Goal: Contribute content: Contribute content

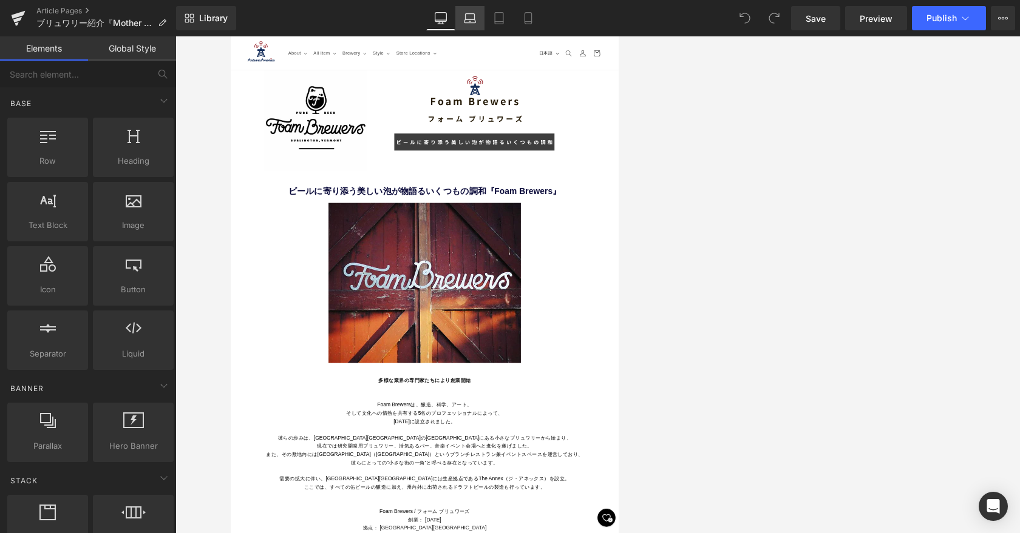
click at [464, 25] on link "Laptop" at bounding box center [469, 18] width 29 height 24
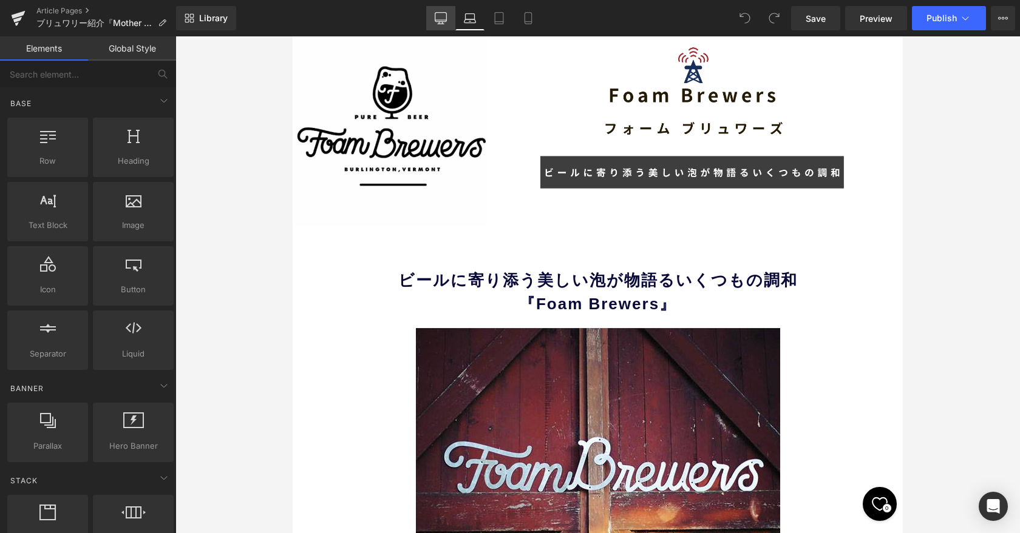
click at [440, 24] on link "Desktop" at bounding box center [440, 18] width 29 height 24
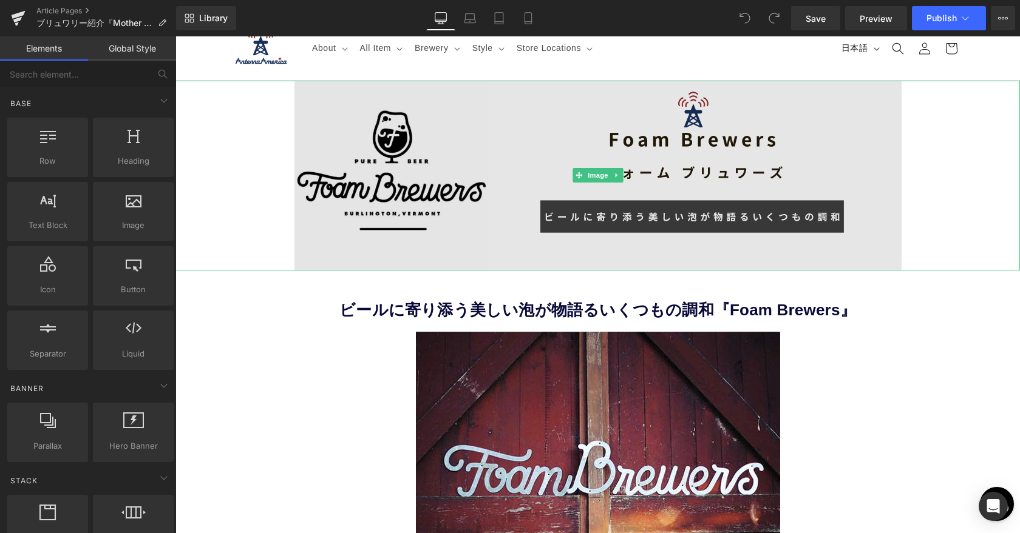
scroll to position [0, 0]
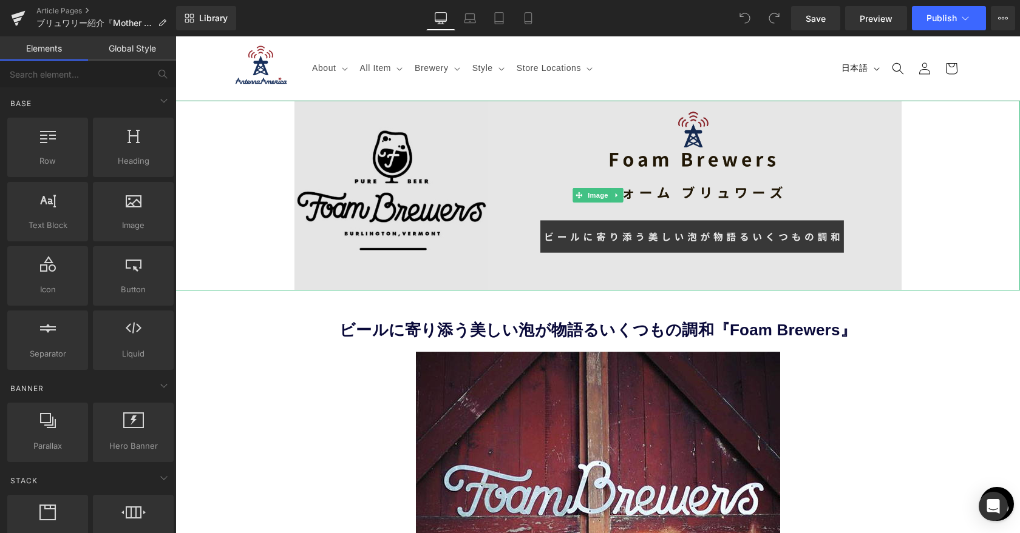
click at [461, 176] on img at bounding box center [597, 196] width 607 height 190
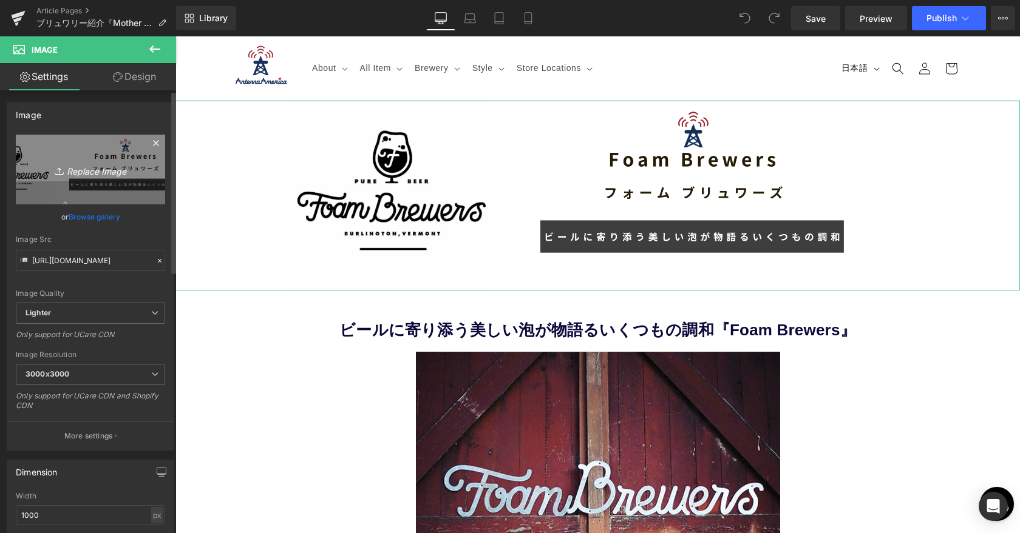
click at [90, 171] on icon "Replace Image" at bounding box center [90, 169] width 97 height 15
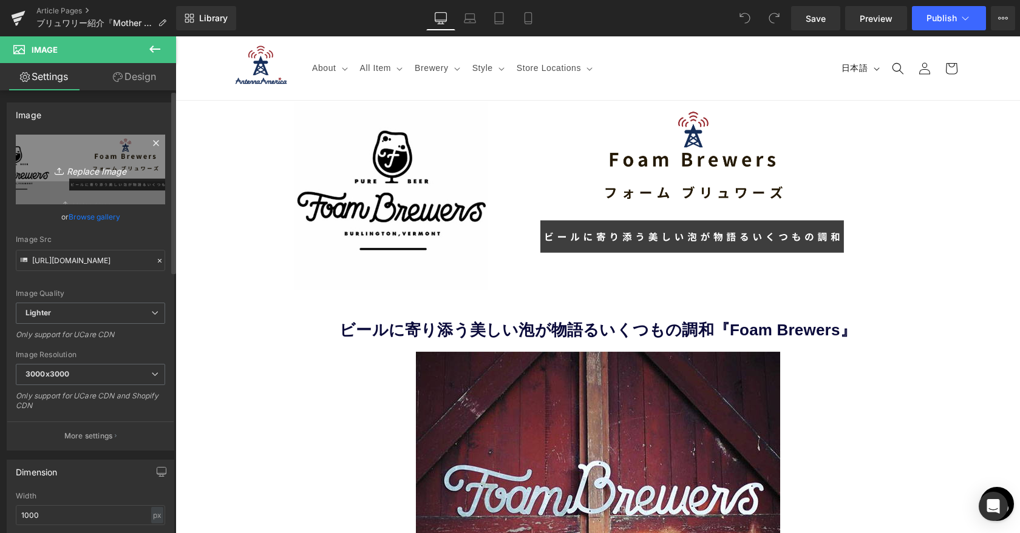
type input "C:\fakepath\Mother Road Brewing.png"
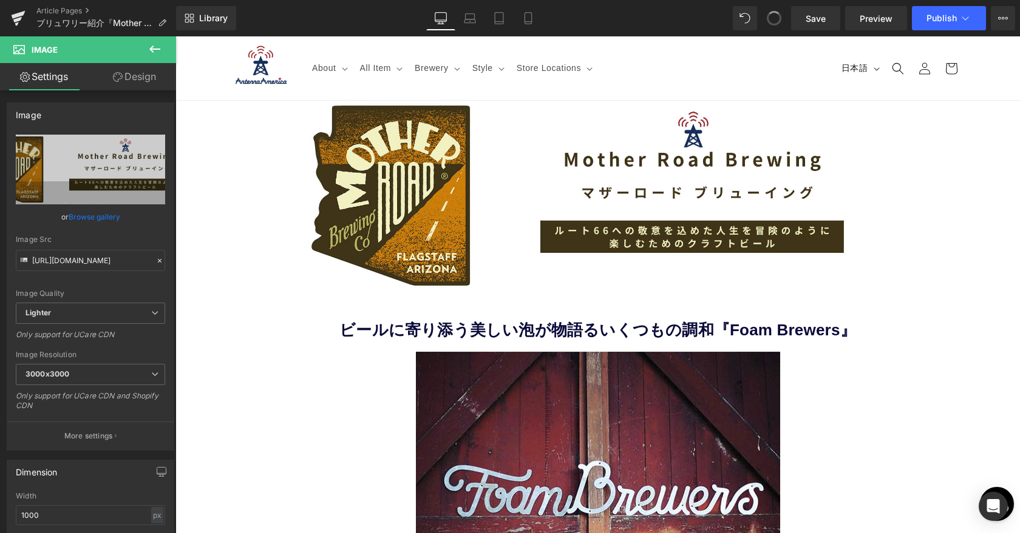
type input "[URL][DOMAIN_NAME]"
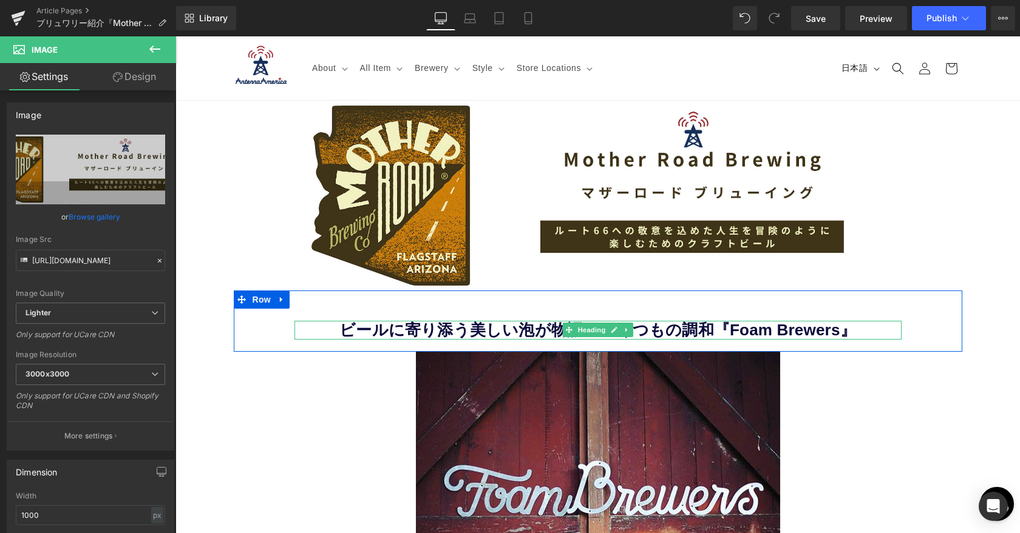
click at [508, 333] on b "ビールに寄り添う美しい泡が物語るいくつもの調和『Foam Brewers』" at bounding box center [597, 330] width 516 height 18
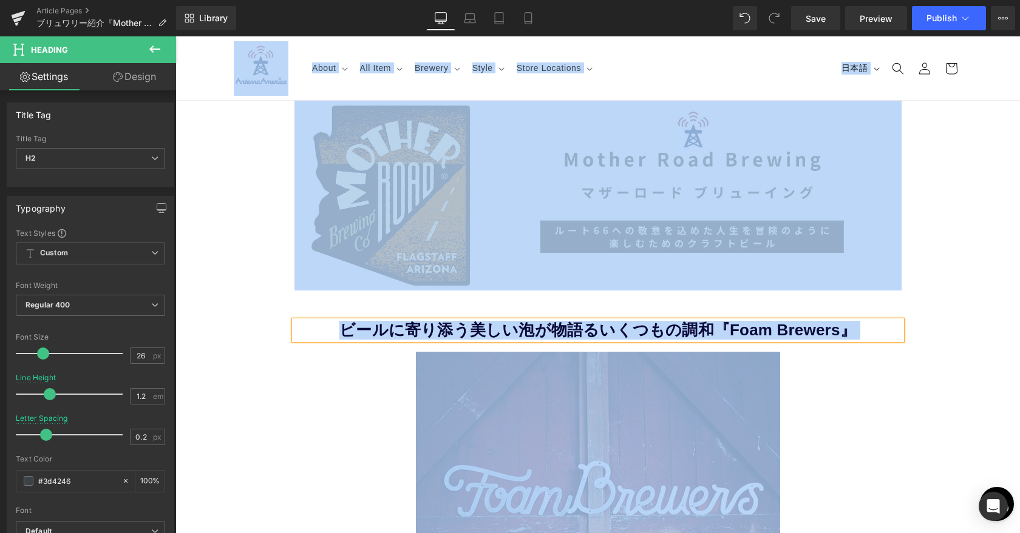
click at [503, 331] on b "ビールに寄り添う美しい泡が物語るいくつもの調和『Foam Brewers』" at bounding box center [597, 330] width 516 height 18
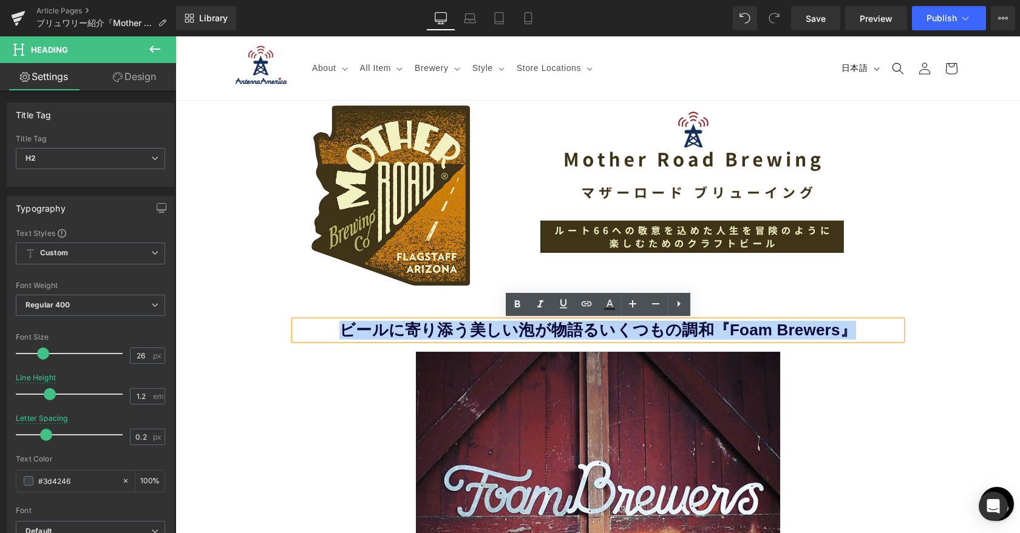
drag, startPoint x: 350, startPoint y: 329, endPoint x: 848, endPoint y: 340, distance: 499.0
click at [578, 340] on div "ビールに寄り添う美しい泡が物語るいくつもの調和『Foam Brewers』" at bounding box center [597, 330] width 607 height 19
paste div
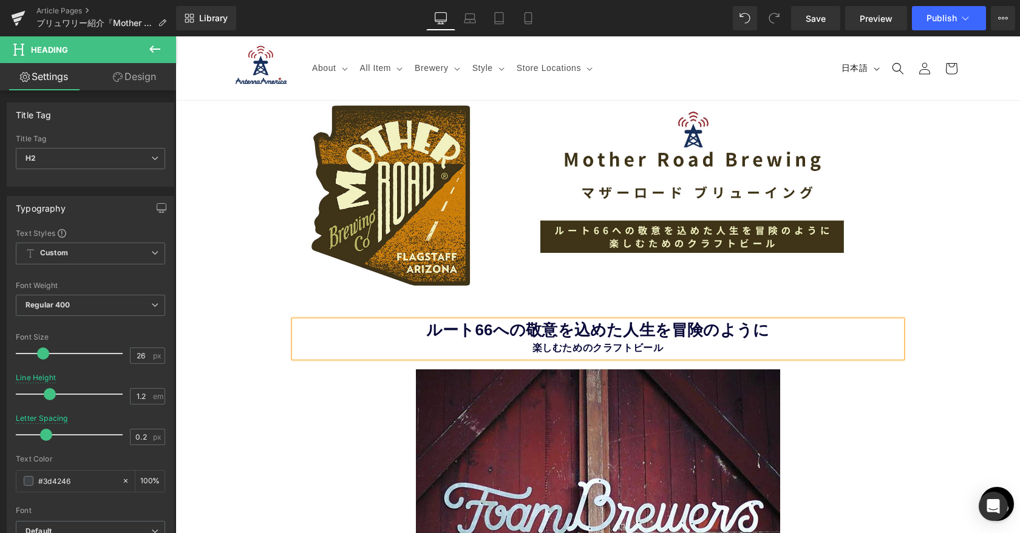
click at [533, 350] on b "楽しむためのクラフトビール" at bounding box center [597, 348] width 131 height 10
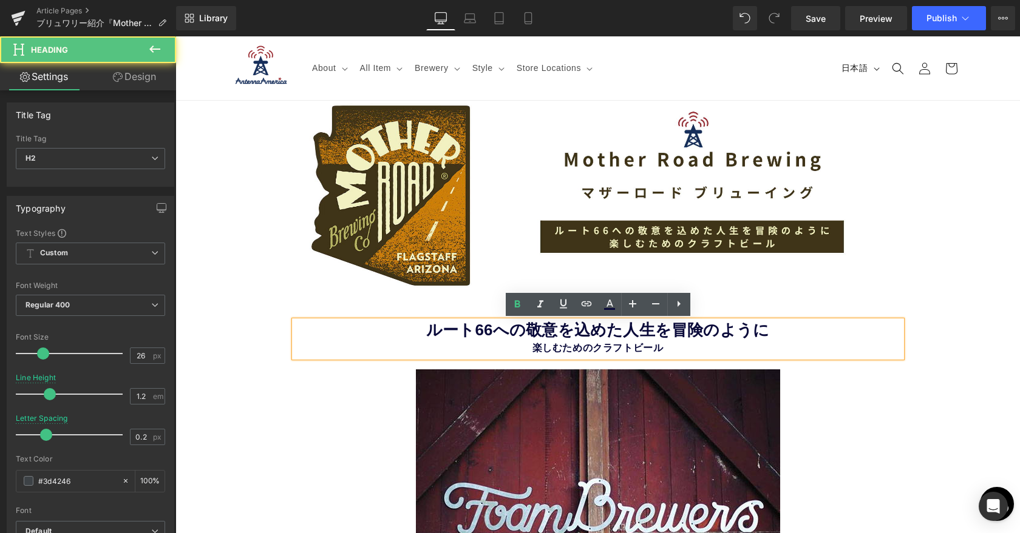
click at [535, 345] on b "楽しむためのクラフトビール" at bounding box center [597, 348] width 131 height 10
click at [533, 333] on b "ルート66への敬意を込めた人生を冒険のように" at bounding box center [597, 330] width 343 height 18
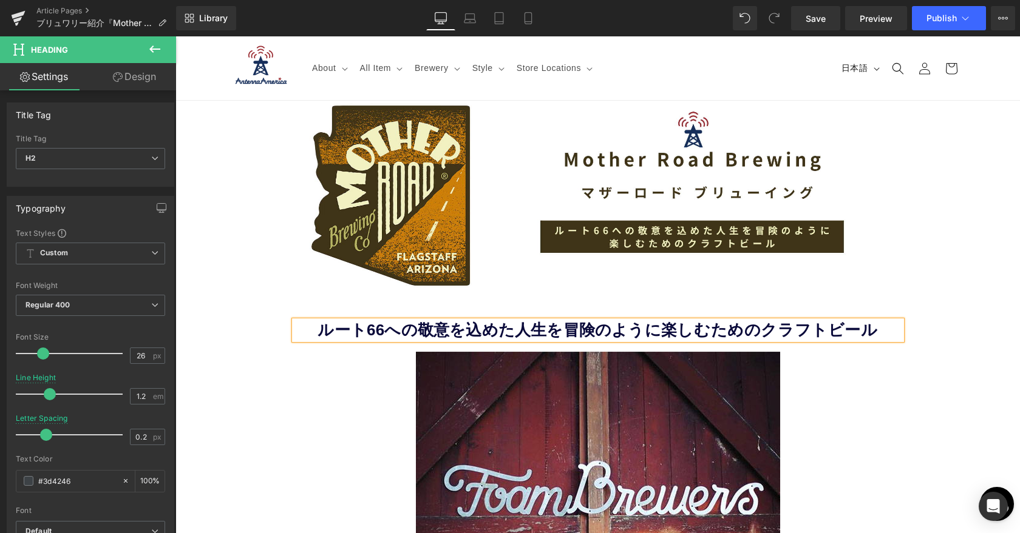
click at [298, 373] on div at bounding box center [598, 503] width 692 height 303
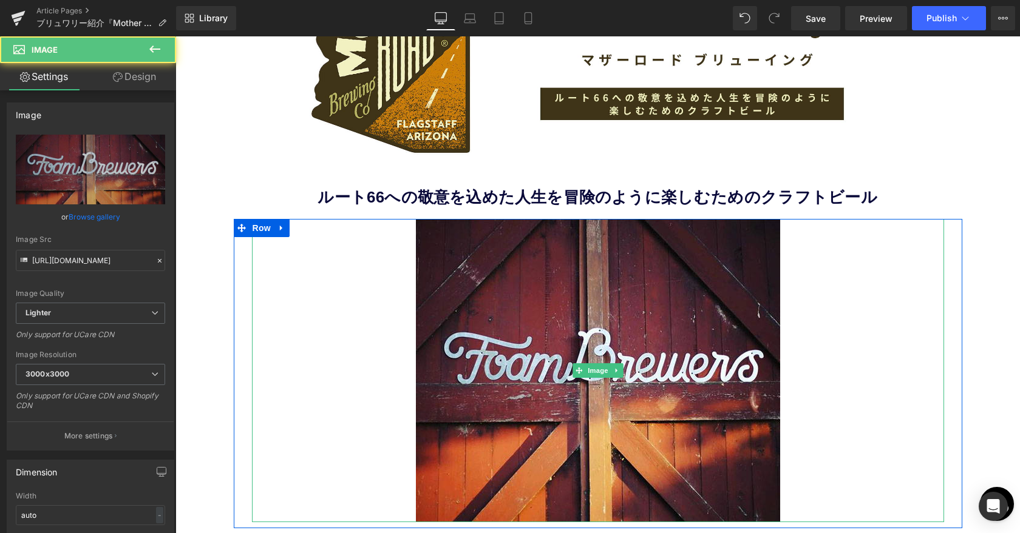
scroll to position [206, 0]
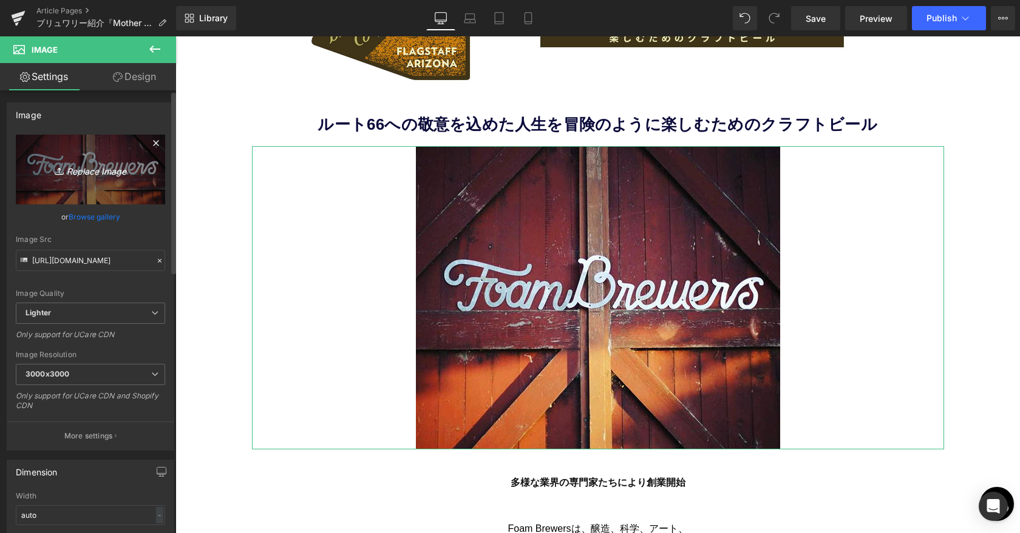
click at [93, 169] on icon "Replace Image" at bounding box center [90, 169] width 97 height 15
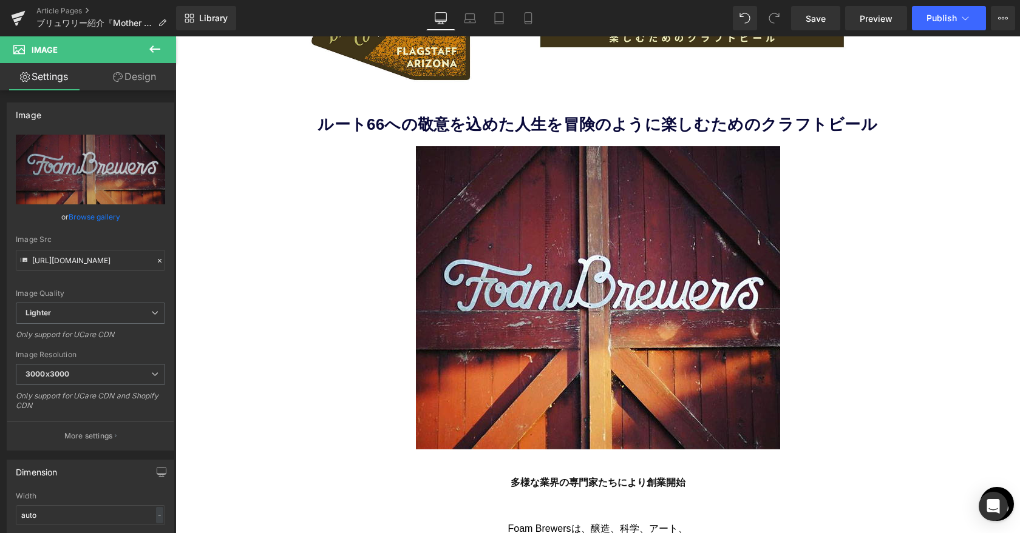
type input "C:\fakepath\Mother Road_13.png"
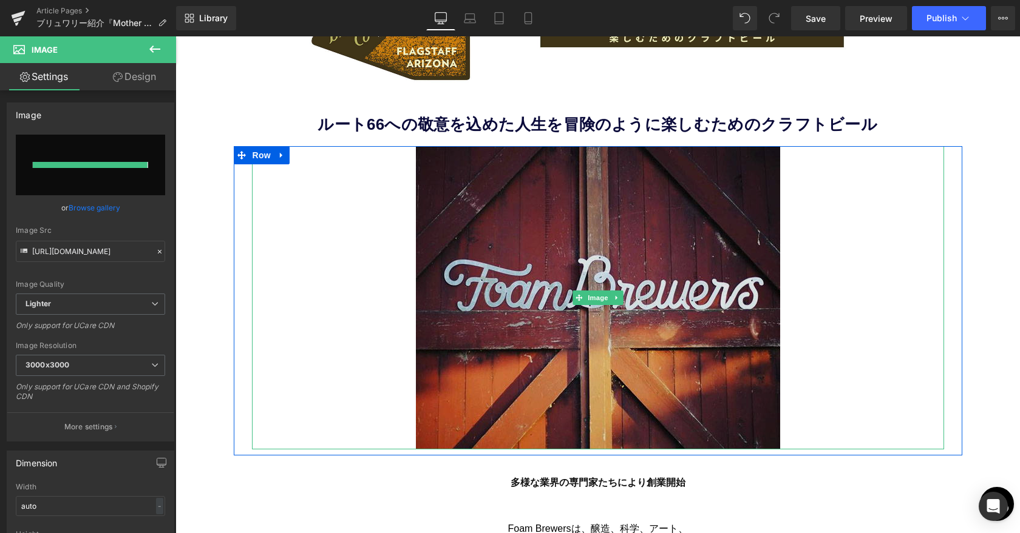
type input "[URL][DOMAIN_NAME]"
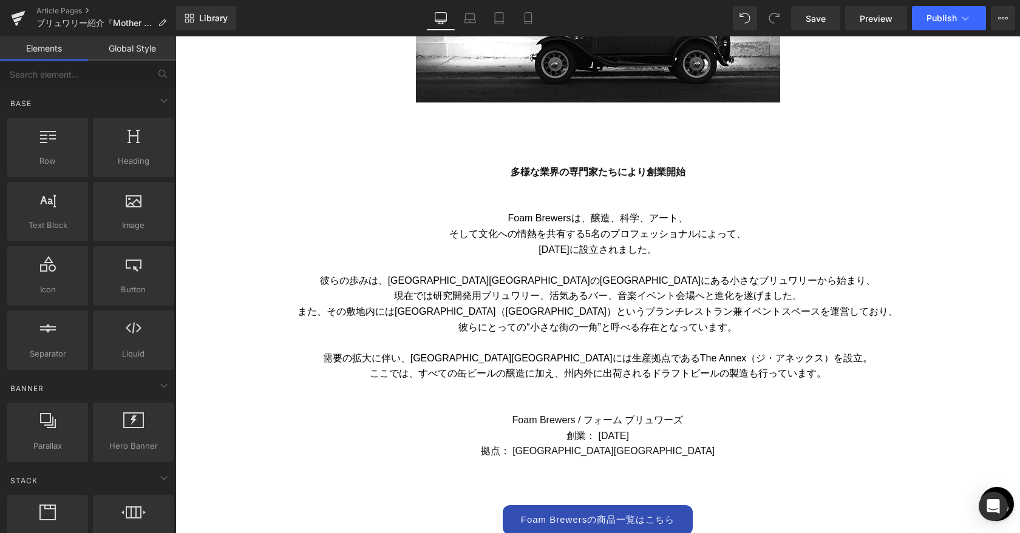
scroll to position [628, 0]
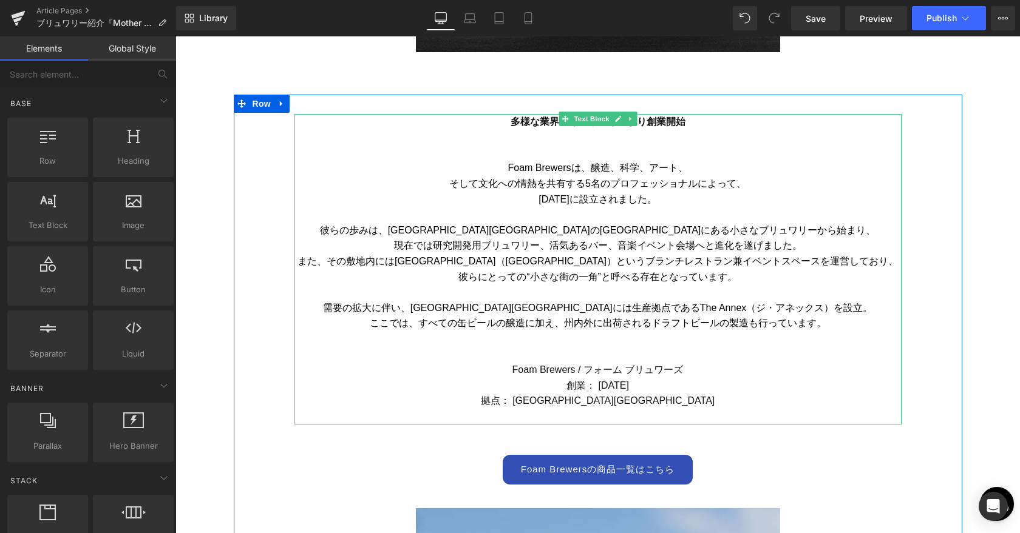
click at [566, 195] on font "[DATE]に設立されました。" at bounding box center [597, 199] width 118 height 10
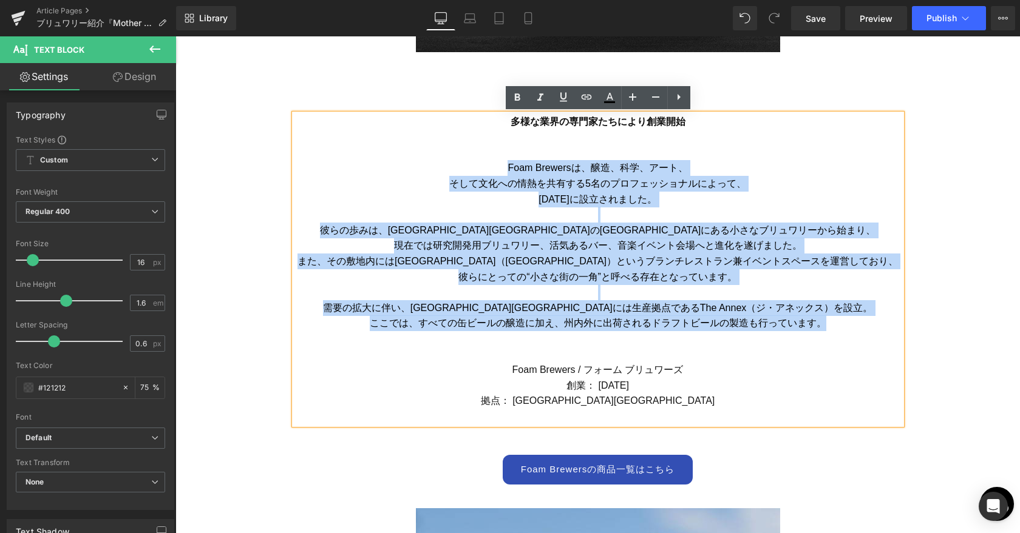
drag, startPoint x: 505, startPoint y: 166, endPoint x: 821, endPoint y: 322, distance: 351.8
click at [578, 322] on div "多様な業界の専門家たちにより創業開始 Foam Brewersは、醸造、科学、アート、 そして文化への情熱を共有する5名のプロフェッショナルによって、 [DA…" at bounding box center [597, 269] width 607 height 311
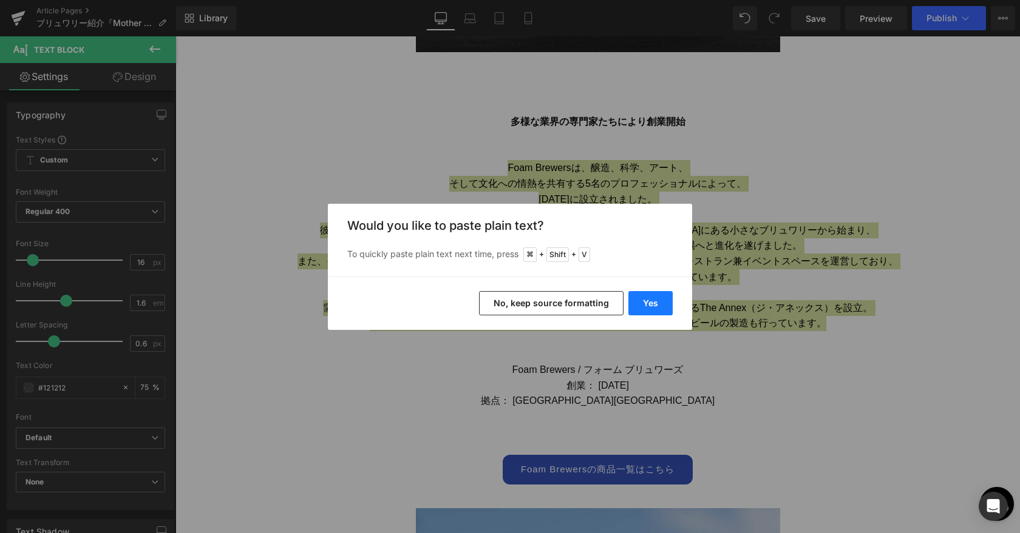
click at [578, 301] on button "Yes" at bounding box center [650, 303] width 44 height 24
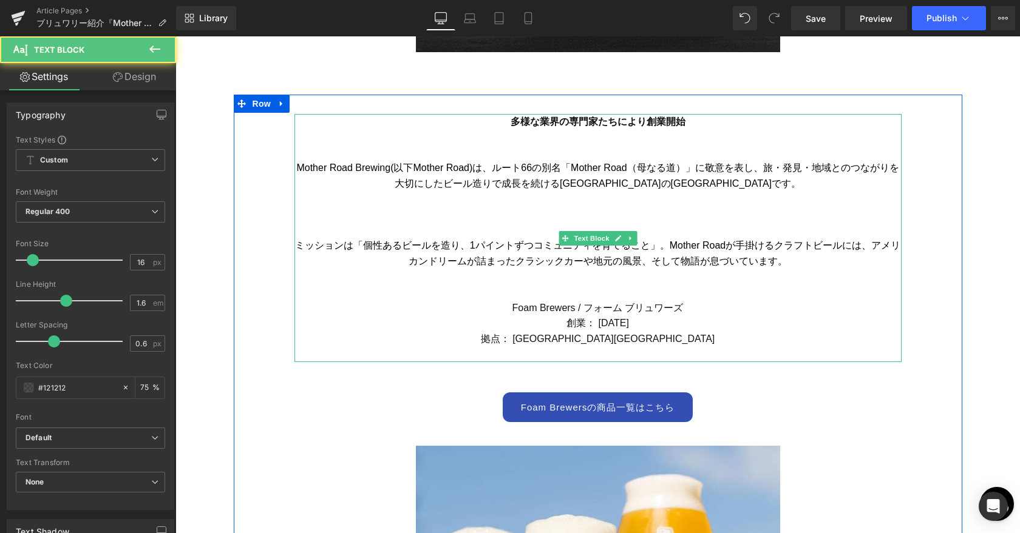
click at [493, 168] on font "Mother Road Brewing(以下Mother Road)は、ルート66の別名「Mother Road（母なる道）」に敬意を表し、旅・発見・地域との…" at bounding box center [597, 176] width 602 height 26
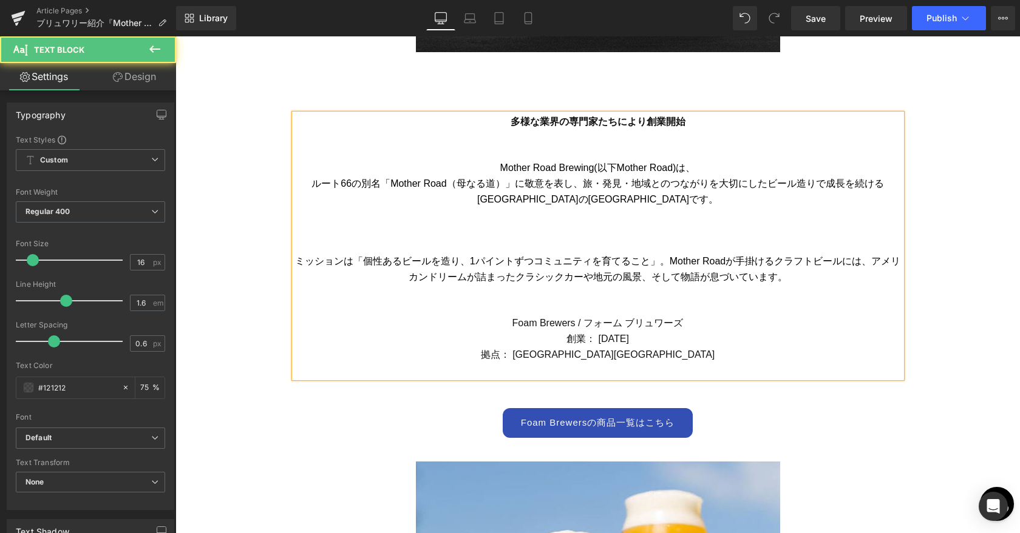
click at [563, 186] on font "ルート66の別名「Mother Road（母なる道）」に敬意を表し、旅・発見・地域とのつながりを大切にしたビール造りで成長を続ける[GEOGRAPHIC_DA…" at bounding box center [597, 191] width 572 height 26
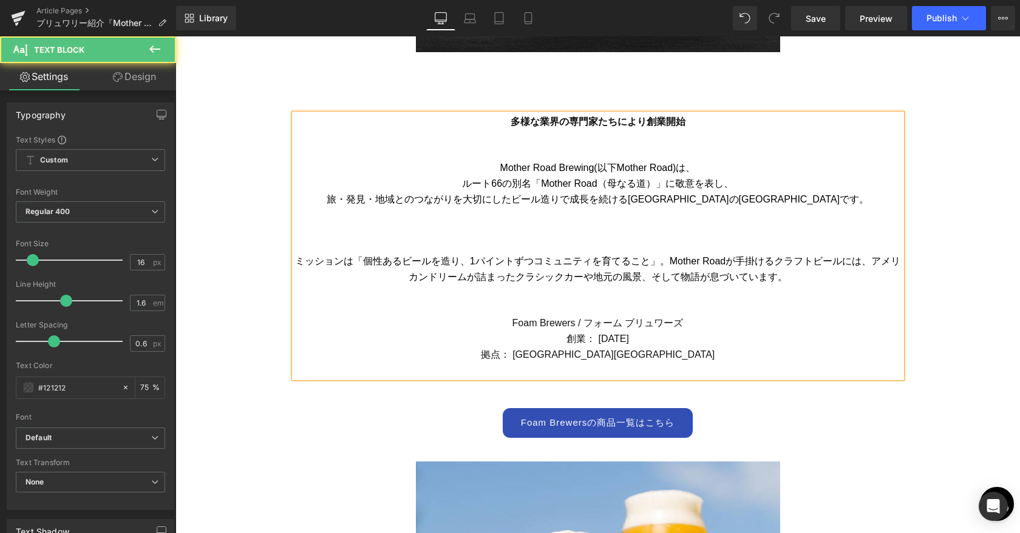
click at [578, 245] on p at bounding box center [597, 246] width 607 height 16
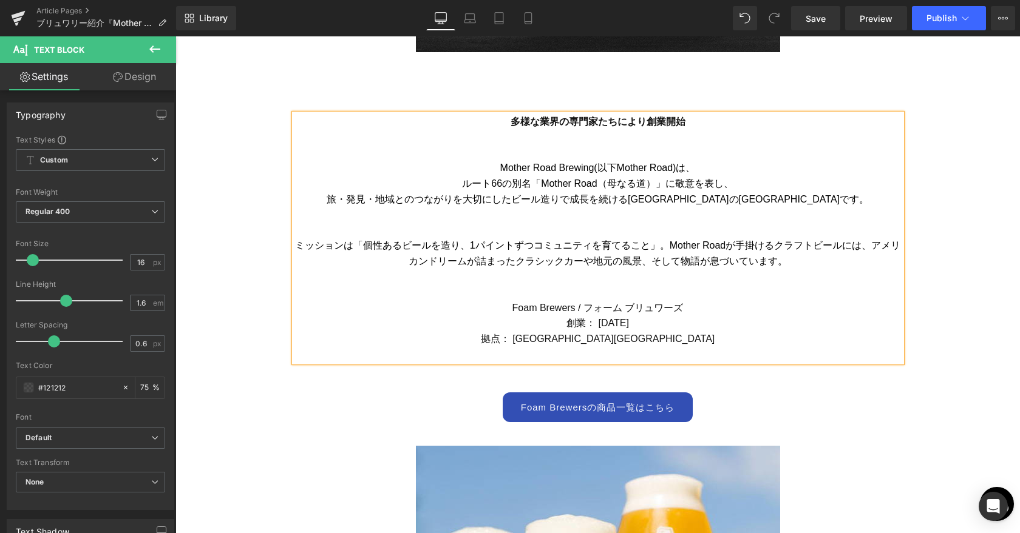
click at [578, 242] on font "ミッションは「個性あるビールを造り、1パイントずつコミュニティを育てること」。Mother Roadが手掛けるクラフトビールには、アメリカンドリームが詰まった…" at bounding box center [597, 253] width 605 height 26
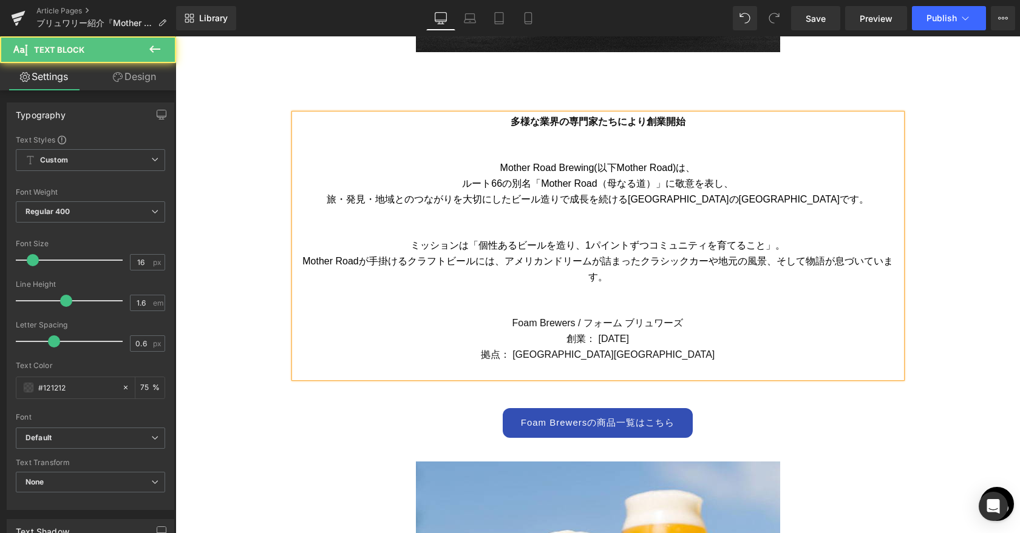
click at [498, 262] on font "Mother Roadが手掛けるクラフトビールには、アメリカンドリームが詰まったクラシックカーや地元の風景、そして物語が息づいています。" at bounding box center [597, 269] width 591 height 26
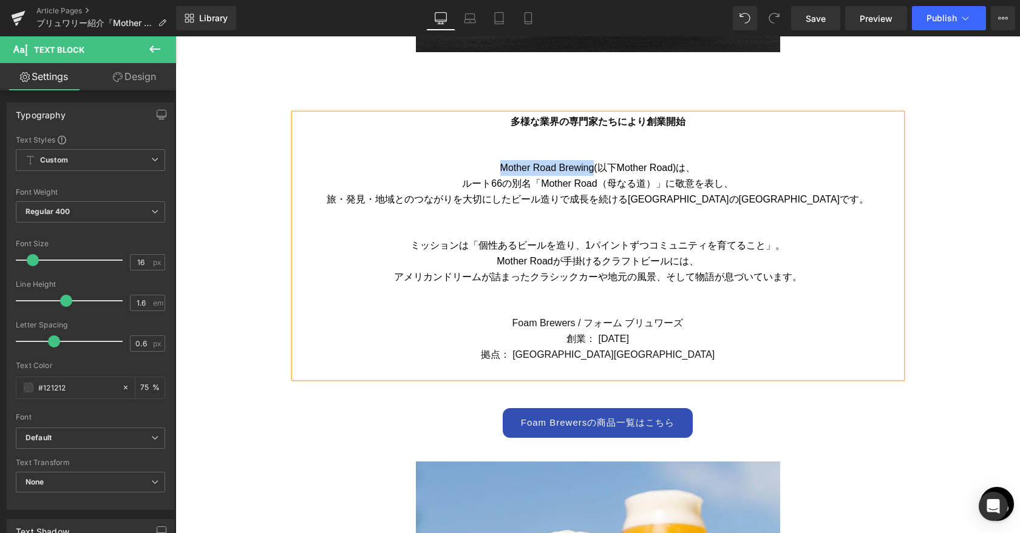
drag, startPoint x: 595, startPoint y: 168, endPoint x: 499, endPoint y: 171, distance: 95.9
click at [500, 171] on font "Mother Road Brewing(以下Mother Road)は、" at bounding box center [597, 168] width 195 height 10
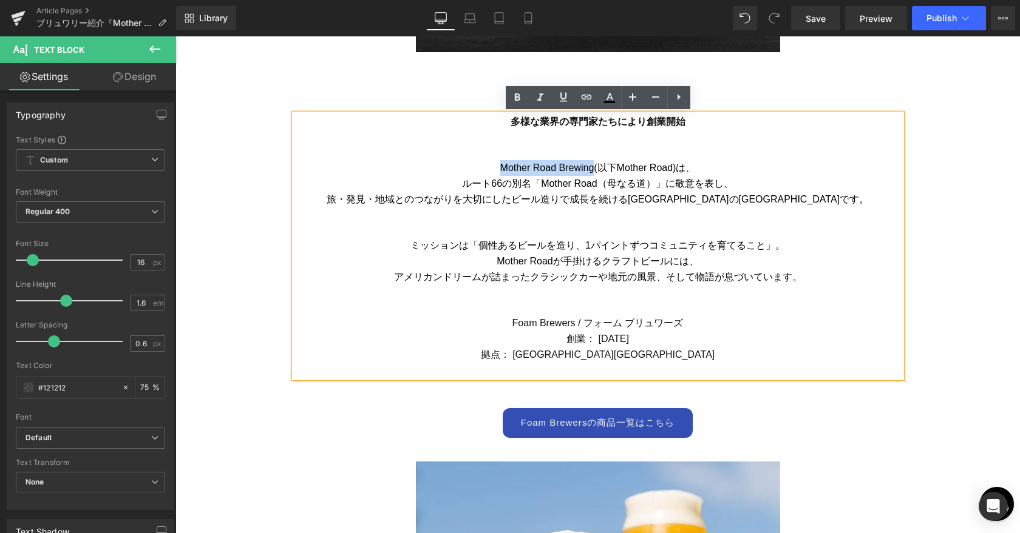
copy font "Mother Road Brewing"
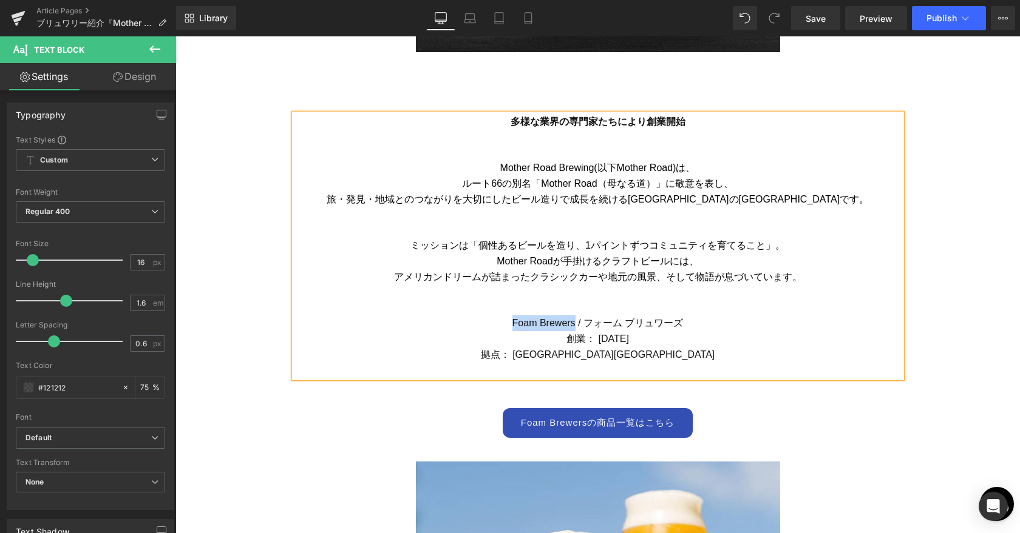
drag, startPoint x: 512, startPoint y: 324, endPoint x: 576, endPoint y: 323, distance: 63.7
click at [576, 323] on font "Foam Brewers / フォーム ブリュワーズ" at bounding box center [597, 323] width 171 height 10
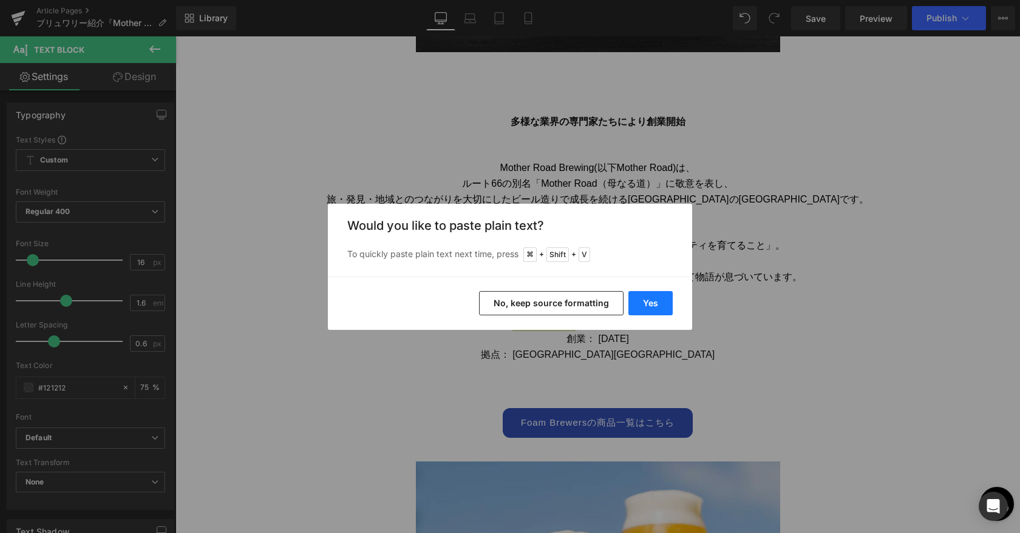
click at [578, 306] on button "Yes" at bounding box center [650, 303] width 44 height 24
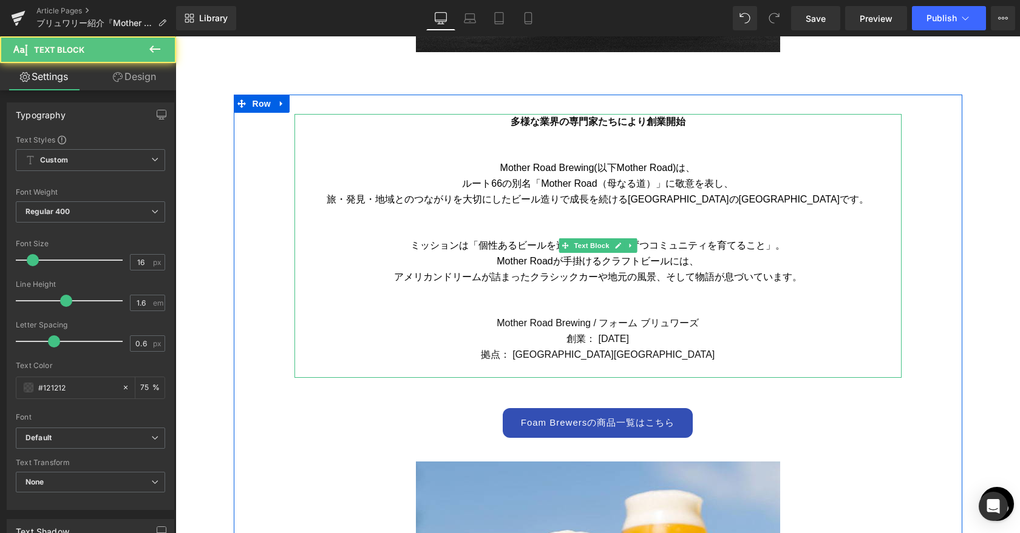
click at [578, 324] on font "Mother Road Brewing / フォーム ブリュワーズ" at bounding box center [597, 323] width 202 height 10
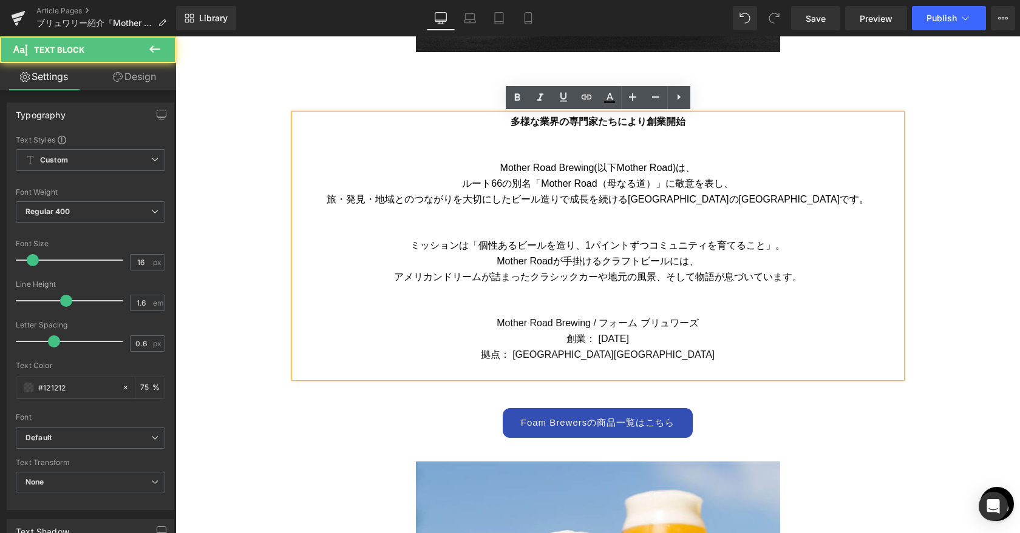
click at [578, 327] on font "Mother Road Brewing / フォーム ブリュワーズ" at bounding box center [597, 323] width 202 height 10
drag, startPoint x: 703, startPoint y: 325, endPoint x: 603, endPoint y: 322, distance: 100.2
click at [578, 322] on p "Mother Road Brewing / フォーム ブリュワーズ" at bounding box center [597, 324] width 607 height 16
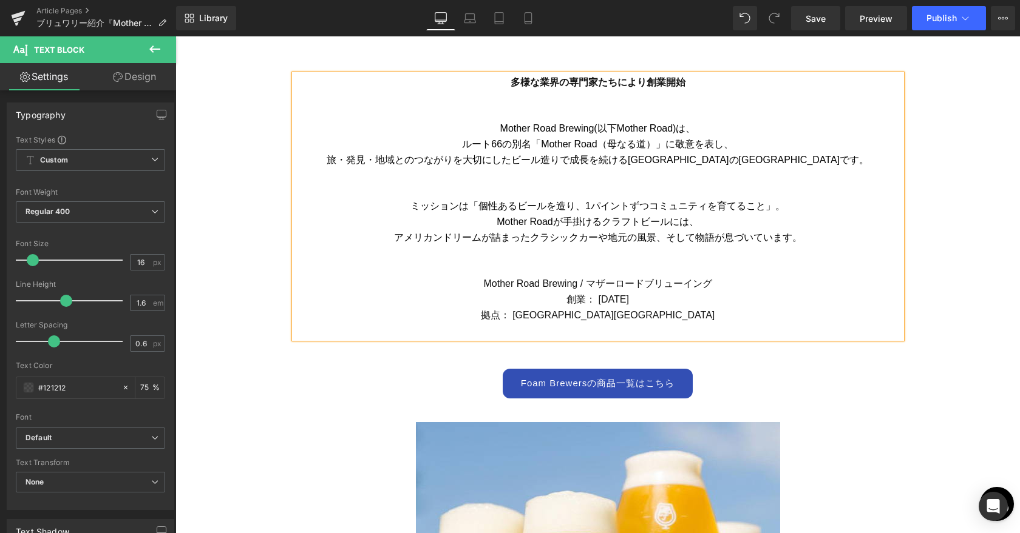
scroll to position [679, 0]
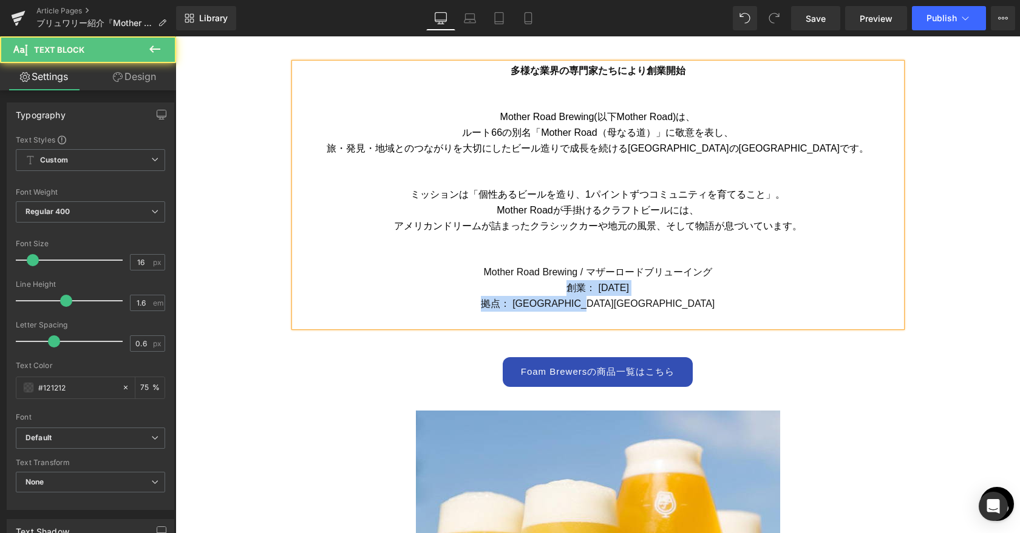
drag, startPoint x: 566, startPoint y: 288, endPoint x: 670, endPoint y: 304, distance: 105.6
click at [578, 304] on div "多様な業界の専門家たちにより創業開始 Mother Road Brewing(以下Mother Road)は、 ルート66の別名「Mother Road（母な…" at bounding box center [597, 195] width 607 height 264
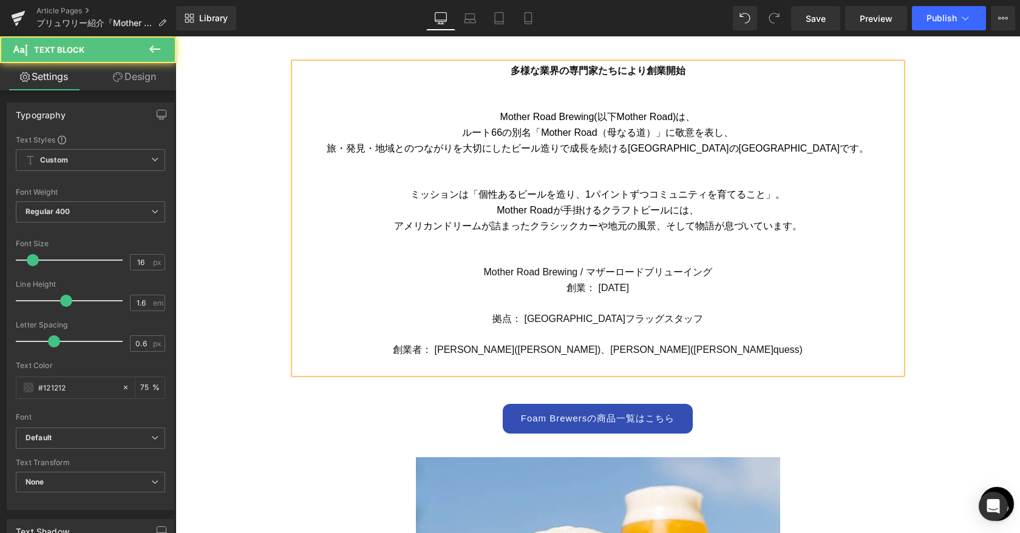
click at [578, 308] on p at bounding box center [597, 304] width 607 height 16
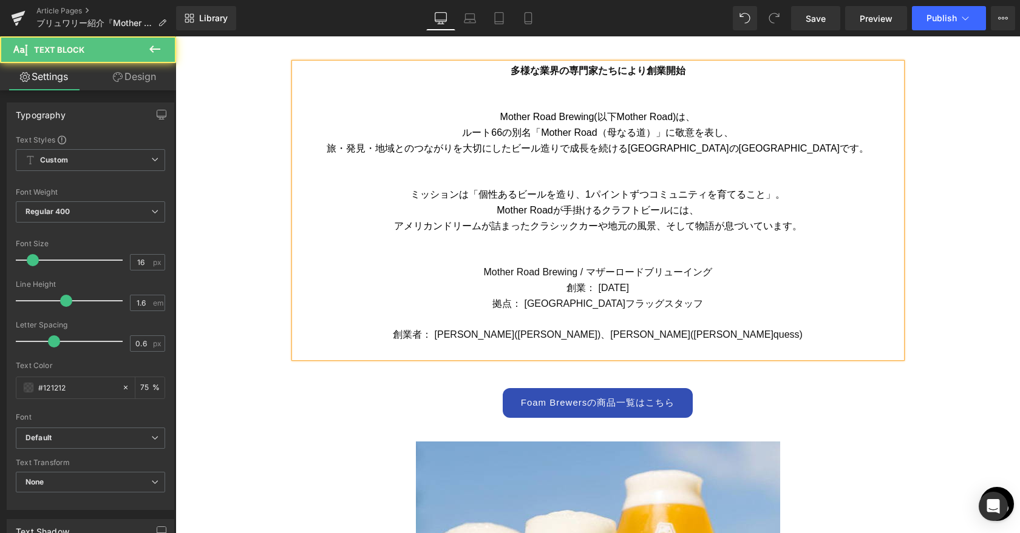
click at [578, 323] on p at bounding box center [597, 319] width 607 height 16
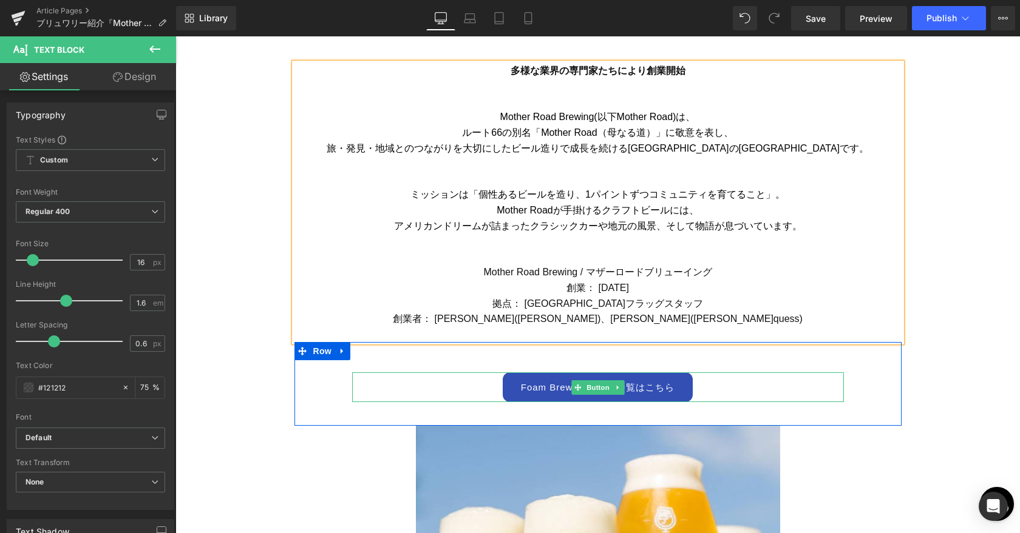
click at [535, 390] on link "Foam Brewersの商品一覧はこちら" at bounding box center [598, 388] width 191 height 30
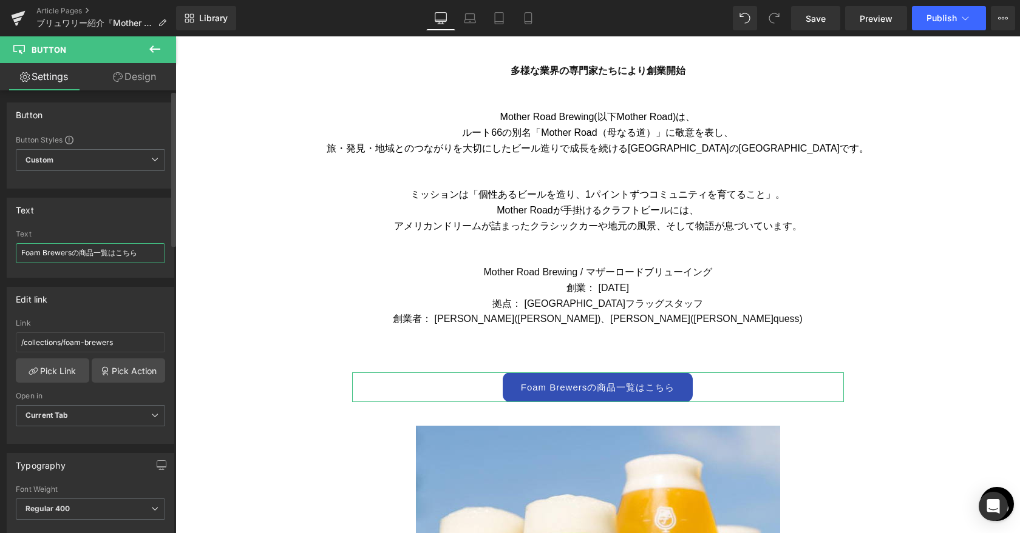
drag, startPoint x: 69, startPoint y: 255, endPoint x: 1, endPoint y: 253, distance: 68.0
click at [1, 253] on div "Text Foam Brewersの商品一覧はこちら Text Foam Brewersの商品一覧はこちら" at bounding box center [90, 233] width 181 height 89
type input "Mother Roadの商品一覧はこちら"
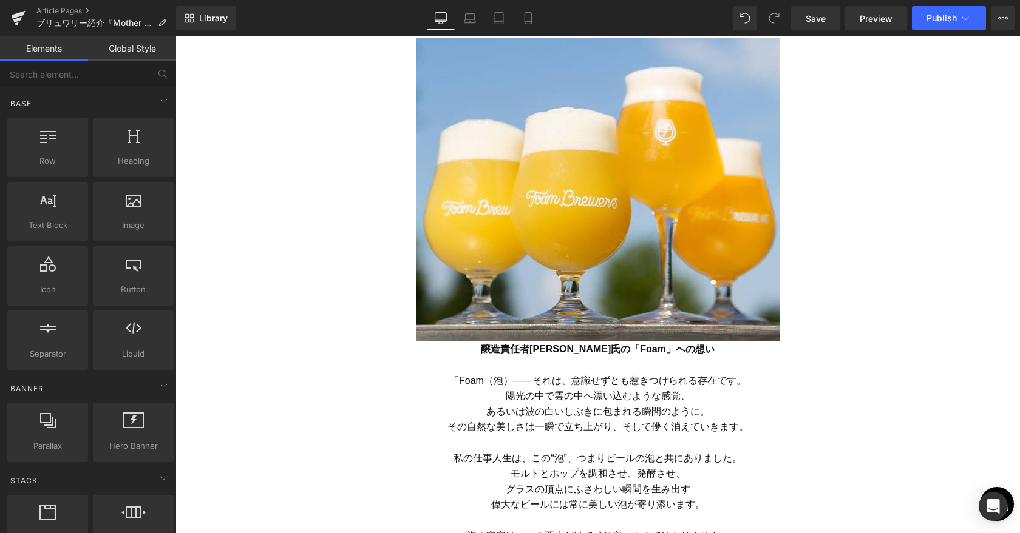
scroll to position [1038, 0]
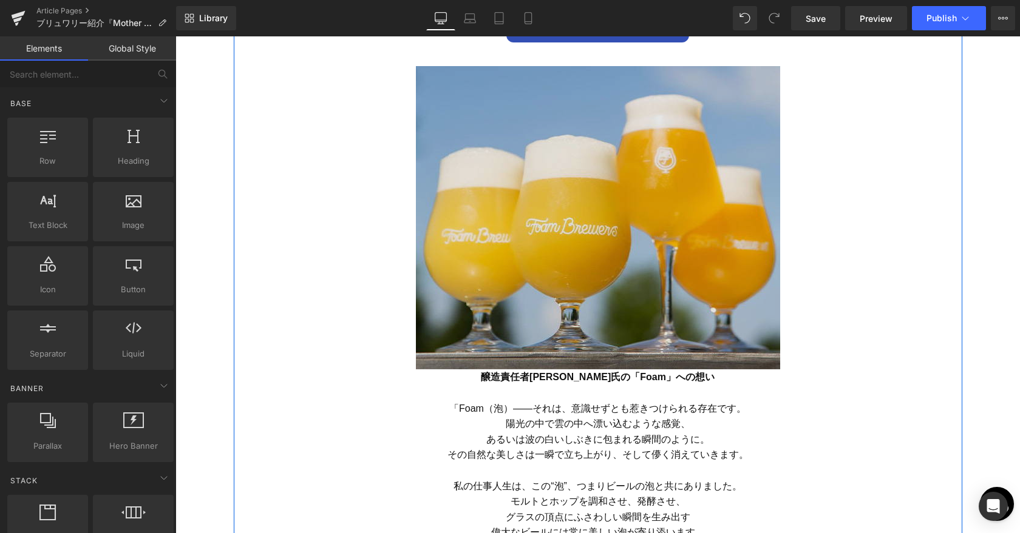
click at [578, 230] on img at bounding box center [598, 217] width 364 height 303
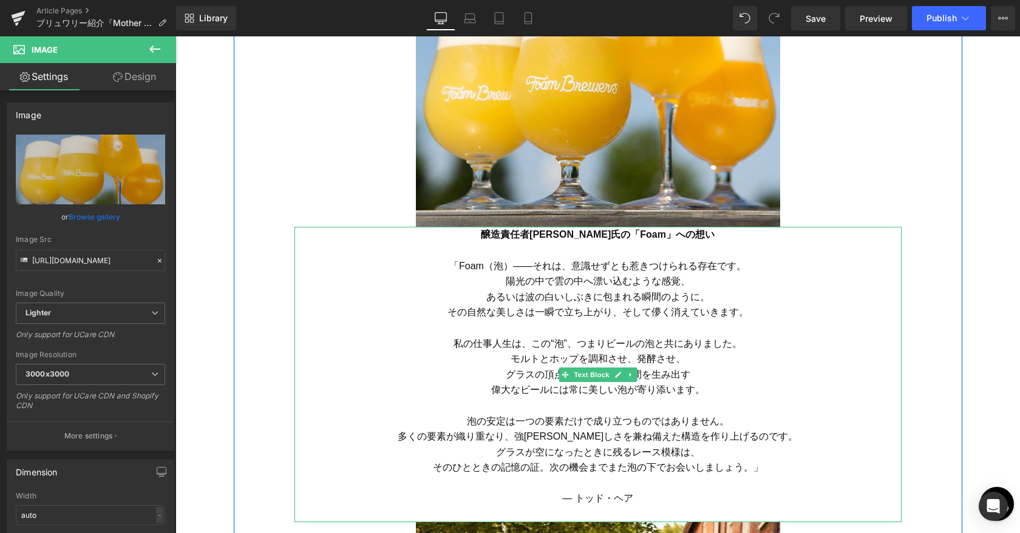
scroll to position [1197, 0]
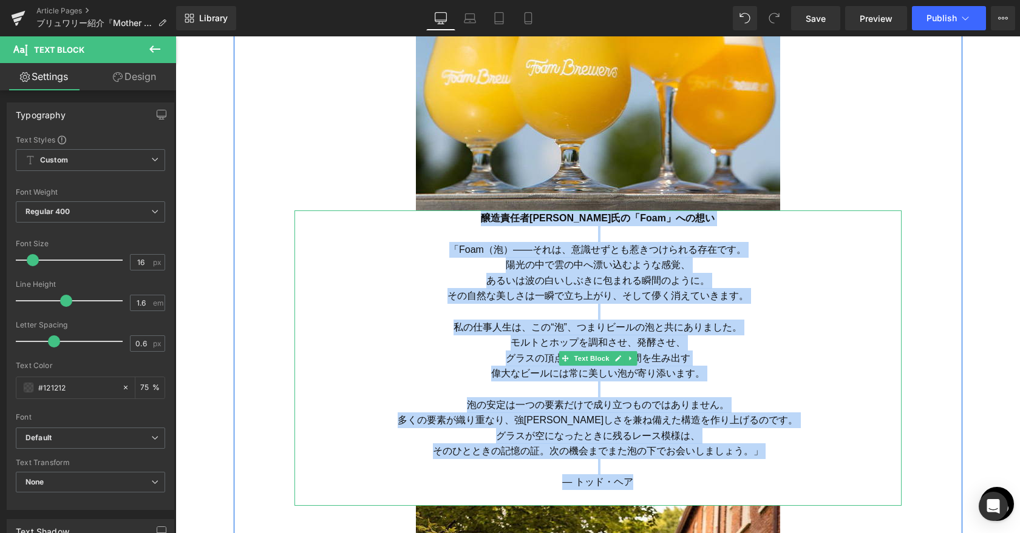
drag, startPoint x: 639, startPoint y: 327, endPoint x: 771, endPoint y: 479, distance: 201.8
click at [578, 479] on div "醸造責任者[PERSON_NAME]氏の「Foam」への想い 「Foam（泡）――それは、意識せずとも惹きつけられる存在です。 陽光の中で雲の中へ漂い込むよう…" at bounding box center [597, 358] width 607 height 295
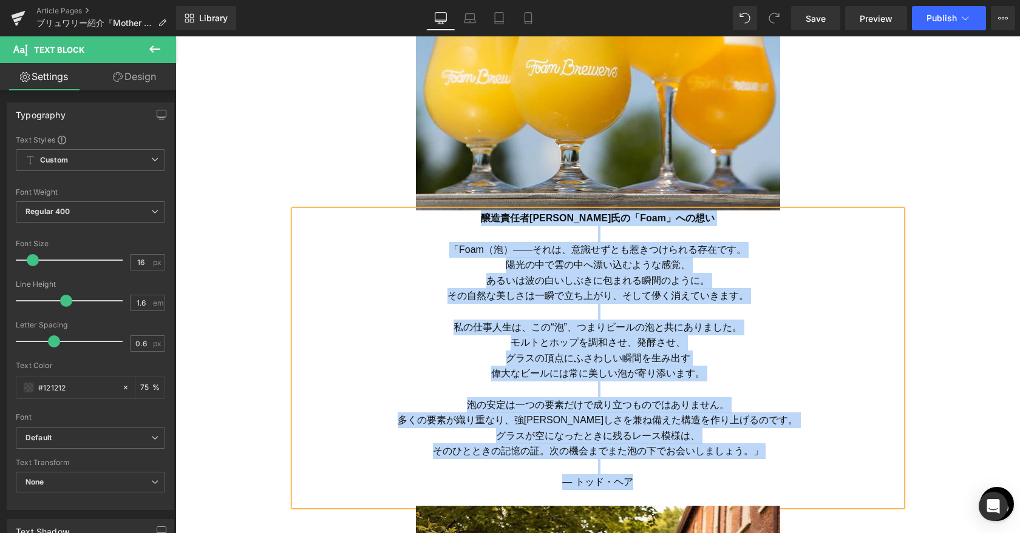
paste div
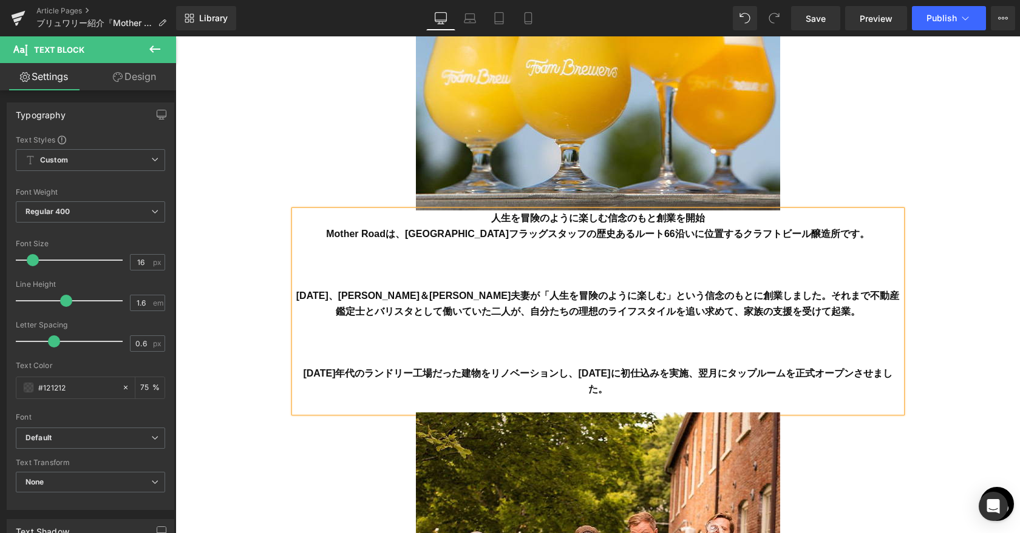
click at [578, 219] on p "人生を冒険のように楽しむ信念のもと創業を開始" at bounding box center [597, 219] width 607 height 16
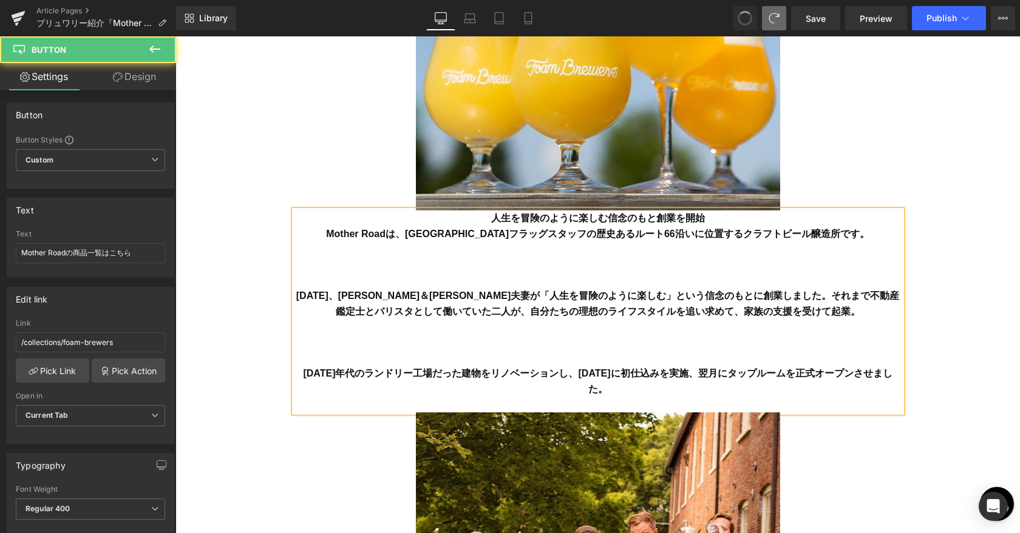
type input "Foam Brewersの商品一覧はこちら"
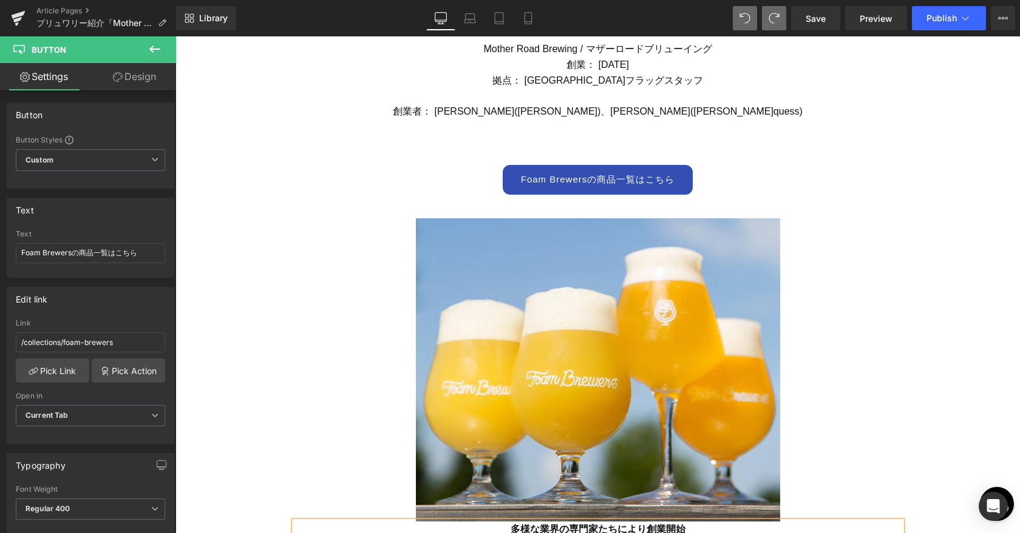
scroll to position [1279, 0]
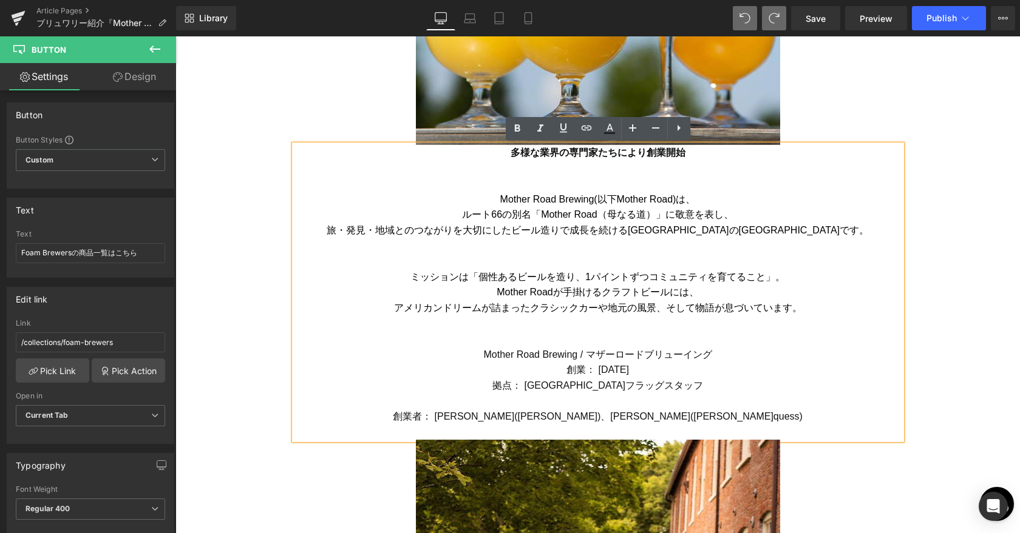
click at [578, 421] on font "創業者： [PERSON_NAME]([PERSON_NAME])、[PERSON_NAME]([PERSON_NAME]quess)" at bounding box center [598, 416] width 410 height 10
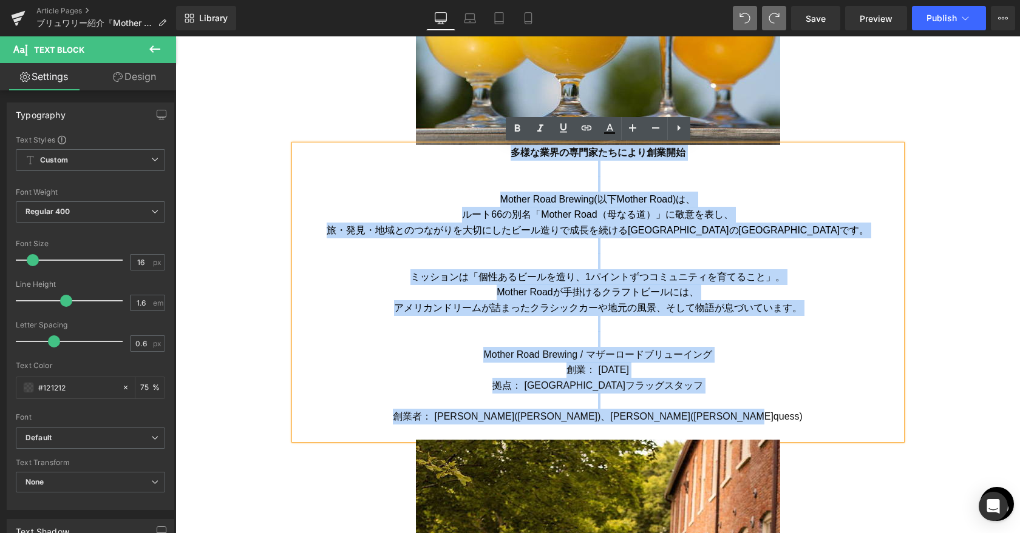
drag, startPoint x: 813, startPoint y: 422, endPoint x: 478, endPoint y: 147, distance: 433.8
click at [478, 147] on div "多様な業界の専門家たちにより創業開始 Mother Road Brewing(以下Mother Road)は、 ルート66の別名「Mother Road（母な…" at bounding box center [597, 292] width 607 height 295
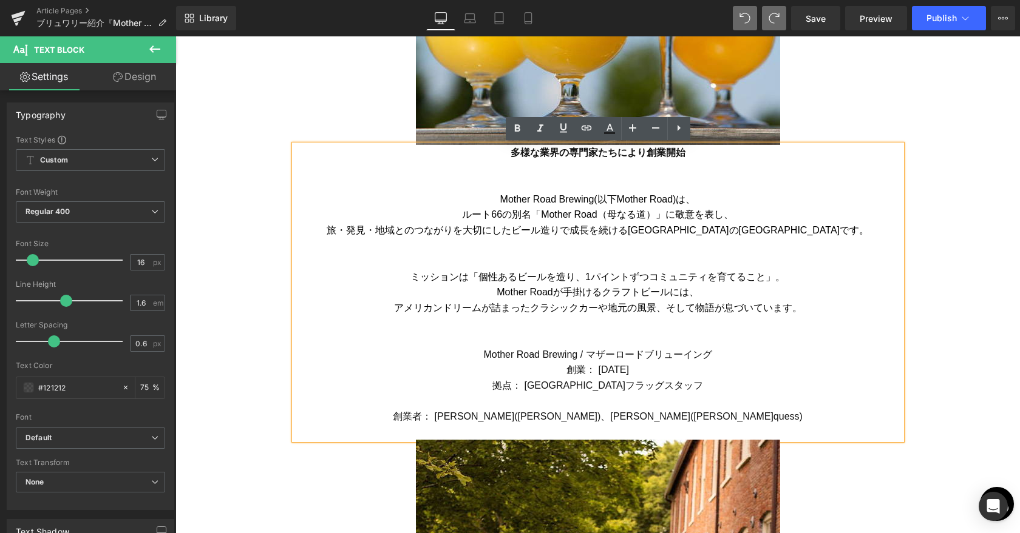
click at [578, 245] on p at bounding box center [597, 247] width 607 height 16
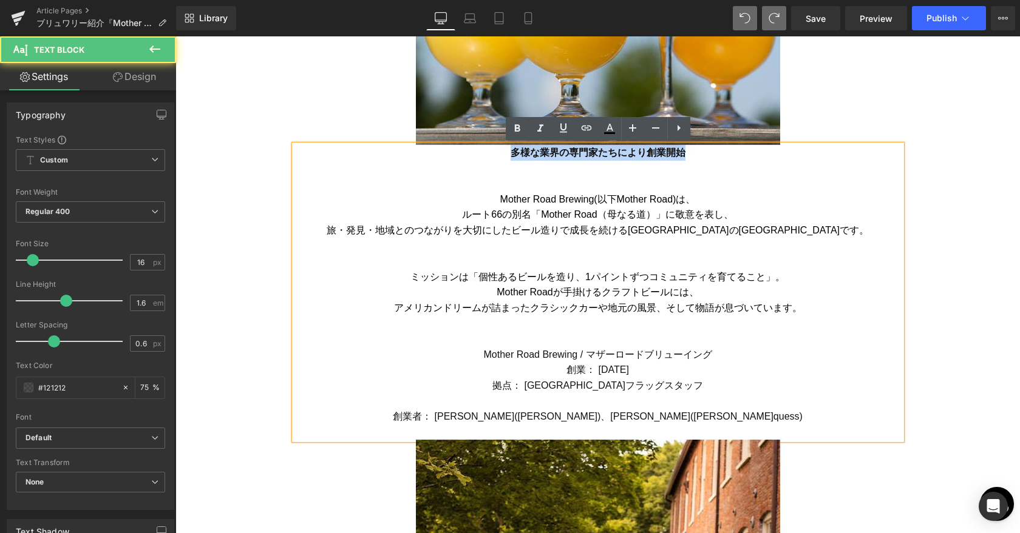
drag, startPoint x: 511, startPoint y: 153, endPoint x: 686, endPoint y: 150, distance: 174.8
click at [578, 150] on p "多様な業界の専門家たちにより創業開始" at bounding box center [597, 153] width 607 height 16
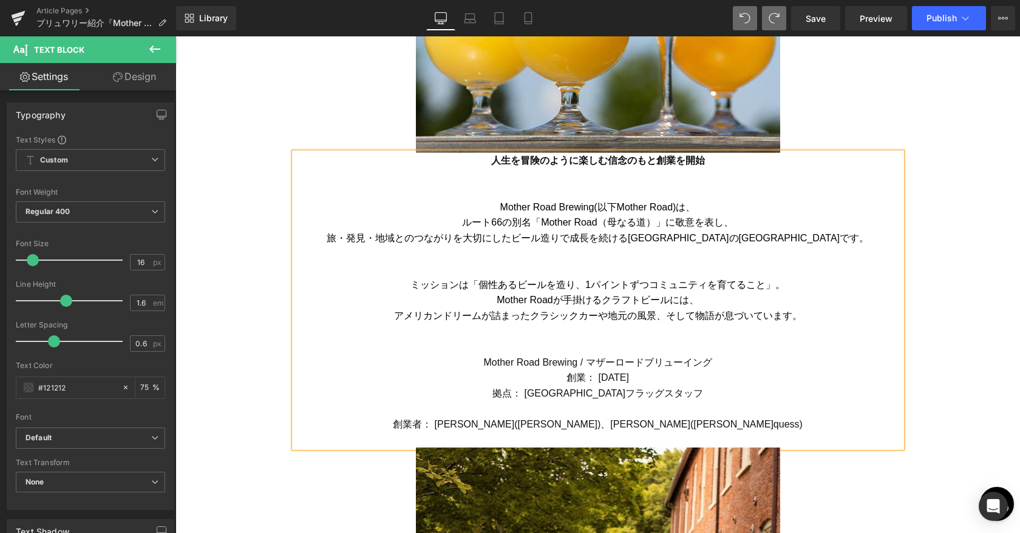
scroll to position [1273, 0]
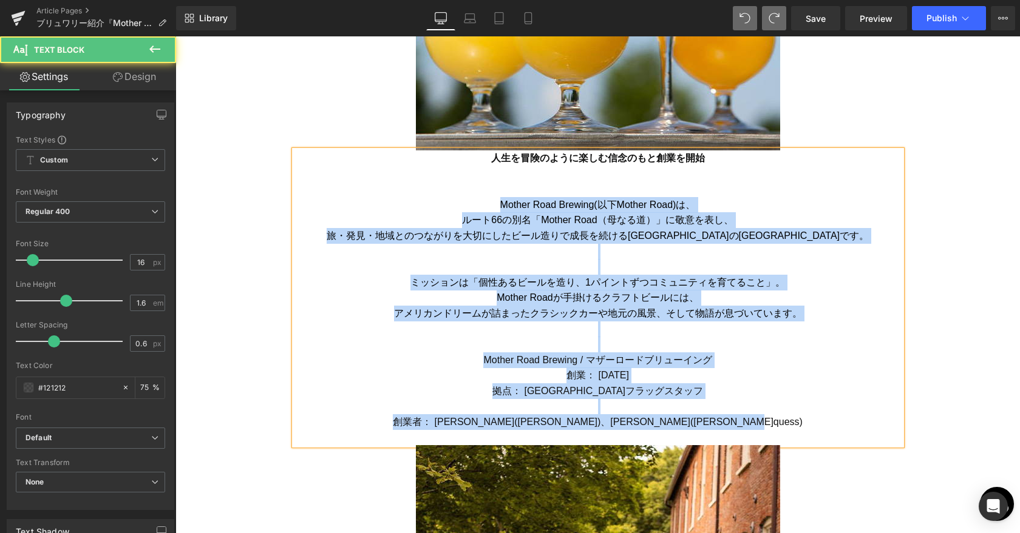
drag, startPoint x: 501, startPoint y: 204, endPoint x: 820, endPoint y: 429, distance: 390.1
click at [578, 429] on div "人生を冒険のように楽しむ信念のもと創業を開始 Mother Road Brewing(以下Mother Road)は、 ルート66の別名「Mother Roa…" at bounding box center [597, 298] width 607 height 295
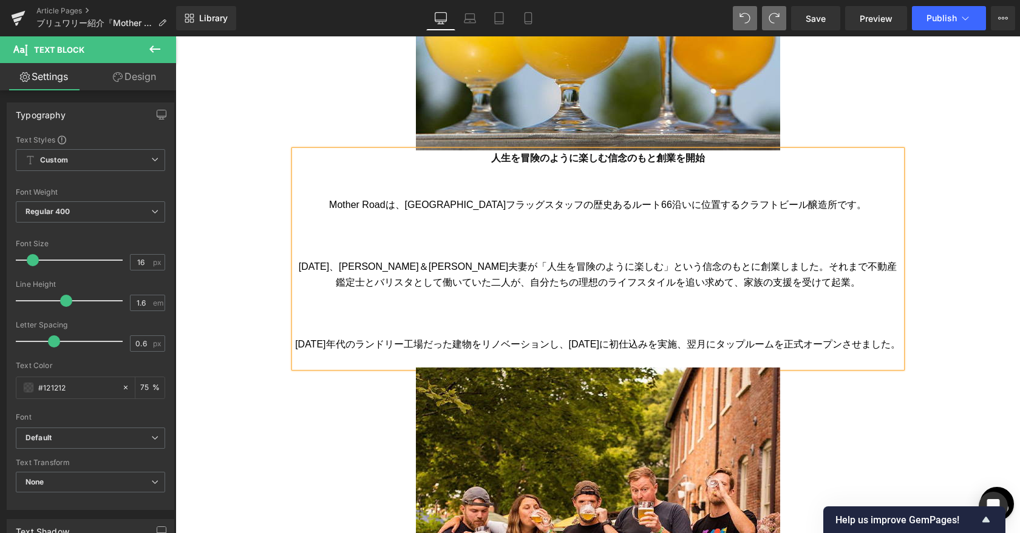
click at [578, 252] on p at bounding box center [597, 252] width 607 height 16
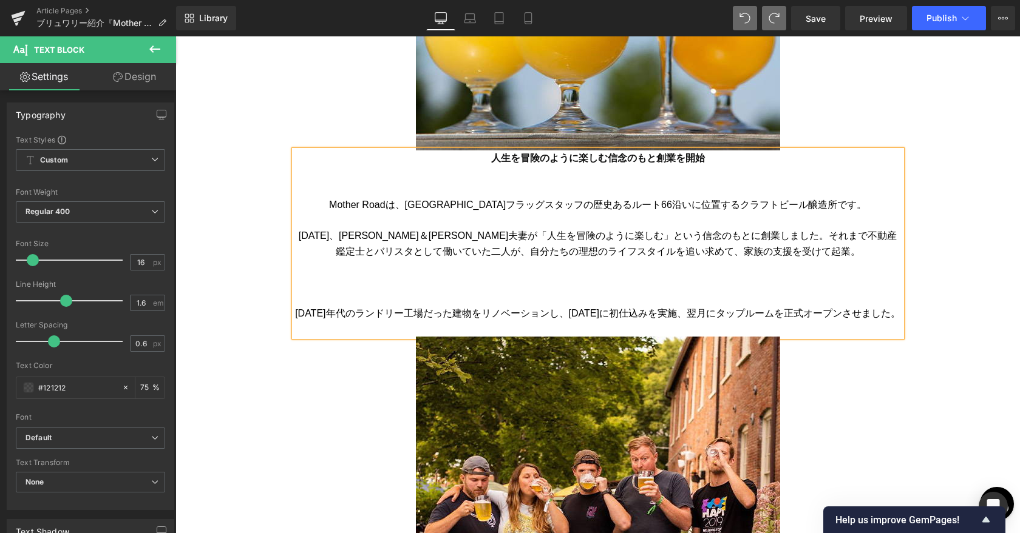
click at [503, 234] on font "[DATE]、[PERSON_NAME]＆[PERSON_NAME]夫妻が「人生を冒険のように楽しむ」という信念のもとに創業しました。それまで不動産鑑定士とバ…" at bounding box center [598, 244] width 598 height 26
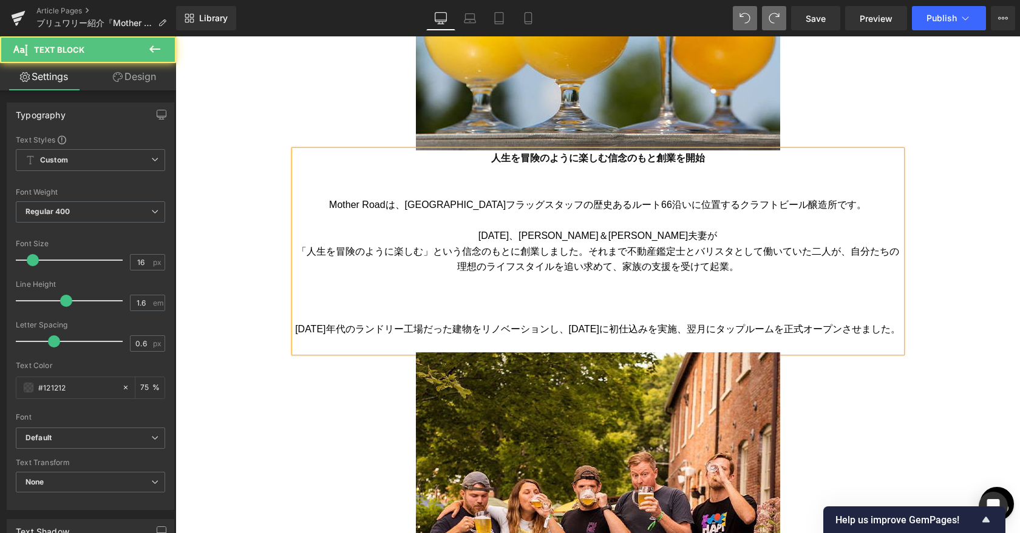
click at [578, 252] on font "「人生を冒険のように楽しむ」という信念のもとに創業しました。それまで不動産鑑定士とバリスタとして働いていた二人が、自分たちの理想のライフスタイルを追い求めて、…" at bounding box center [598, 259] width 602 height 26
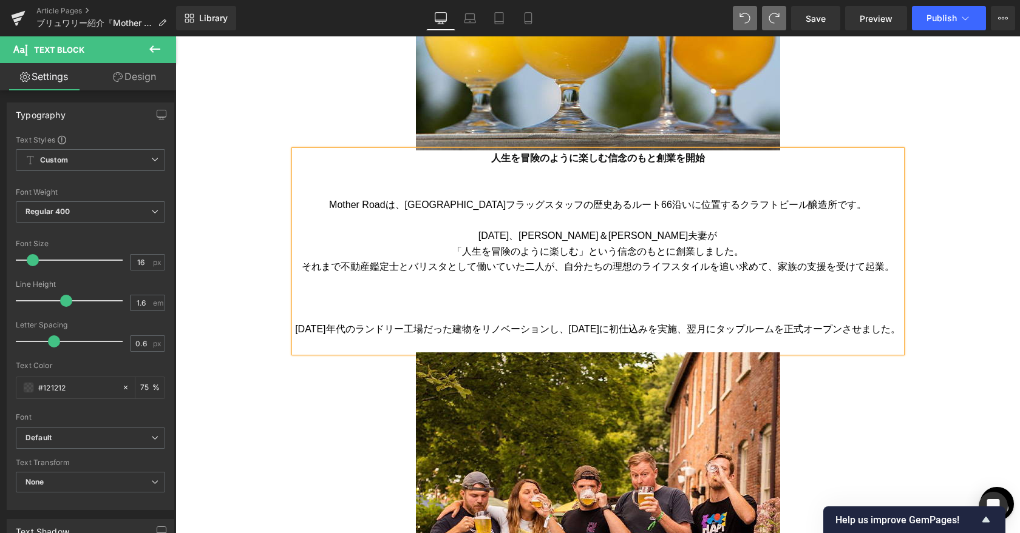
click at [558, 269] on font "それまで不動産鑑定士とバリスタとして働いていた二人が、自分たちの理想のライフスタイルを追い求めて、家族の支援を受けて起業。" at bounding box center [598, 267] width 592 height 10
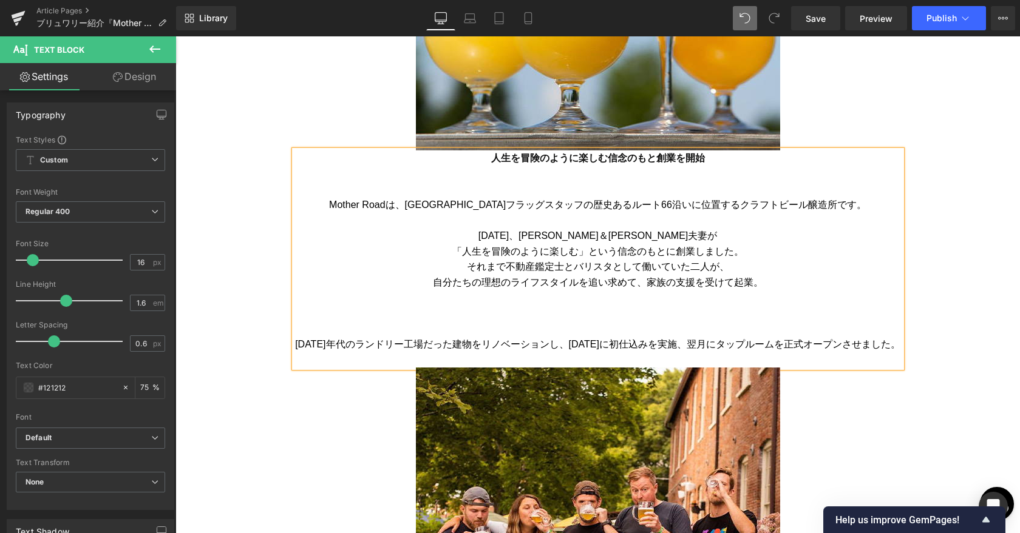
click at [578, 334] on p at bounding box center [597, 330] width 607 height 16
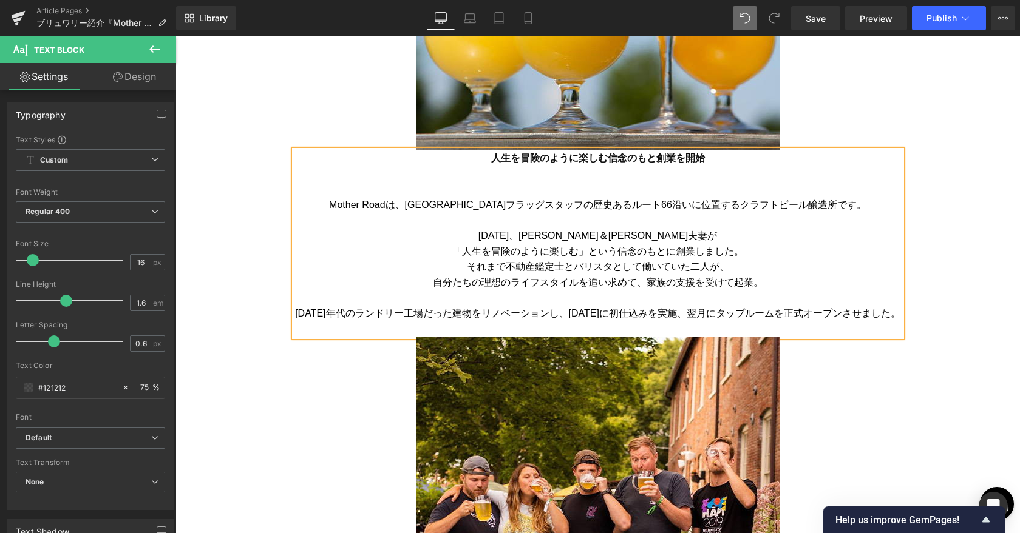
click at [562, 316] on font "[DATE]年代のランドリー工場だった建物をリノベーションし、[DATE]に初仕込みを実施、翌月にタップルームを正式オープンさせました。" at bounding box center [597, 313] width 605 height 10
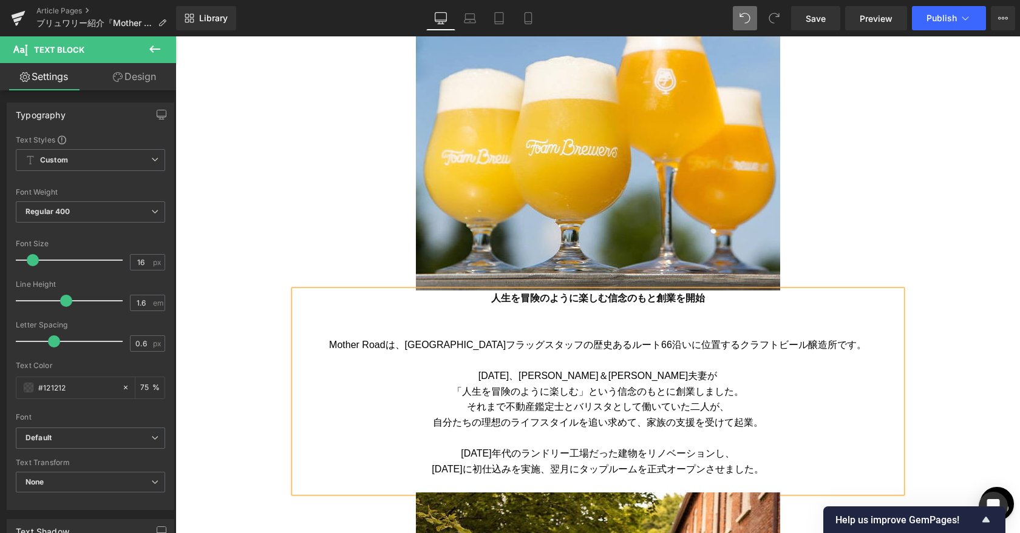
scroll to position [1033, 0]
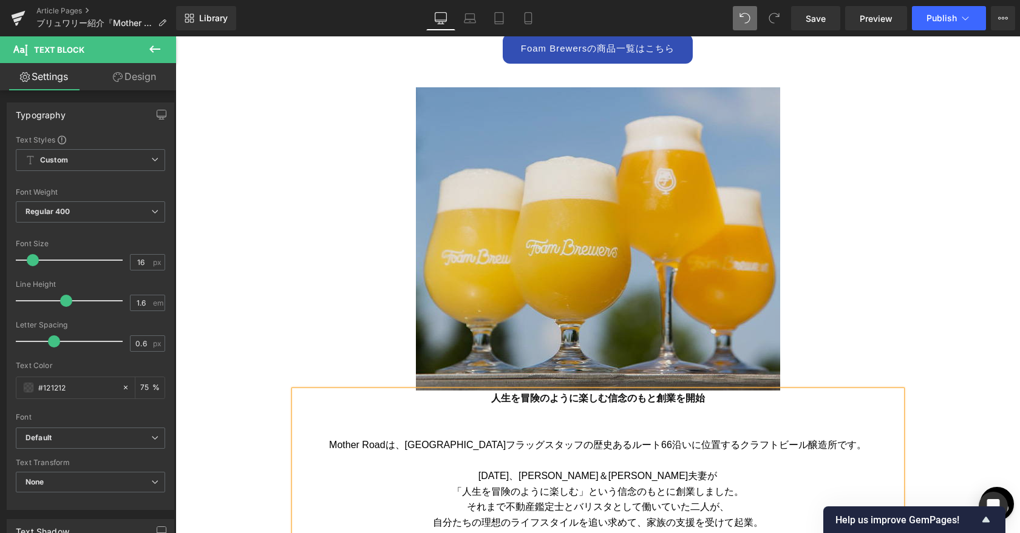
click at [578, 251] on img at bounding box center [598, 238] width 364 height 303
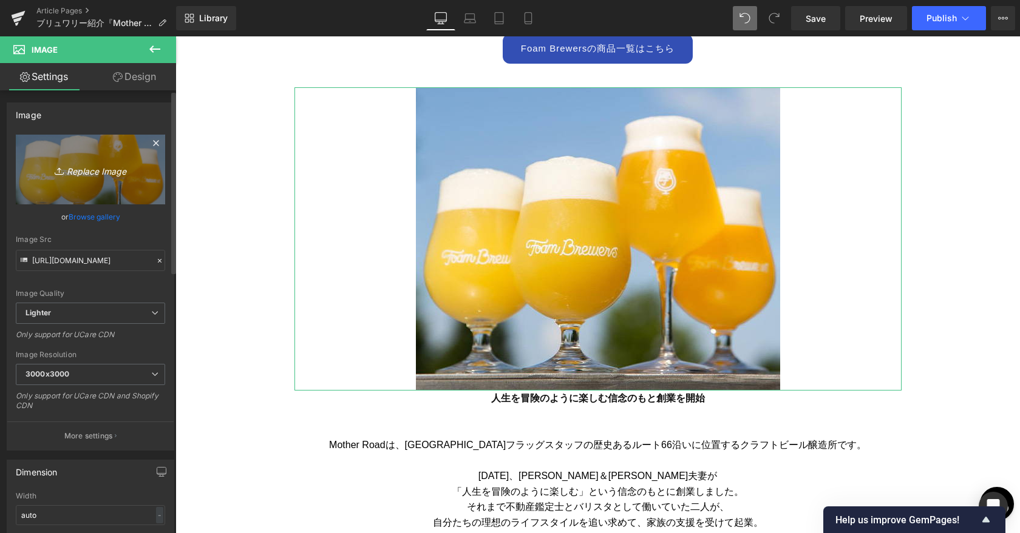
click at [89, 172] on icon "Replace Image" at bounding box center [90, 169] width 97 height 15
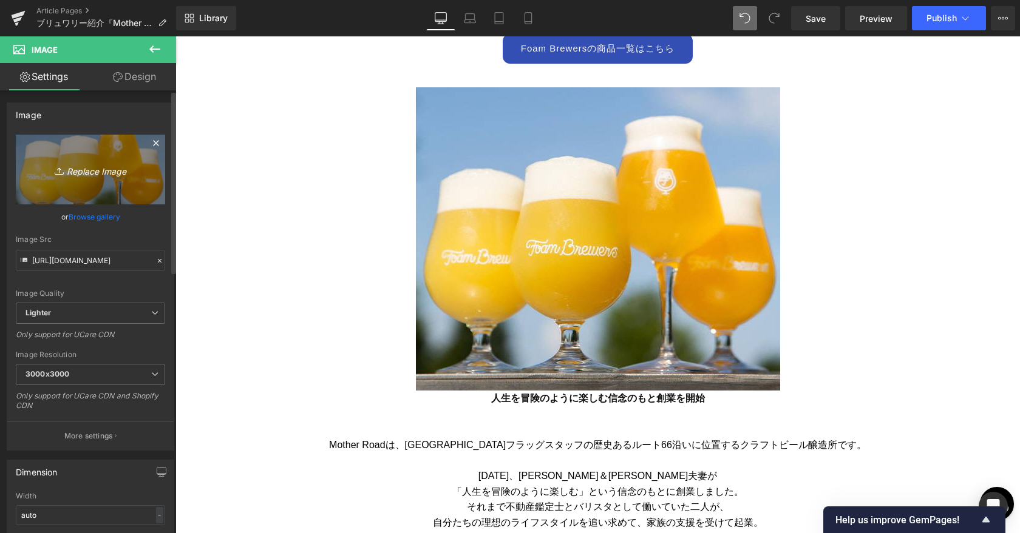
type input "C:\fakepath\Mother Road_12.png"
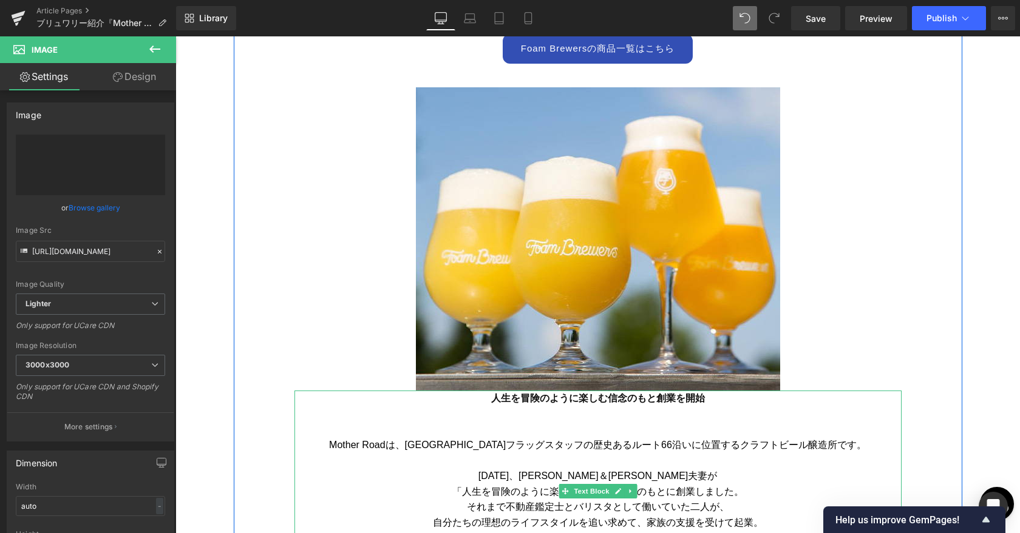
type input "[URL][DOMAIN_NAME]"
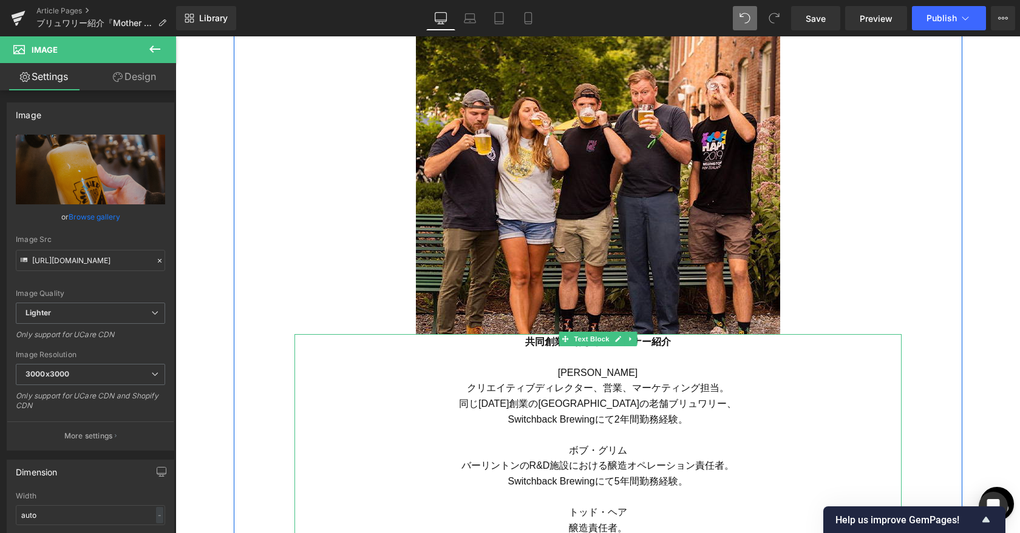
scroll to position [1777, 0]
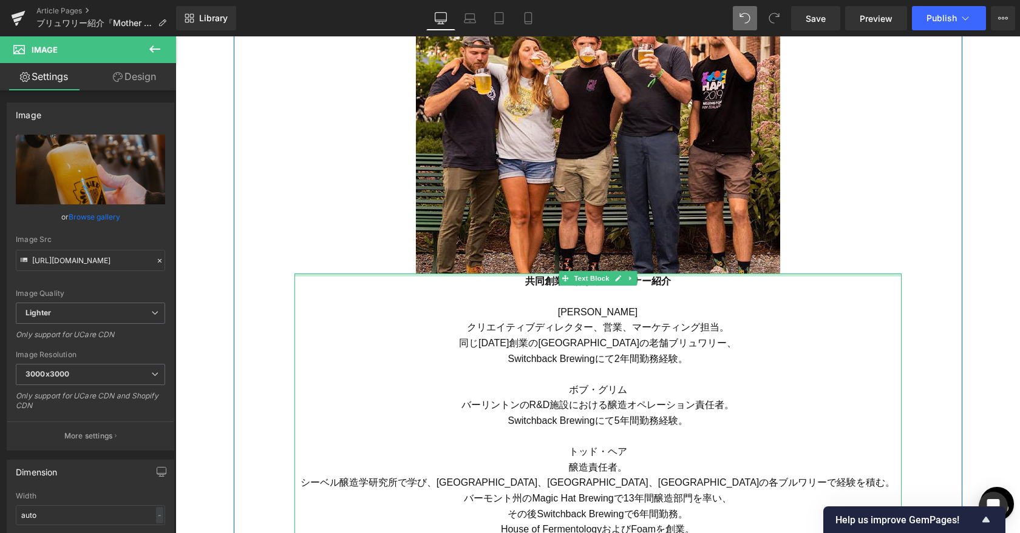
click at [532, 279] on strong "共同創業者およびパートナー紹介" at bounding box center [598, 281] width 146 height 10
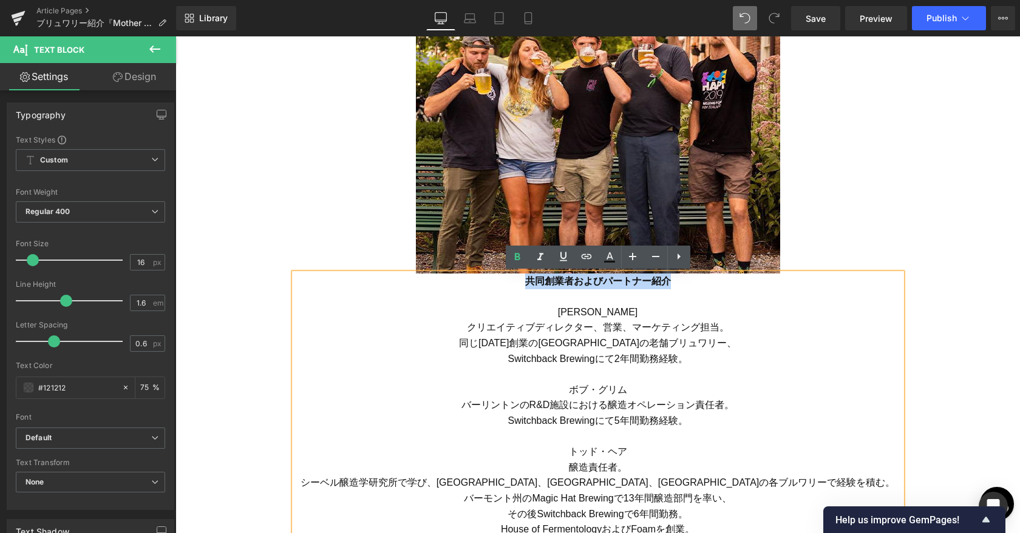
drag, startPoint x: 526, startPoint y: 279, endPoint x: 680, endPoint y: 282, distance: 153.6
click at [578, 282] on p "共同創業者およびパートナー紹介" at bounding box center [597, 289] width 607 height 31
paste div
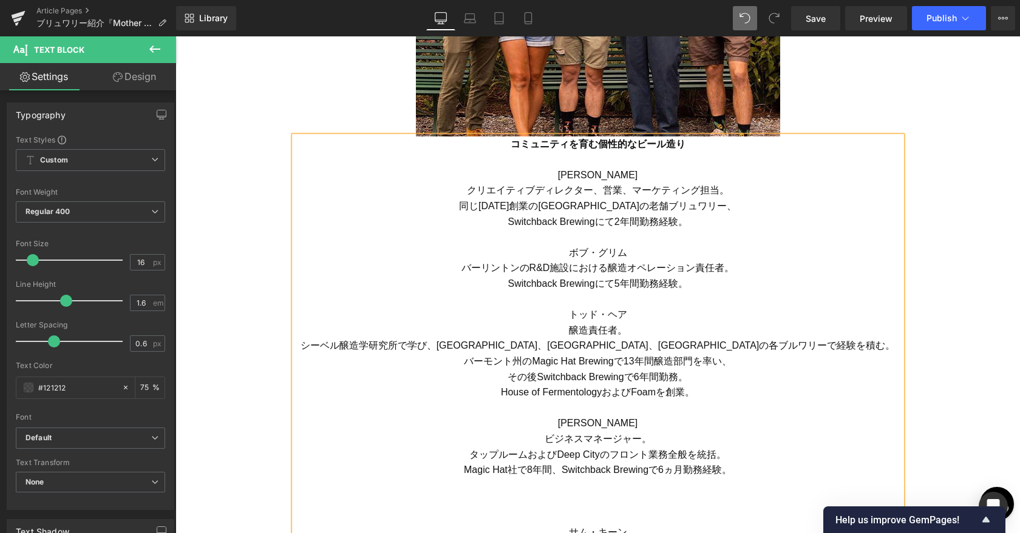
scroll to position [1916, 0]
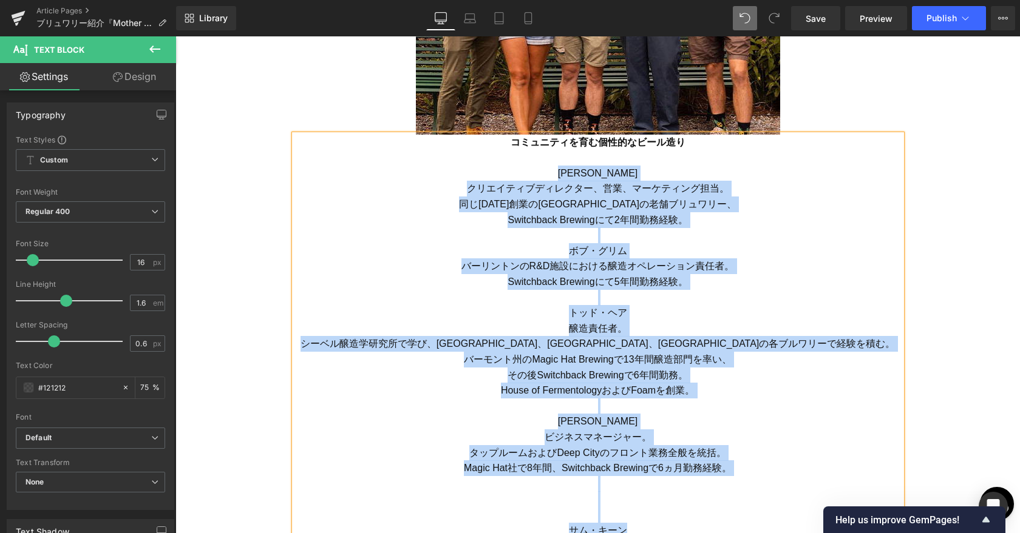
drag, startPoint x: 557, startPoint y: 174, endPoint x: 711, endPoint y: 524, distance: 383.4
click at [578, 524] on div "コミュニティを育む個性的なビール造り [PERSON_NAME] クリエイティブディレクター、営業、マーケティング担当。 同じ[DATE]創業の[GEOGRA…" at bounding box center [597, 360] width 607 height 450
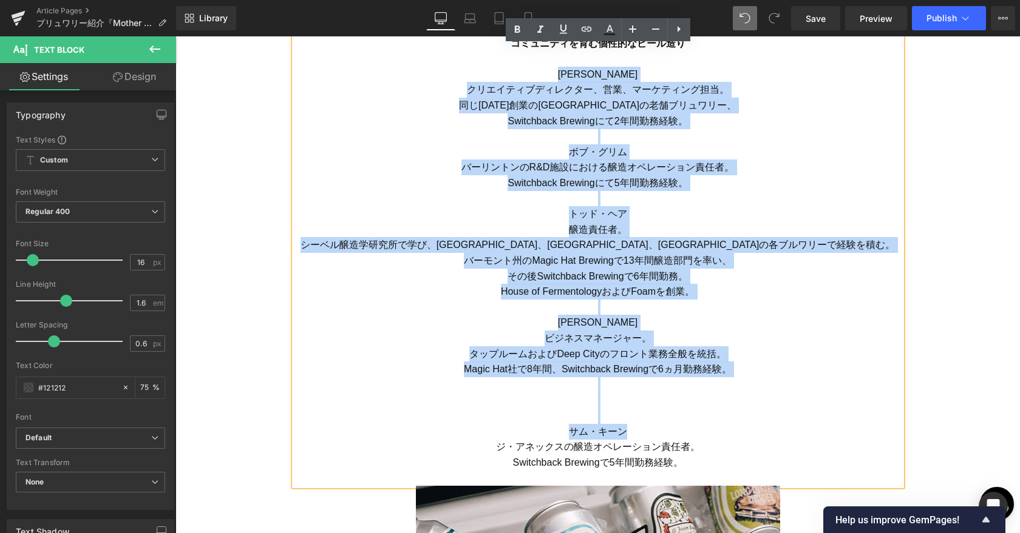
scroll to position [2017, 0]
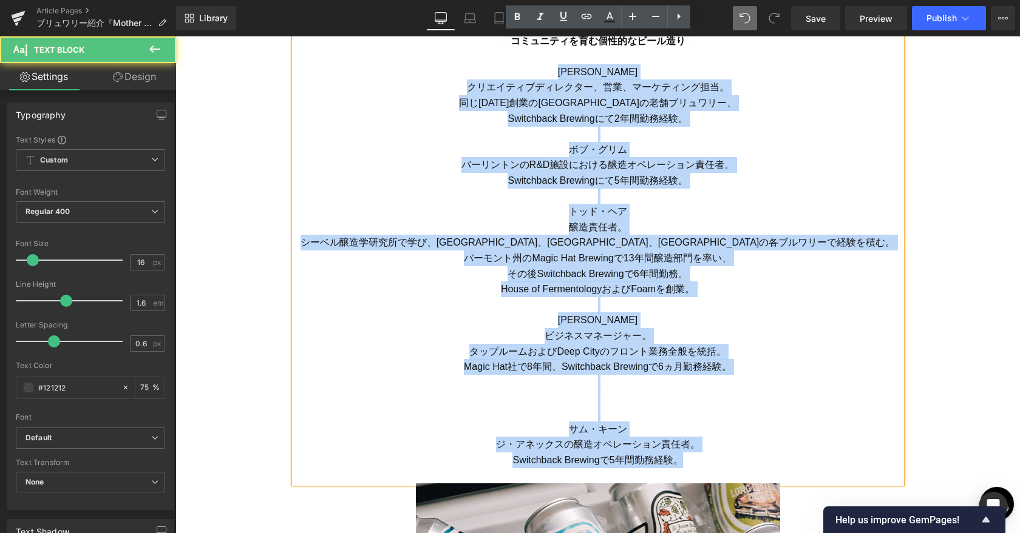
click at [578, 460] on p "Switchback Brewingで5年間勤務経験。" at bounding box center [597, 461] width 607 height 16
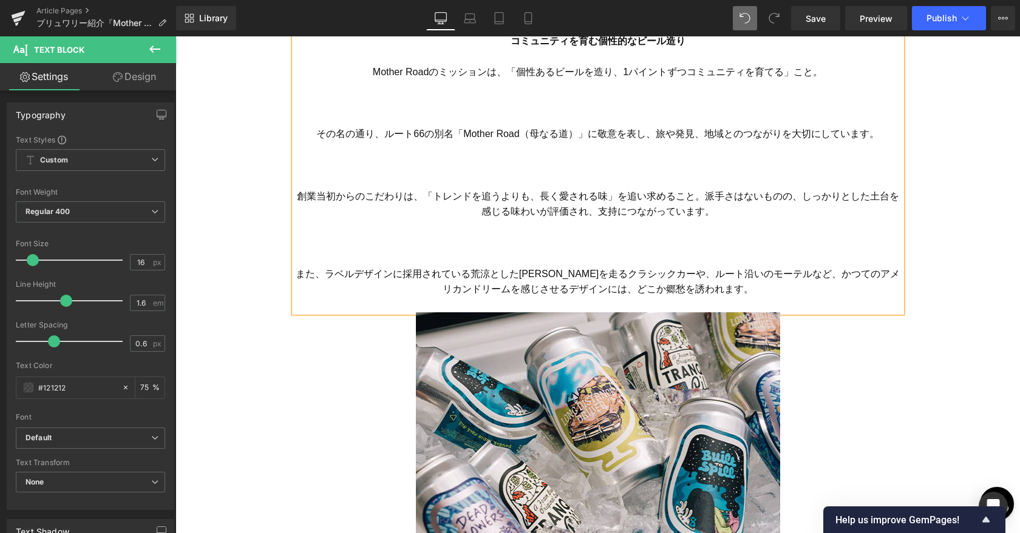
click at [578, 118] on p at bounding box center [597, 119] width 607 height 16
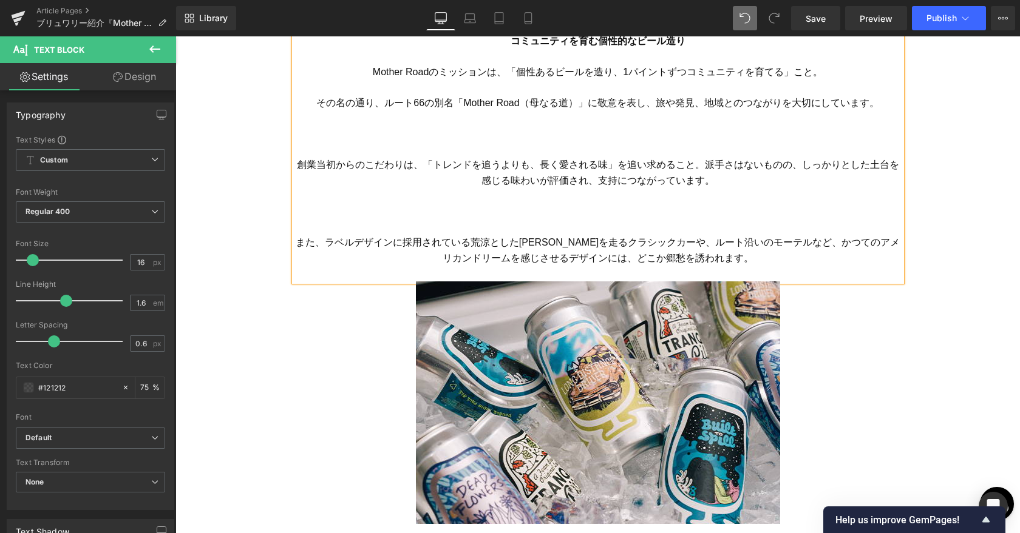
click at [578, 157] on p at bounding box center [597, 150] width 607 height 16
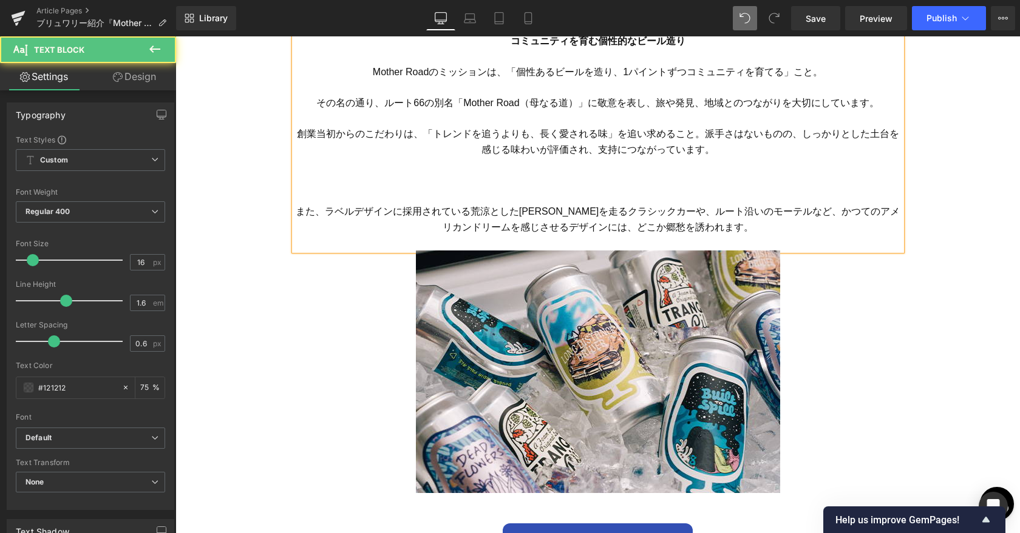
click at [578, 204] on p "また、ラベルデザインに採用されている荒涼とした[PERSON_NAME]を走るクラシックカーや、ルート沿いのモーテルなど、かつてのアメリカンドリームを感じさせ…" at bounding box center [597, 219] width 607 height 31
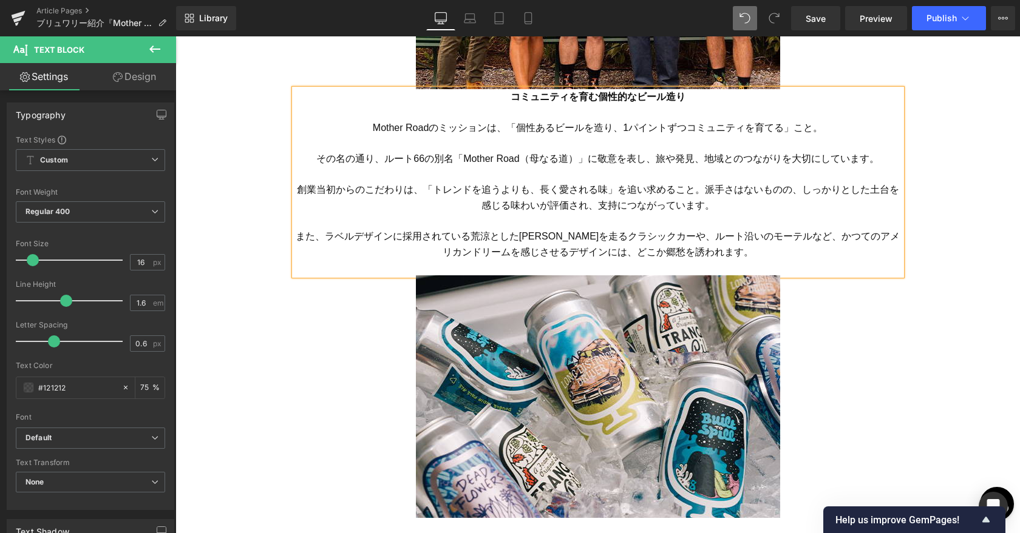
scroll to position [1950, 0]
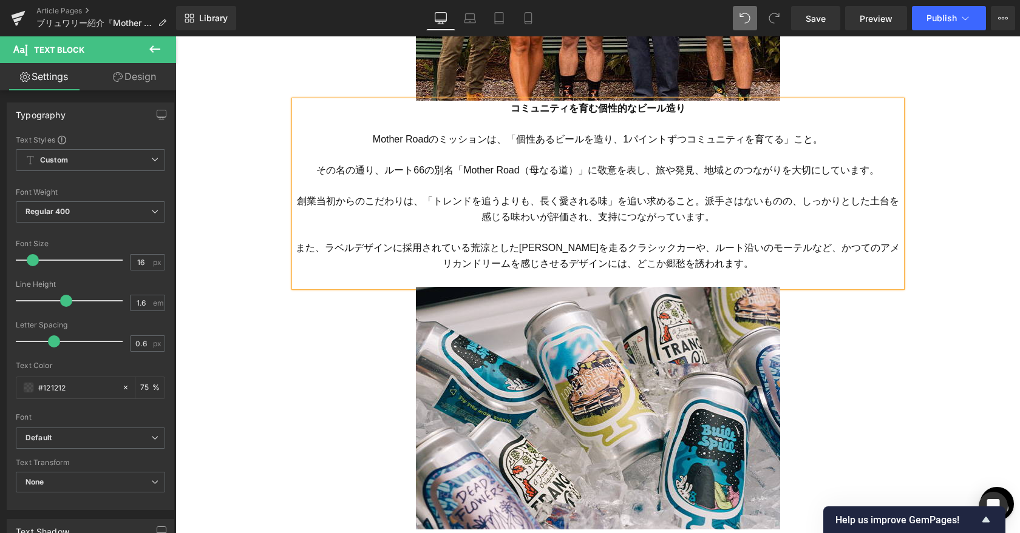
click at [578, 141] on font "Mother Roadのミッションは、「個性あるビールを造り、1パイントずつコミュニティを育てる」こと。" at bounding box center [598, 139] width 450 height 10
click at [507, 141] on font "Mother Roadのミッションは、「個性あるビールを造り、" at bounding box center [498, 139] width 251 height 10
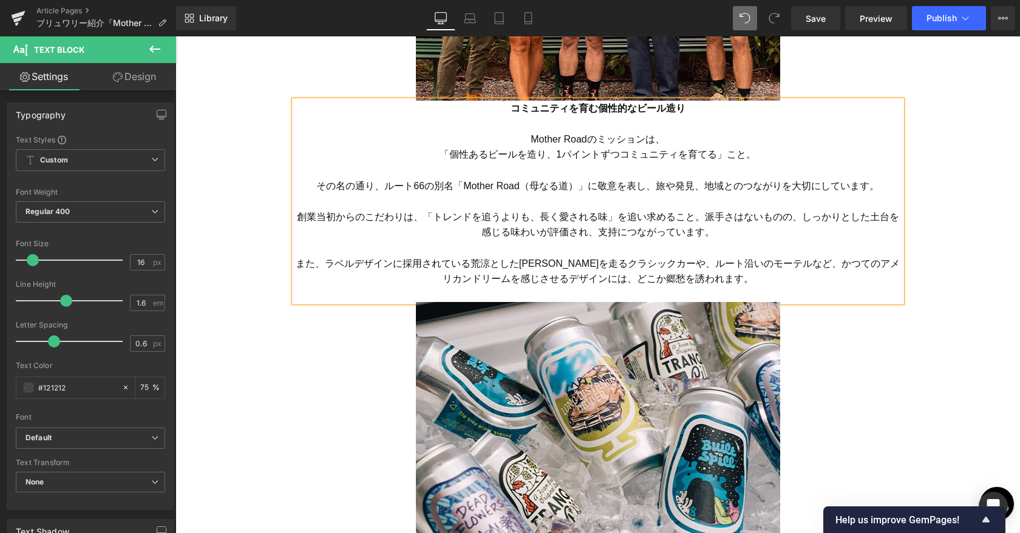
click at [578, 186] on font "その名の通り、ルート66の別名「Mother Road（母なる道）」に敬意を表し、旅や発見、地域とのつながりを大切にしています。" at bounding box center [597, 186] width 562 height 10
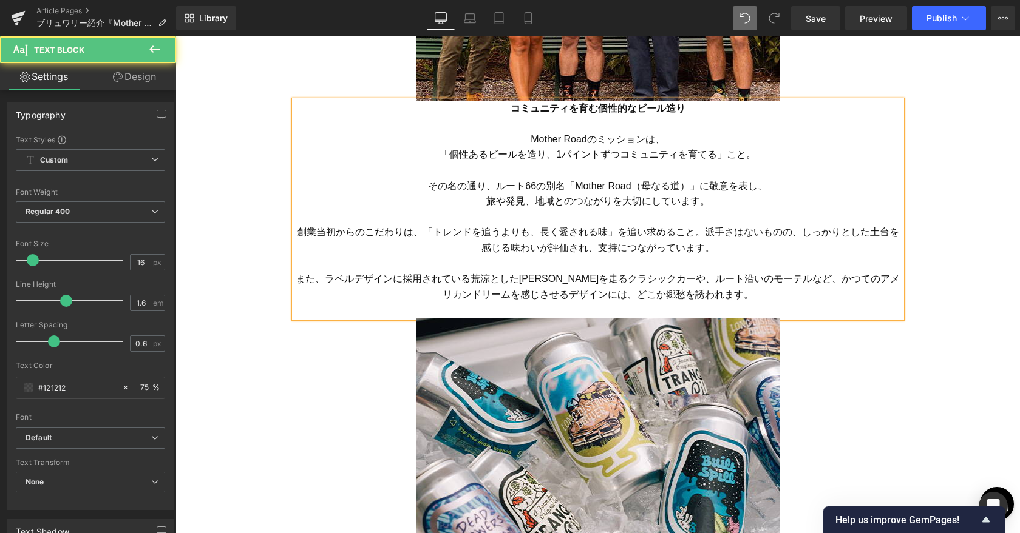
click at [419, 234] on font "創業当初からのこだわりは、「トレンドを追うよりも、長く愛される味」を追い求めること。派手さはないものの、しっかりとした土台を感じる味わいが評価され、支持につな…" at bounding box center [598, 240] width 602 height 26
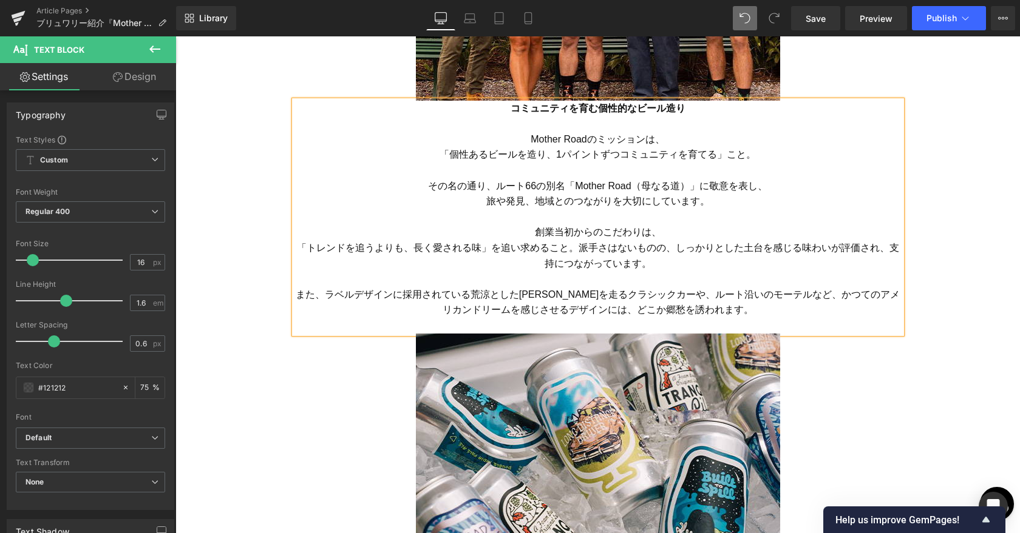
click at [577, 250] on font "「トレンドを追うよりも、長く愛される味」を追い求めること。派手さはないものの、しっかりとした土台を感じる味わいが評価され、支持につながっています。" at bounding box center [598, 256] width 602 height 26
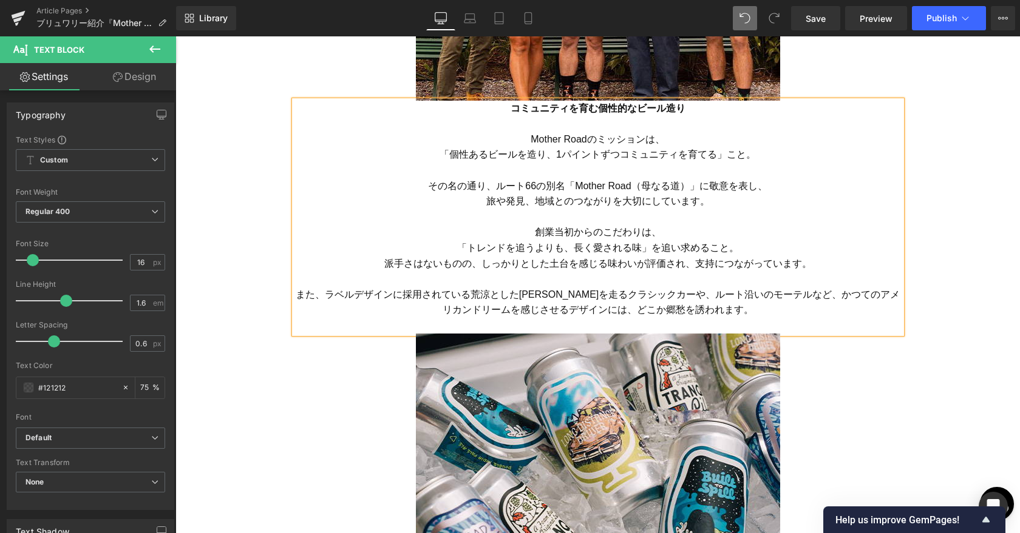
click at [578, 293] on font "また、ラベルデザインに採用されている荒涼とした[PERSON_NAME]を走るクラシックカーや、ルート沿いのモーテルなど、かつてのアメリカンドリームを感じさせ…" at bounding box center [598, 302] width 604 height 26
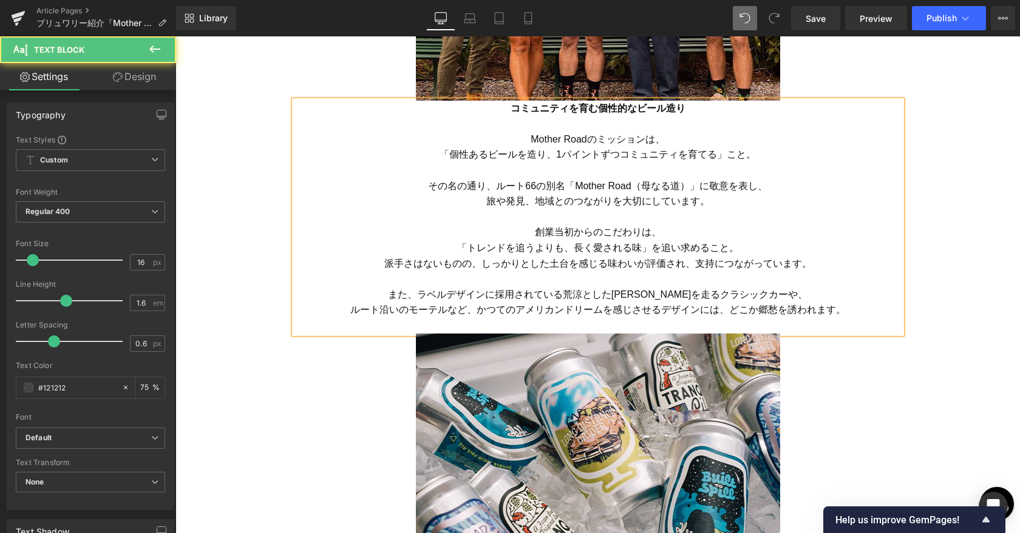
click at [479, 313] on font "ルート沿いのモーテルなど、かつてのアメリカンドリームを感じさせるデザインには、どこか郷愁を誘われます。" at bounding box center [597, 310] width 495 height 10
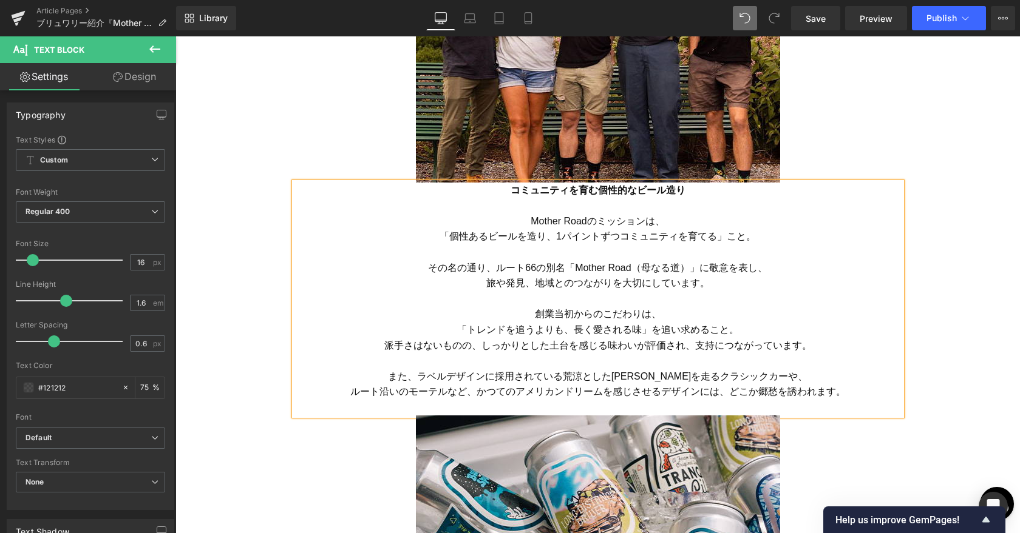
scroll to position [1636, 0]
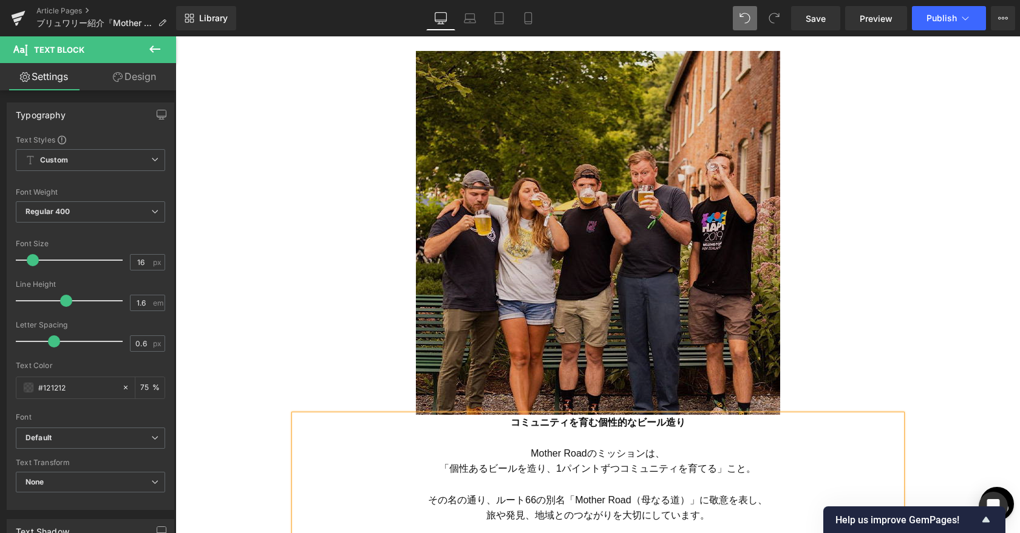
click at [578, 259] on img at bounding box center [598, 233] width 364 height 364
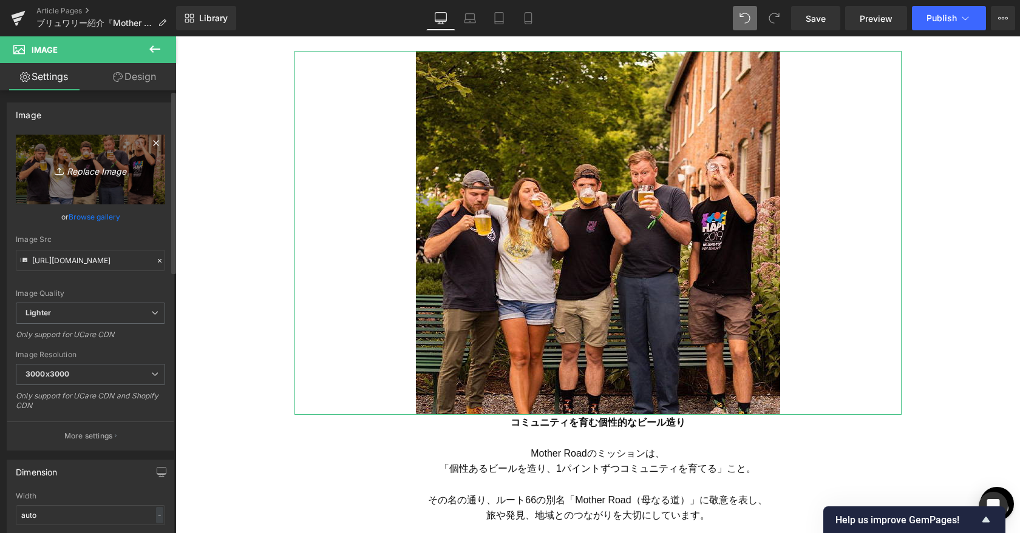
click at [78, 175] on icon "Replace Image" at bounding box center [90, 169] width 97 height 15
type input "C:\fakepath\Mother Road_7.jpg"
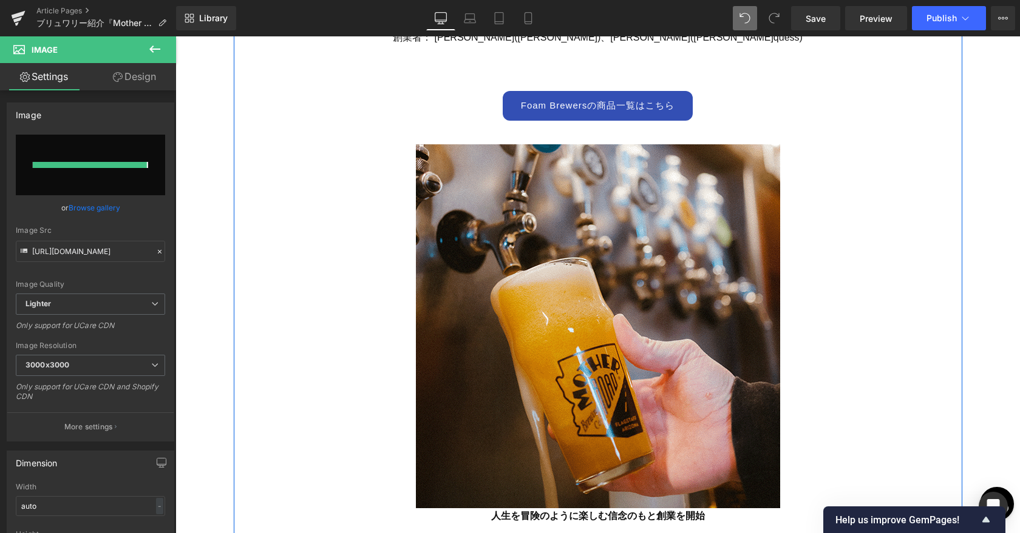
type input "[URL][DOMAIN_NAME]"
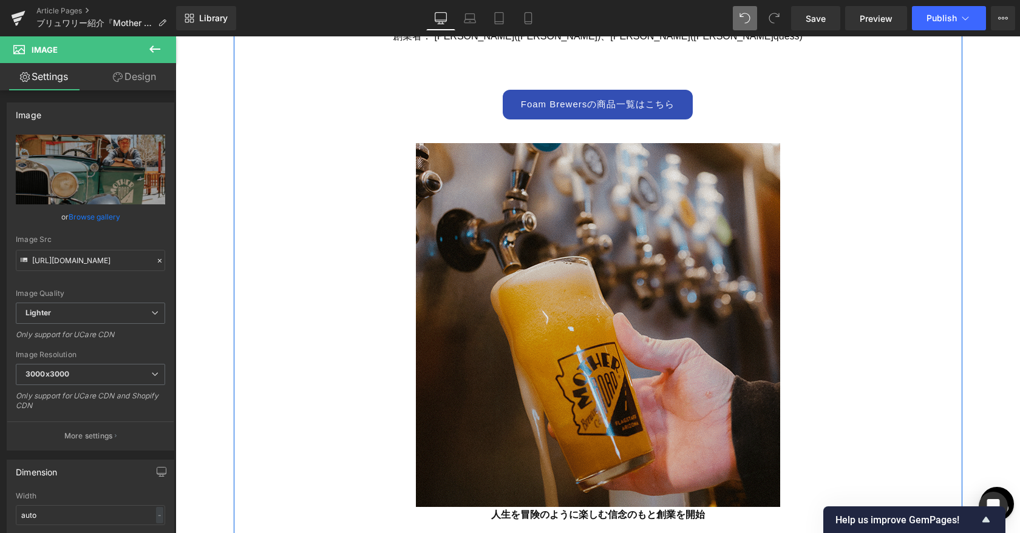
click at [578, 302] on img at bounding box center [598, 325] width 364 height 364
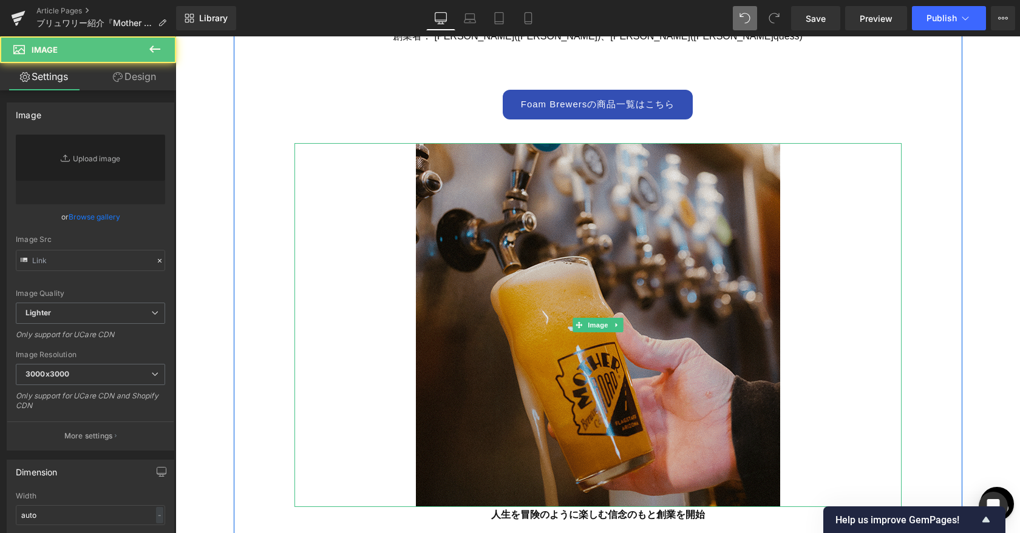
type input "[URL][DOMAIN_NAME]"
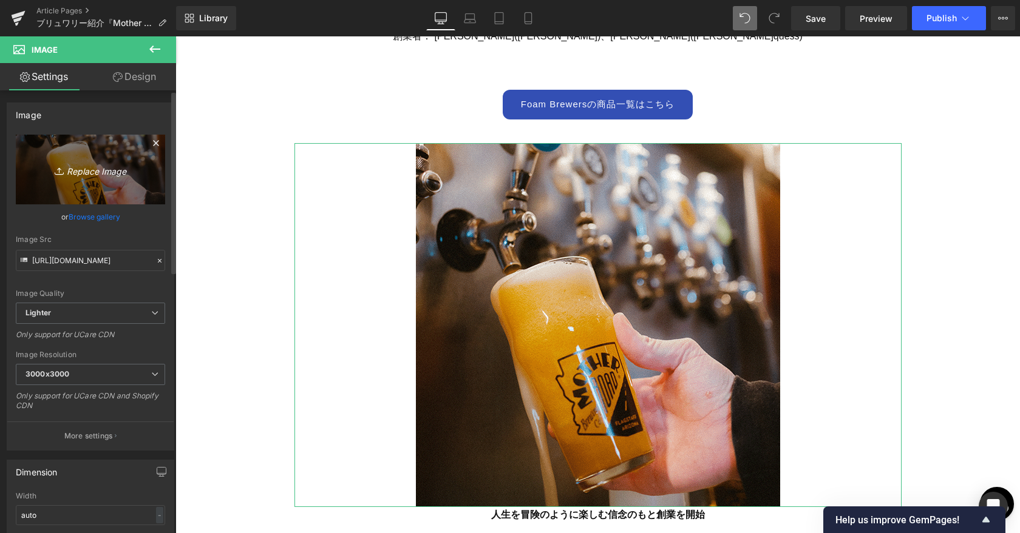
click at [76, 172] on icon "Replace Image" at bounding box center [90, 169] width 97 height 15
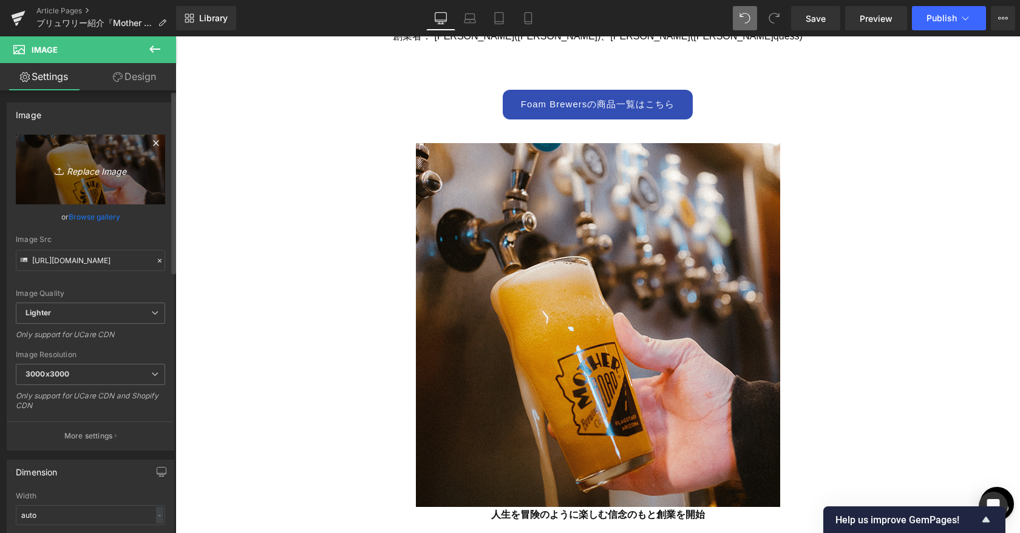
type input "C:\fakepath\Mother Road_6.jpg"
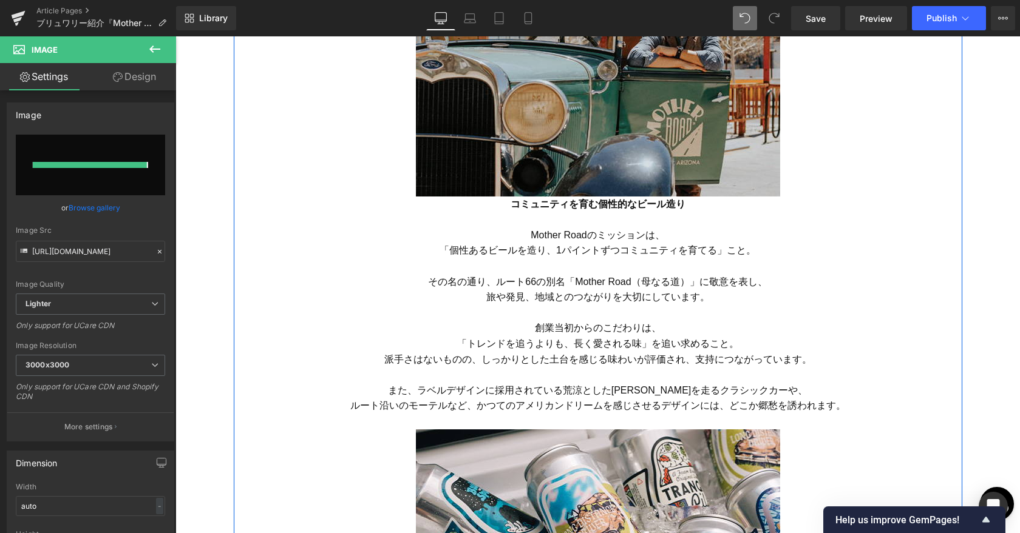
type input "[URL][DOMAIN_NAME]"
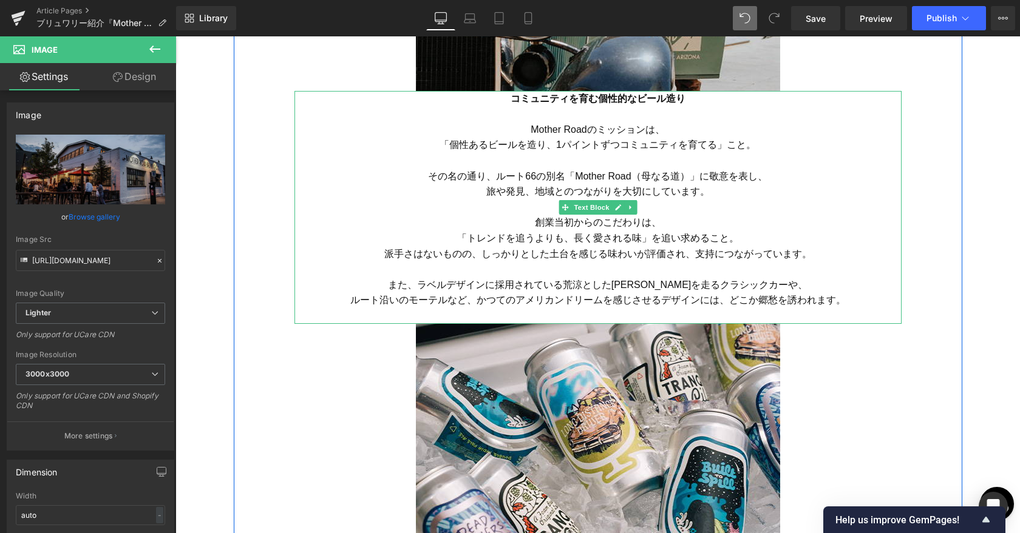
scroll to position [1708, 0]
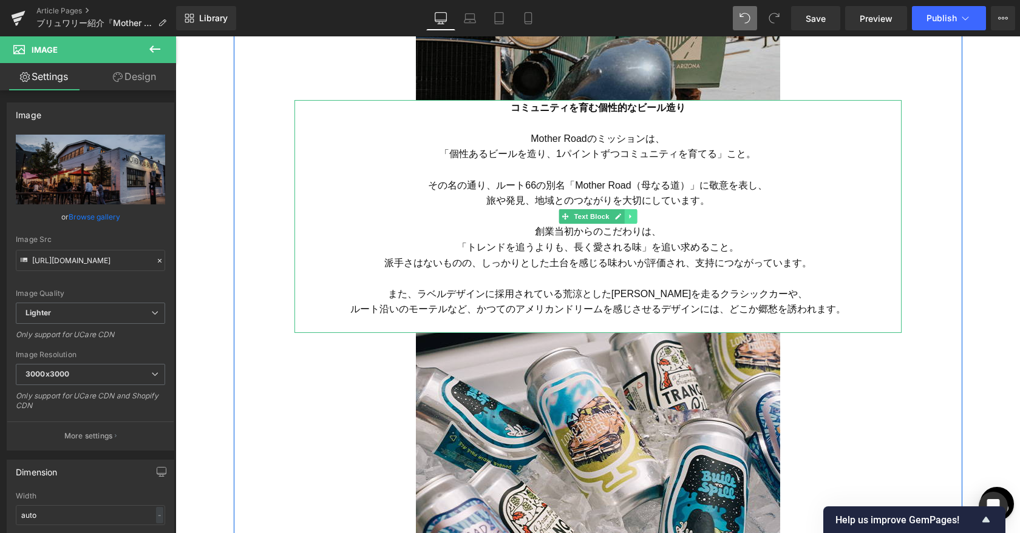
click at [578, 217] on icon at bounding box center [630, 216] width 7 height 7
click at [578, 217] on icon at bounding box center [623, 216] width 7 height 7
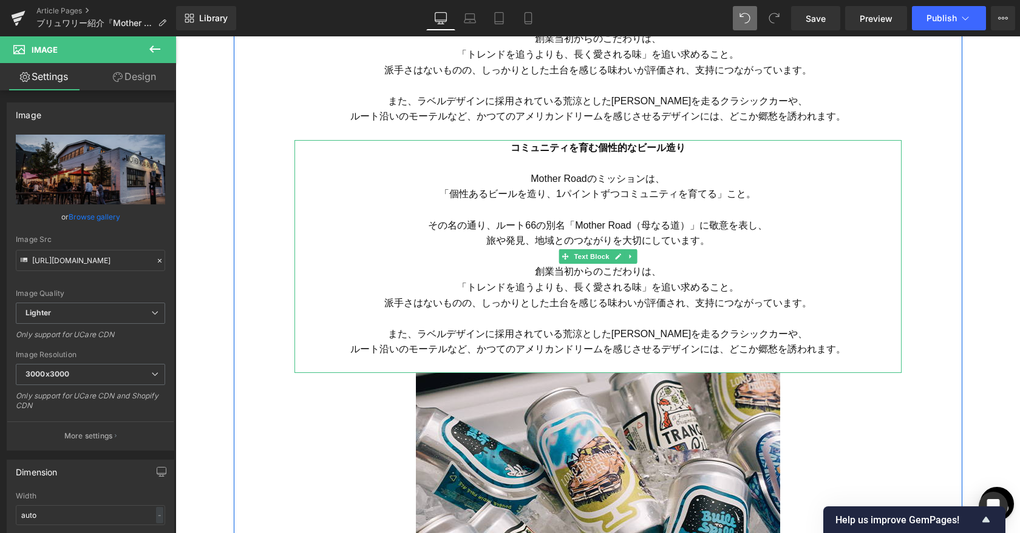
scroll to position [1918, 0]
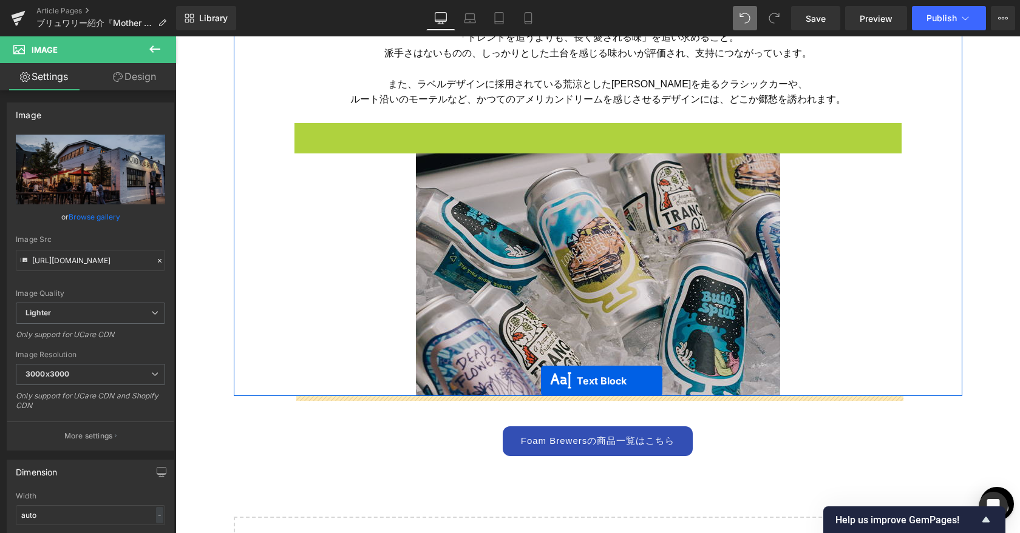
drag, startPoint x: 561, startPoint y: 243, endPoint x: 541, endPoint y: 381, distance: 139.3
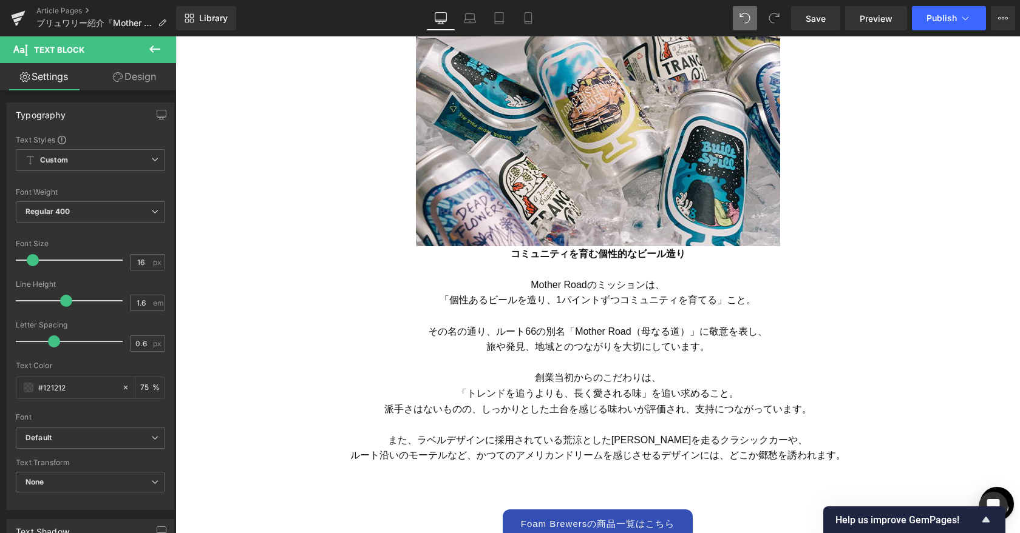
scroll to position [2021, 0]
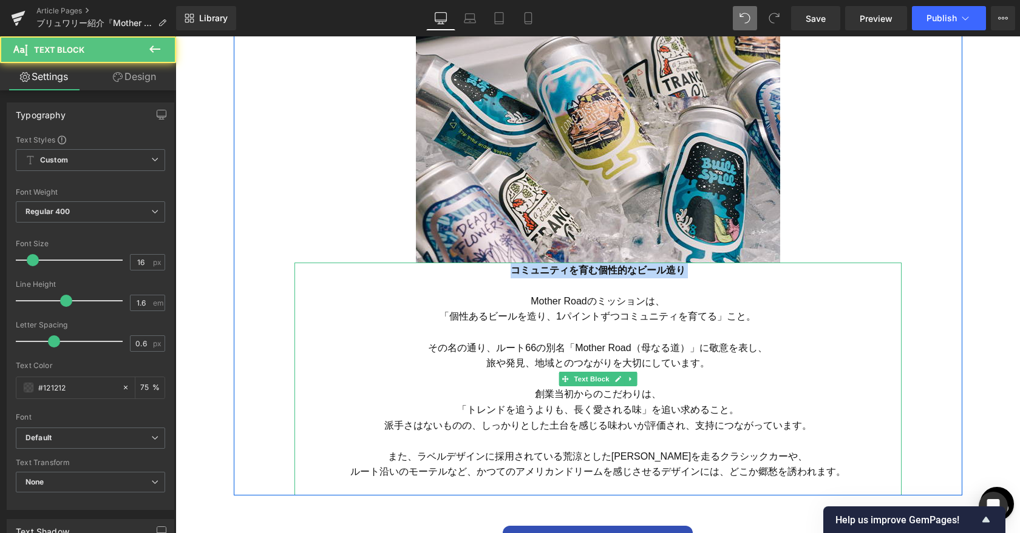
drag, startPoint x: 512, startPoint y: 270, endPoint x: 668, endPoint y: 280, distance: 156.3
click at [578, 280] on p "コミュニティを育む個性的なビール造り" at bounding box center [597, 278] width 607 height 31
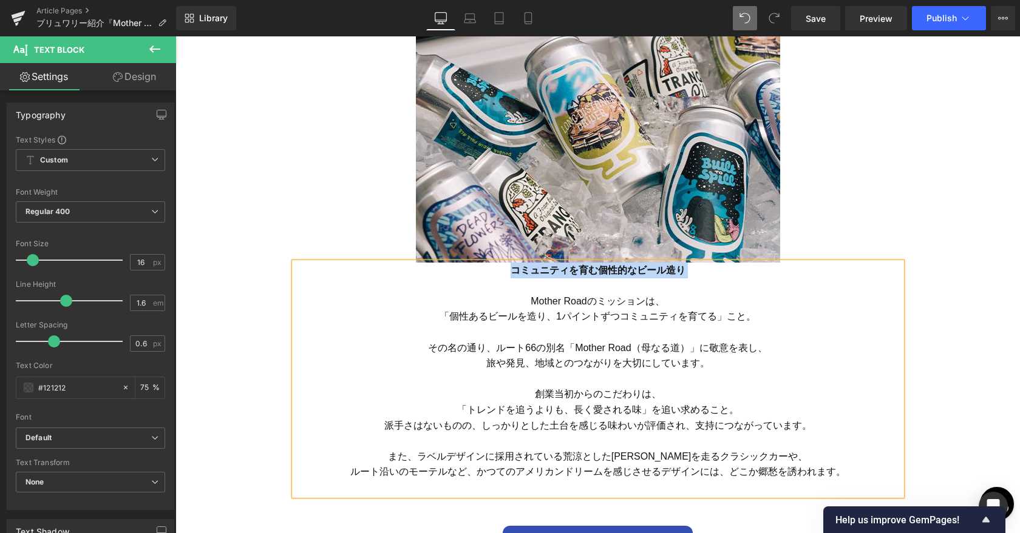
paste div
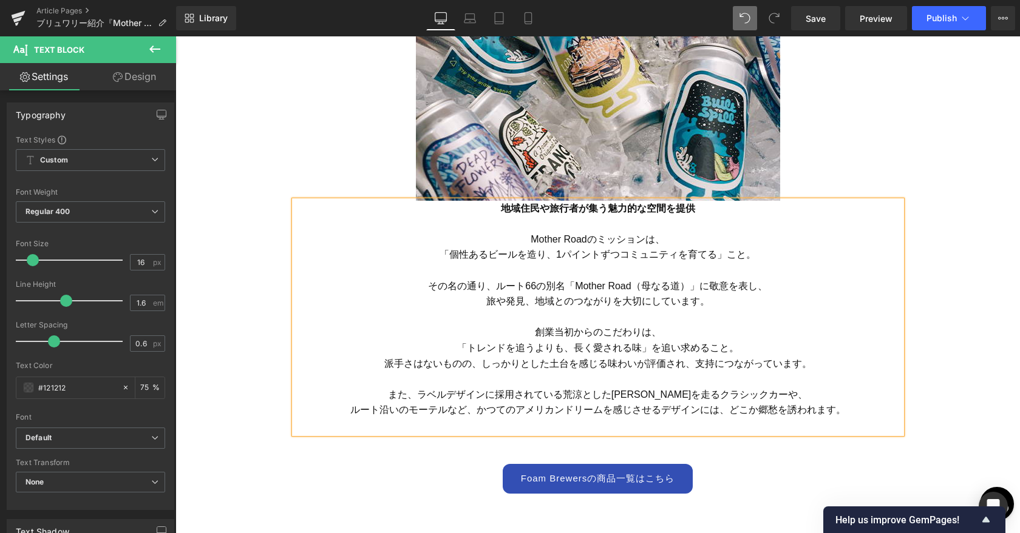
scroll to position [2083, 0]
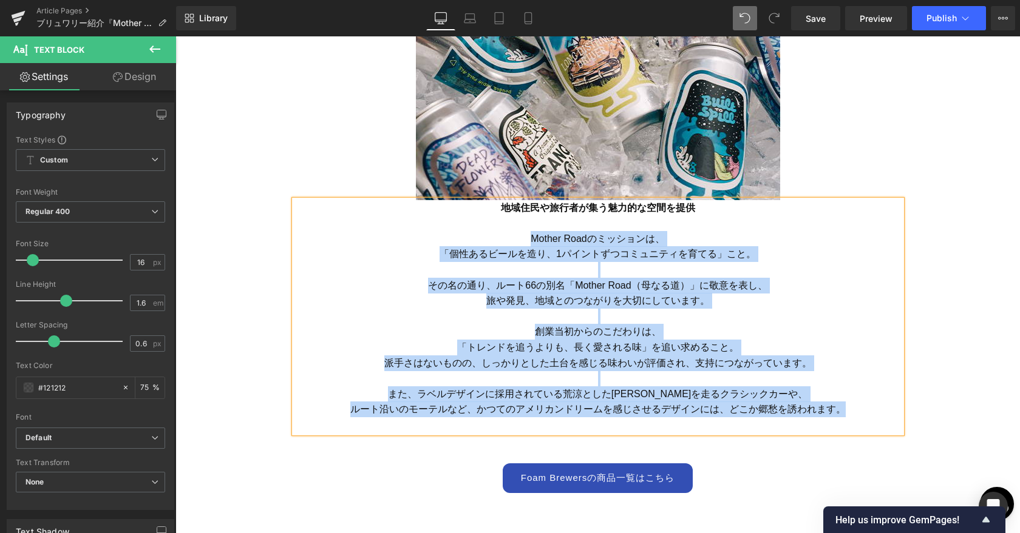
drag, startPoint x: 528, startPoint y: 236, endPoint x: 839, endPoint y: 412, distance: 357.1
click at [578, 412] on div "地域住民や旅行者が集う魅力的な空間を提供 Mother Roadのミッションは、 「個性あるビールを造り、 1パイントずつコミュニティを育てる」こと。 その名…" at bounding box center [597, 316] width 607 height 233
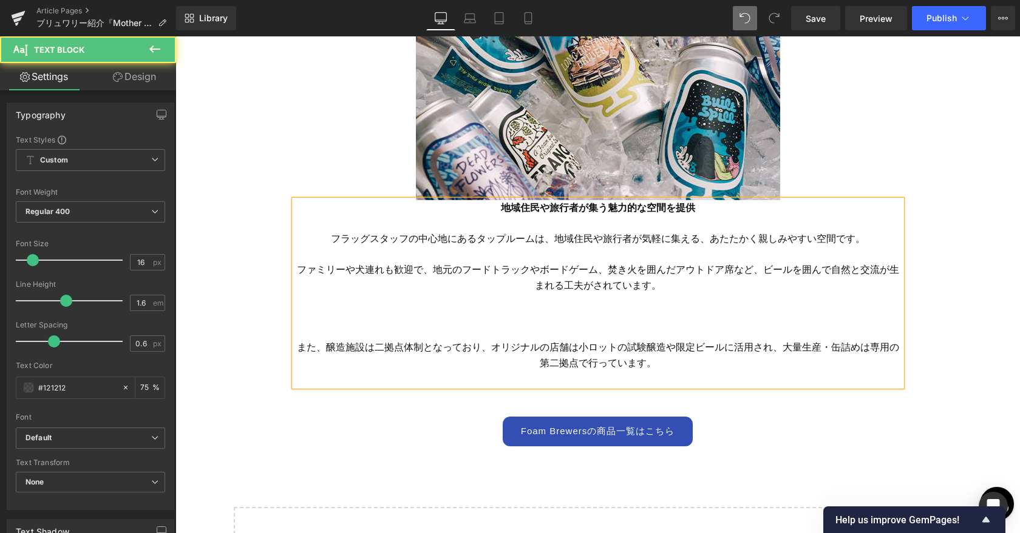
click at [554, 241] on font "フラッグスタッフの中心地にあるタップルームは、地域住民や旅行者が気軽に集える、あたたかく親しみやすい空間です。" at bounding box center [598, 239] width 534 height 10
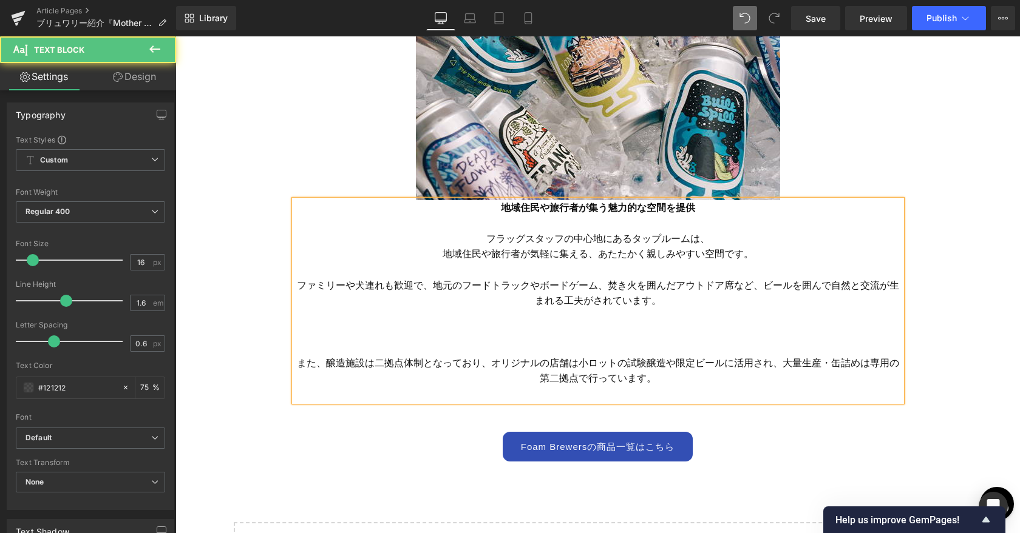
click at [578, 286] on font "ファミリーや犬連れも歓迎で、地元のフードトラックやボードゲーム、焚き火を囲んだアウトドア席など、ビールを囲んで自然と交流が生まれる工夫がされています。" at bounding box center [598, 293] width 602 height 26
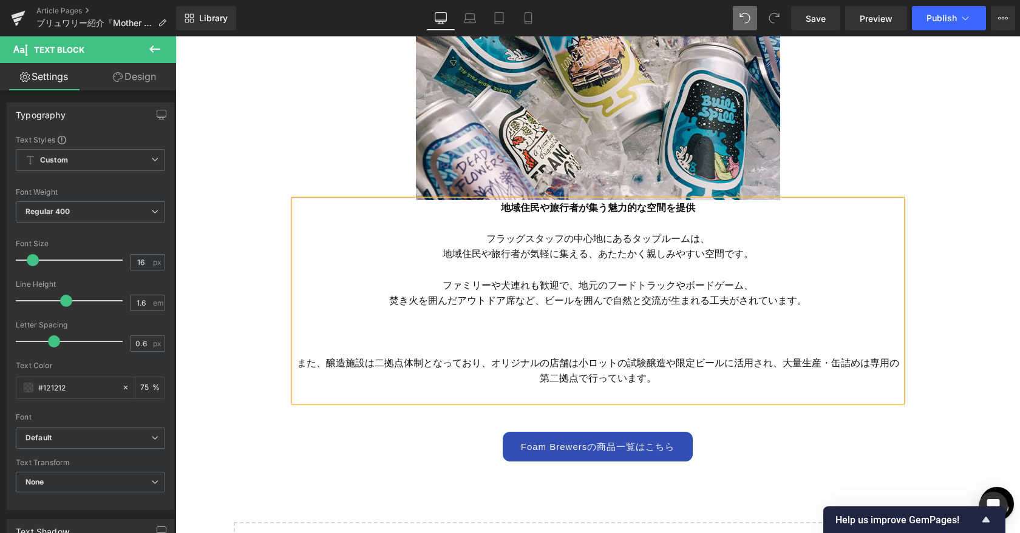
click at [578, 357] on p "また、醸造施設は二拠点体制となっており、オリジナルの店舗は小ロットの試験醸造や限定ビールに活用され、大量生産・缶詰めは専用の第二拠点で行っています。" at bounding box center [597, 371] width 607 height 31
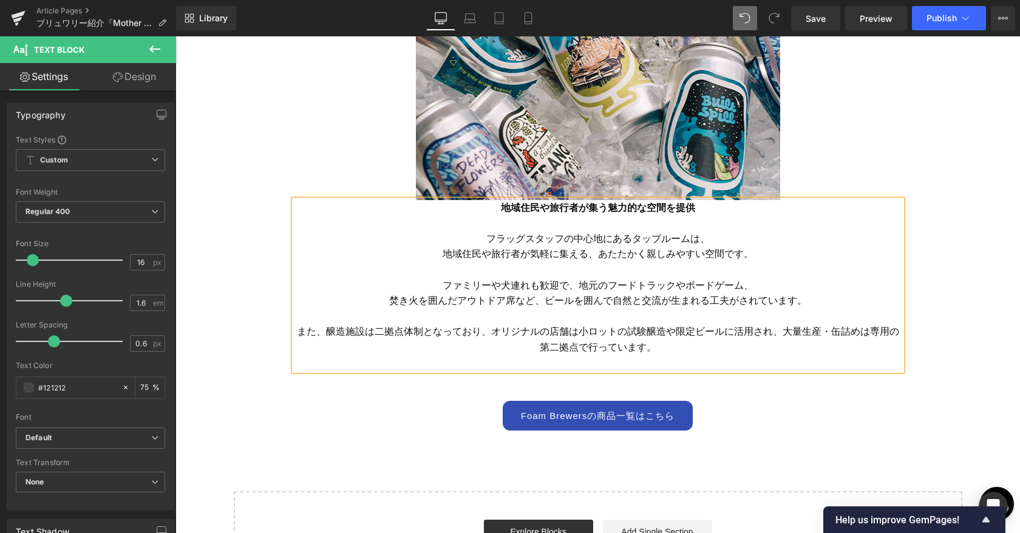
click at [491, 331] on font "また、醸造施設は二拠点体制となっており、オリジナルの店舗は小ロットの試験醸造や限定ビールに活用され、大量生産・缶詰めは専用の第二拠点で行っています。" at bounding box center [598, 340] width 602 height 26
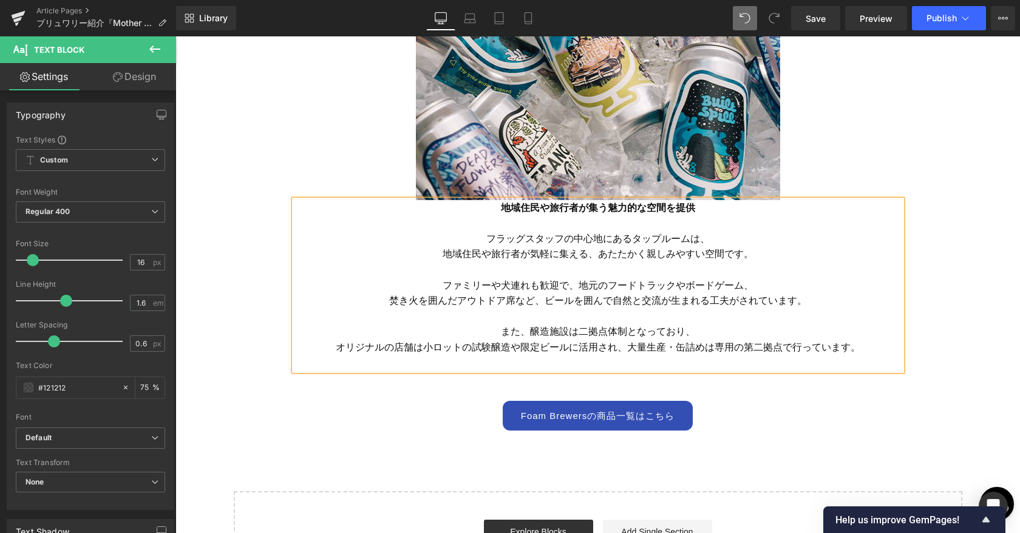
click at [578, 348] on font "オリジナルの店舗は小ロットの試験醸造や限定ビールに活用され、大量生産・缶詰めは専用の第二拠点で行っています。" at bounding box center [598, 347] width 524 height 10
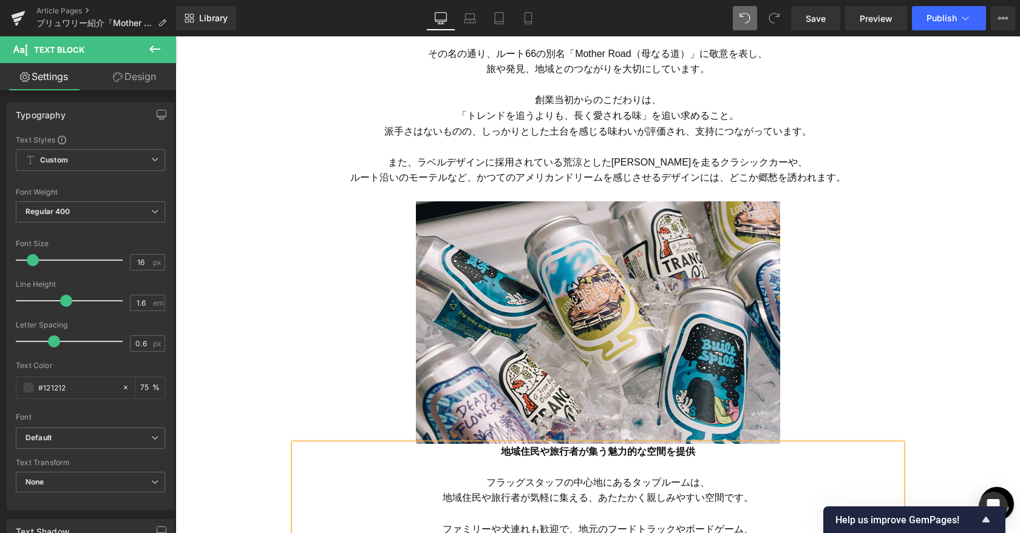
scroll to position [1904, 0]
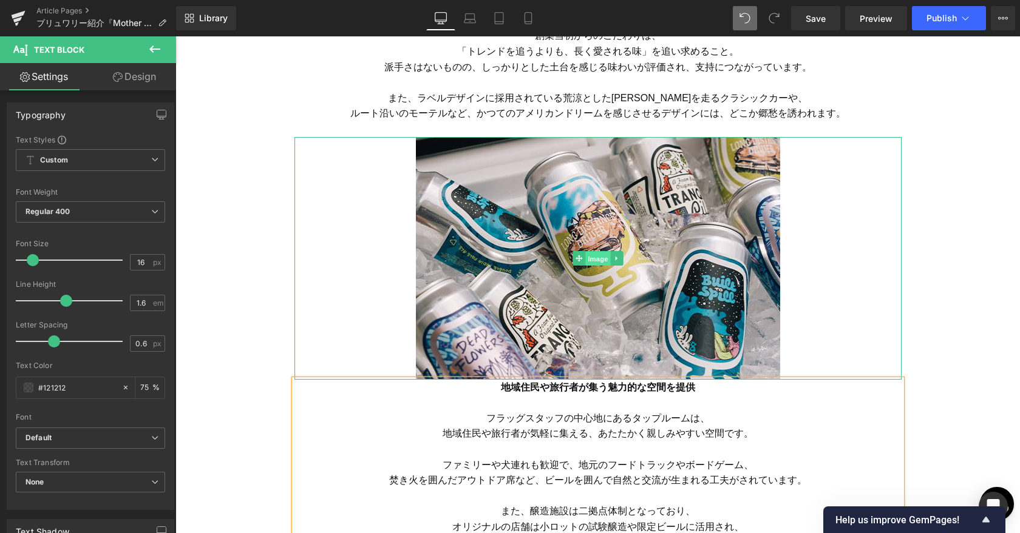
click at [578, 263] on span "Image" at bounding box center [597, 258] width 25 height 15
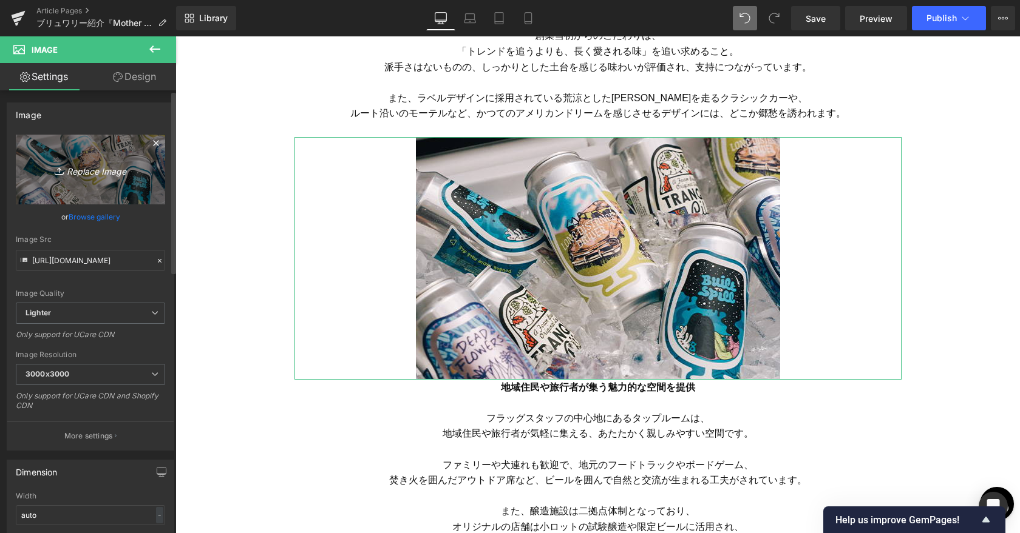
click at [106, 171] on icon "Replace Image" at bounding box center [90, 169] width 97 height 15
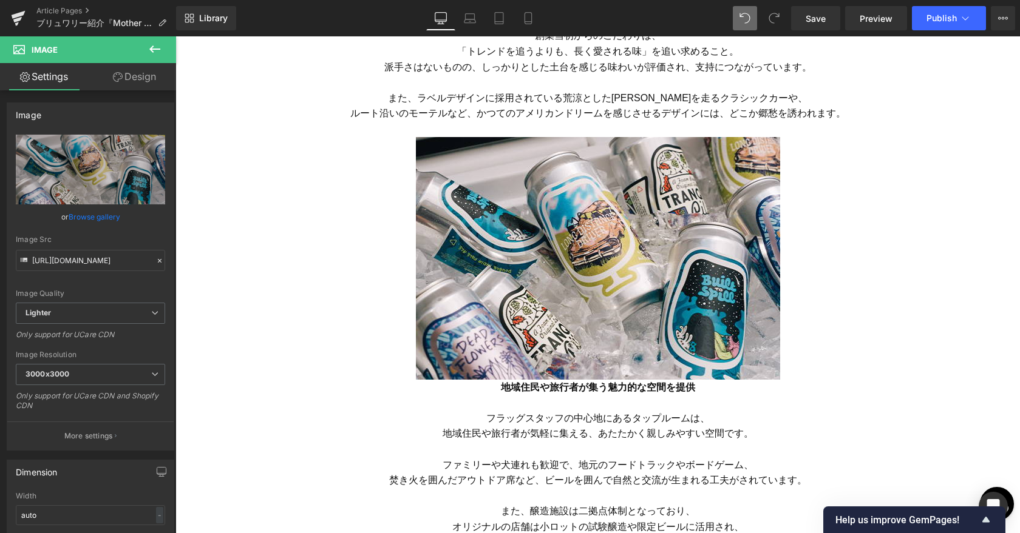
type input "C:\fakepath\Mother Road_5.jpg"
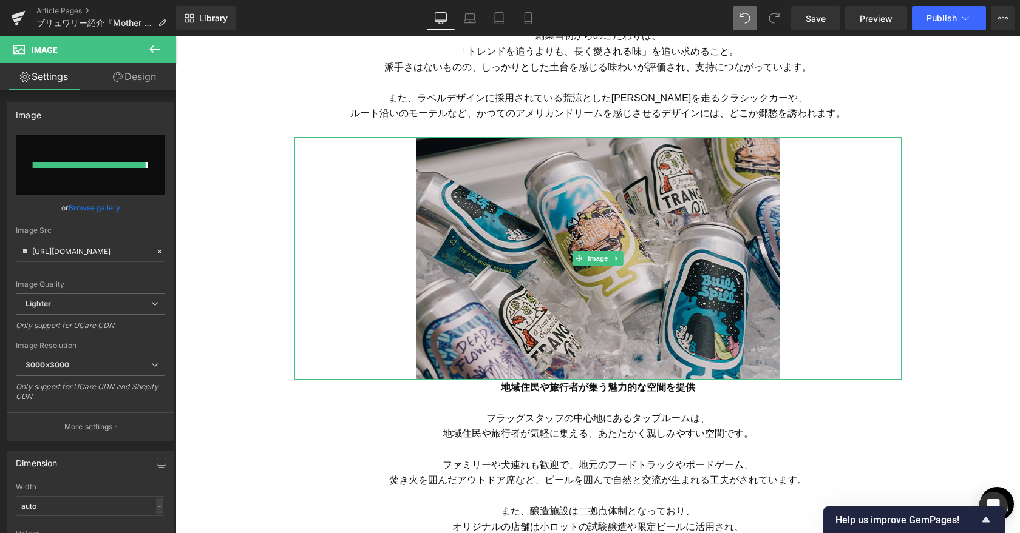
type input "[URL][DOMAIN_NAME]"
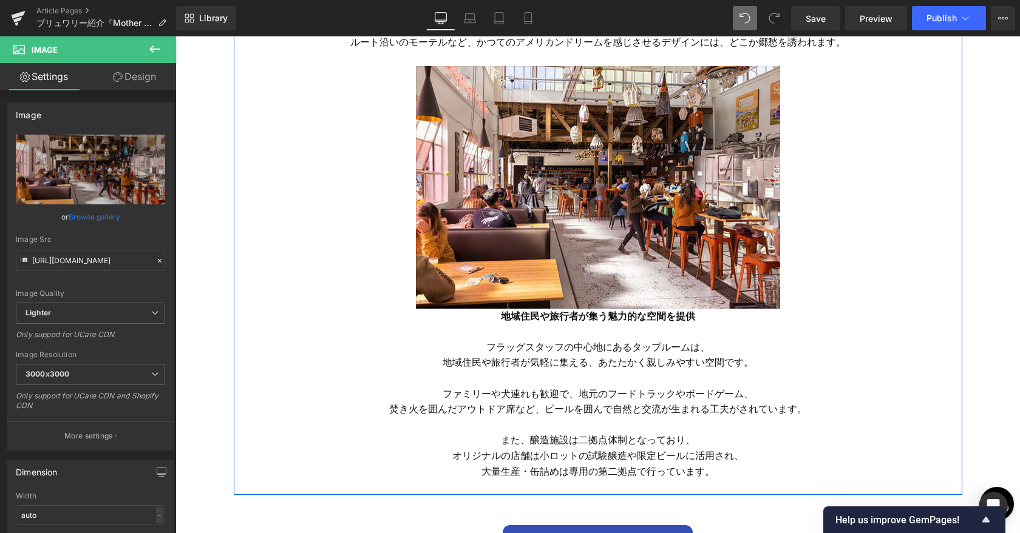
scroll to position [1957, 0]
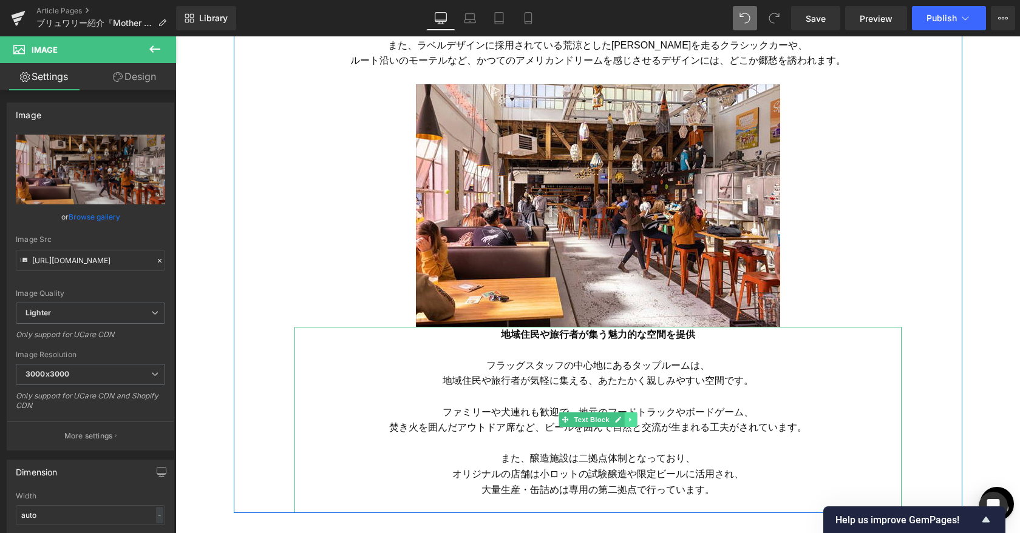
click at [578, 421] on icon at bounding box center [630, 419] width 7 height 7
click at [578, 421] on icon at bounding box center [623, 420] width 7 height 7
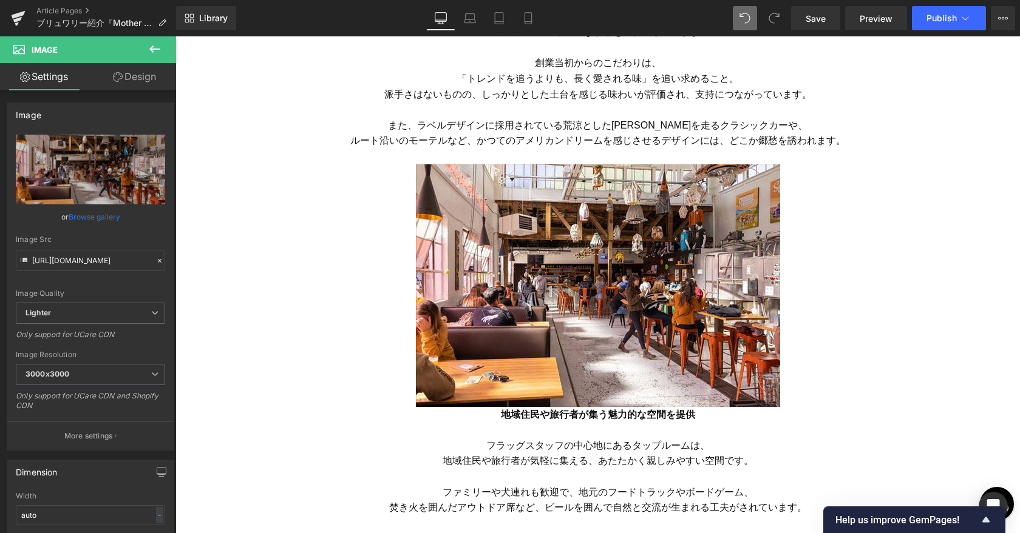
scroll to position [1773, 0]
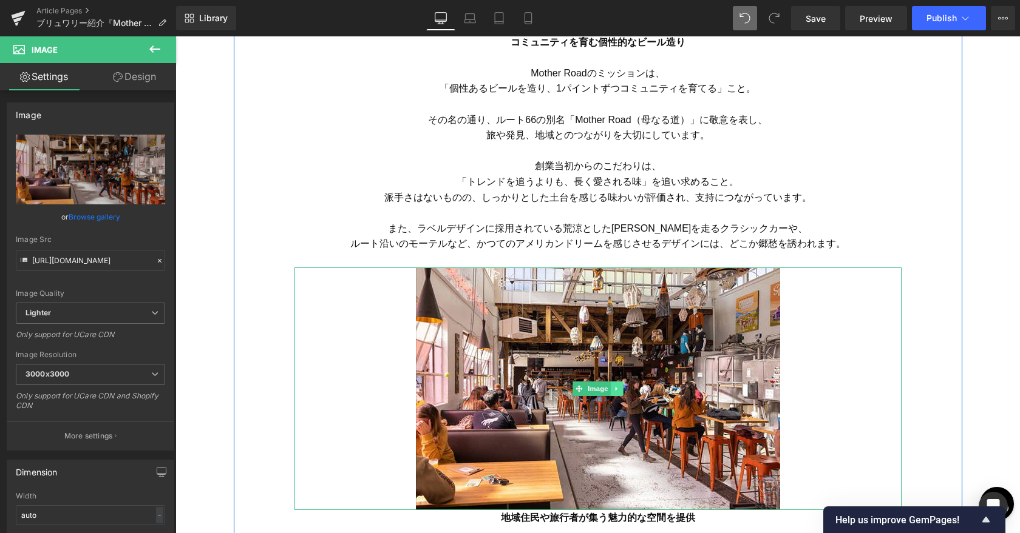
click at [578, 389] on icon at bounding box center [616, 388] width 7 height 7
click at [578, 389] on icon at bounding box center [610, 388] width 7 height 7
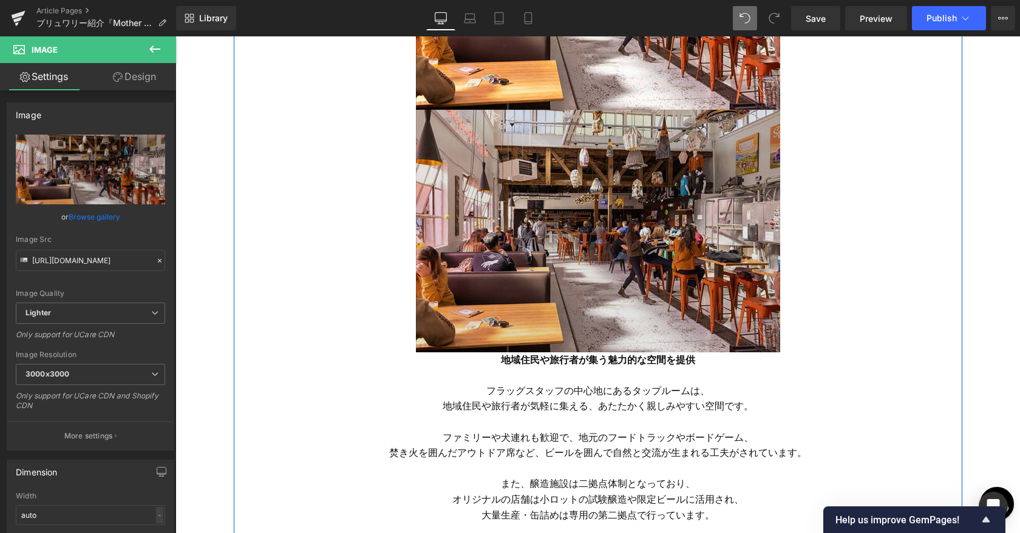
scroll to position [2199, 0]
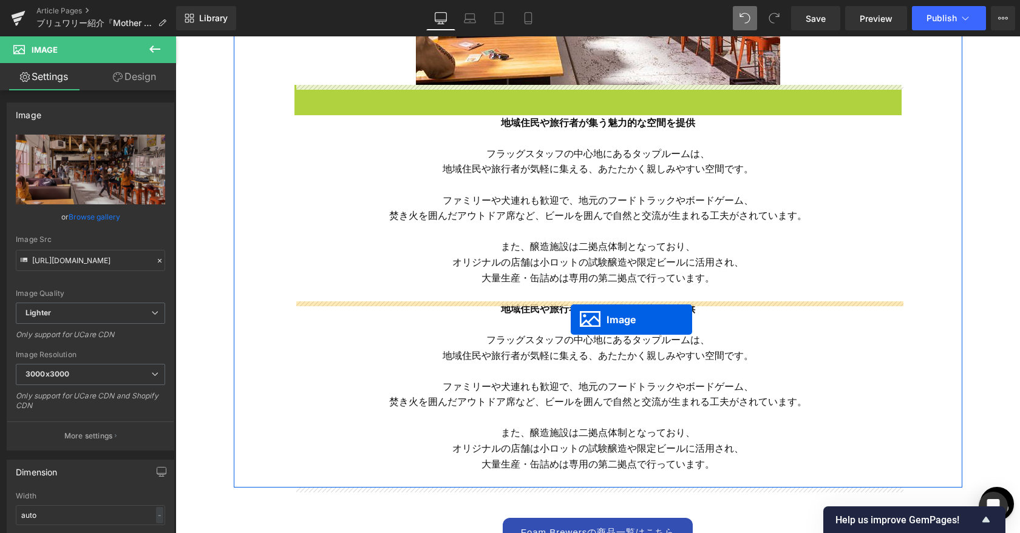
drag, startPoint x: 578, startPoint y: 205, endPoint x: 570, endPoint y: 319, distance: 115.0
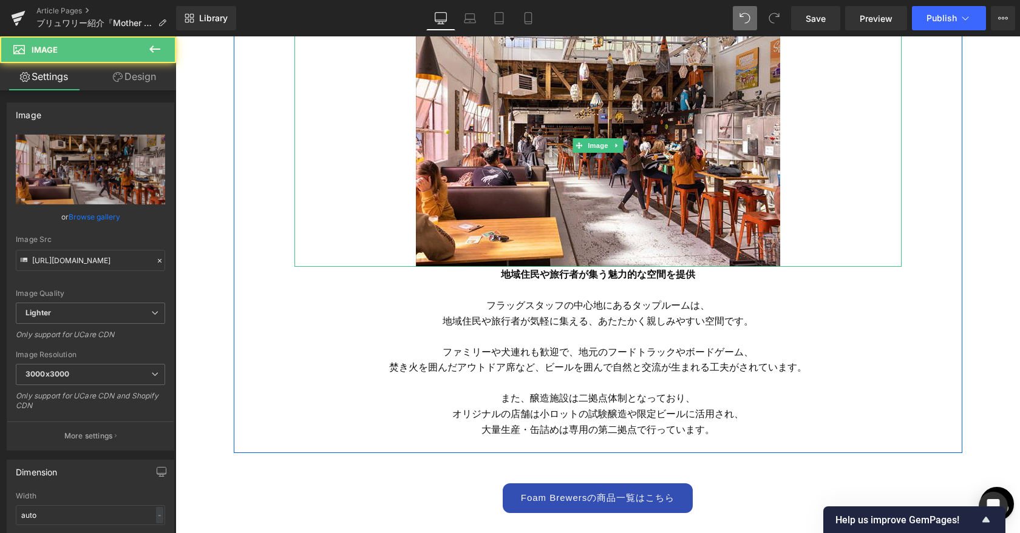
scroll to position [2557, 0]
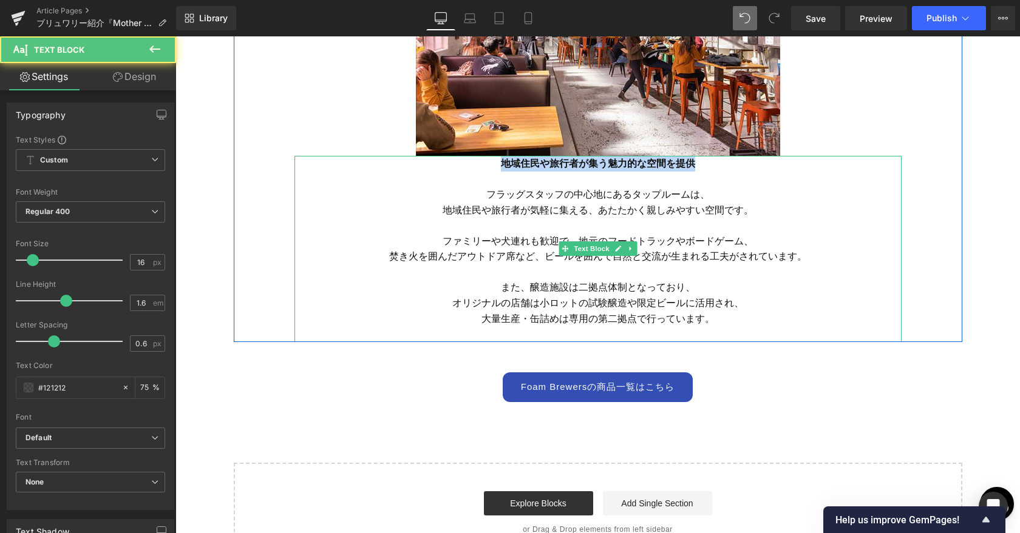
drag, startPoint x: 615, startPoint y: 165, endPoint x: 697, endPoint y: 169, distance: 82.6
click at [578, 169] on p "地域住民や旅行者が集う魅力的な空間を提供" at bounding box center [597, 164] width 607 height 16
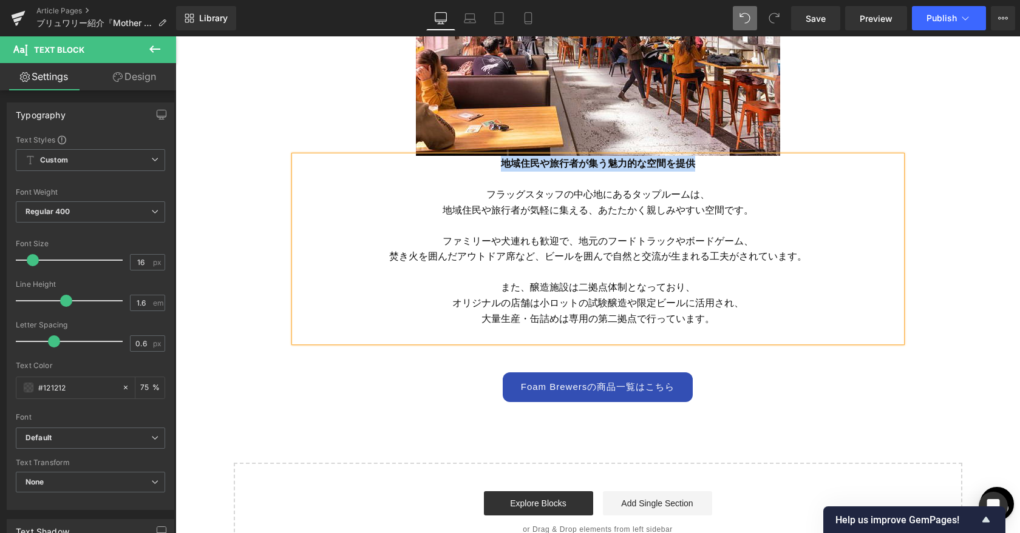
paste div
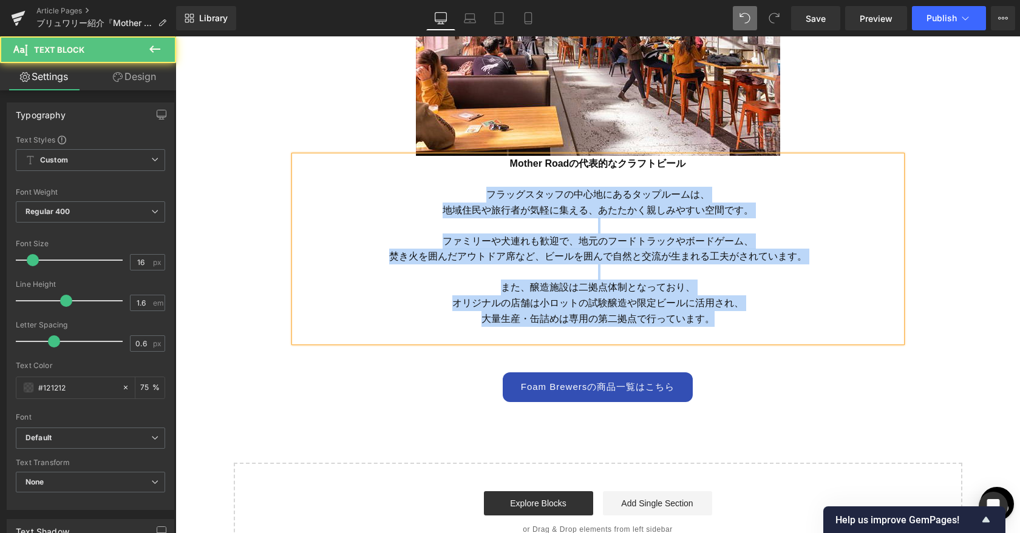
drag, startPoint x: 489, startPoint y: 194, endPoint x: 710, endPoint y: 323, distance: 256.8
click at [578, 323] on div "Mother Roadの代表的なクラフトビール フラッグスタッフの中心地にあるタップルームは、 地域住民や旅行者が気軽に集える、あたたかく親しみやすい空間です…" at bounding box center [597, 249] width 607 height 186
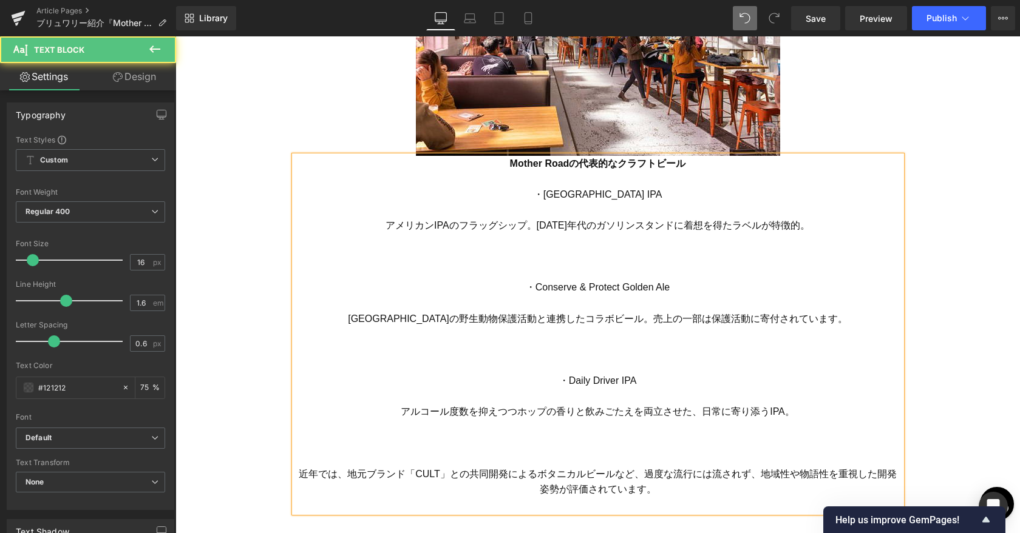
click at [578, 278] on p at bounding box center [597, 273] width 607 height 16
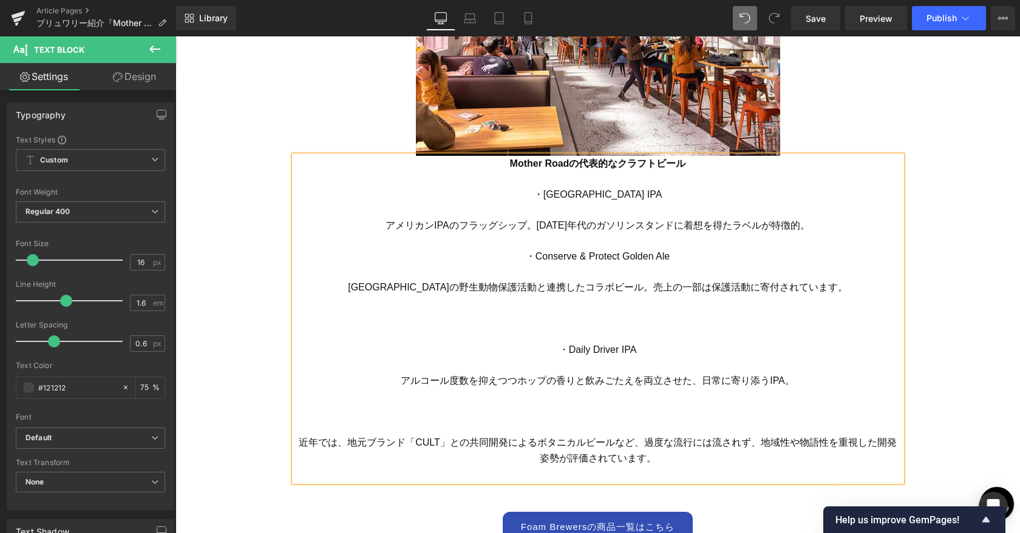
click at [578, 212] on p at bounding box center [597, 211] width 607 height 16
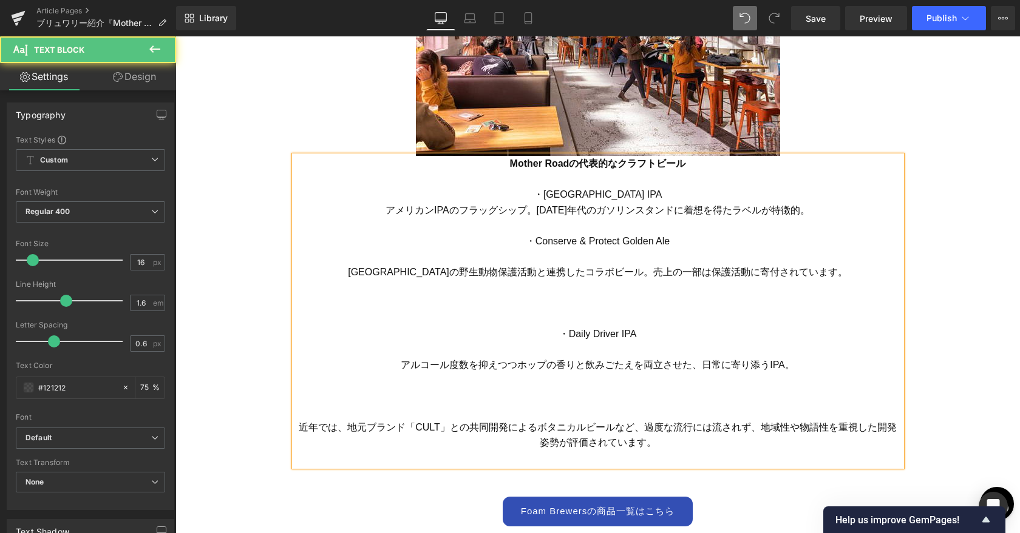
click at [578, 259] on p at bounding box center [597, 257] width 607 height 16
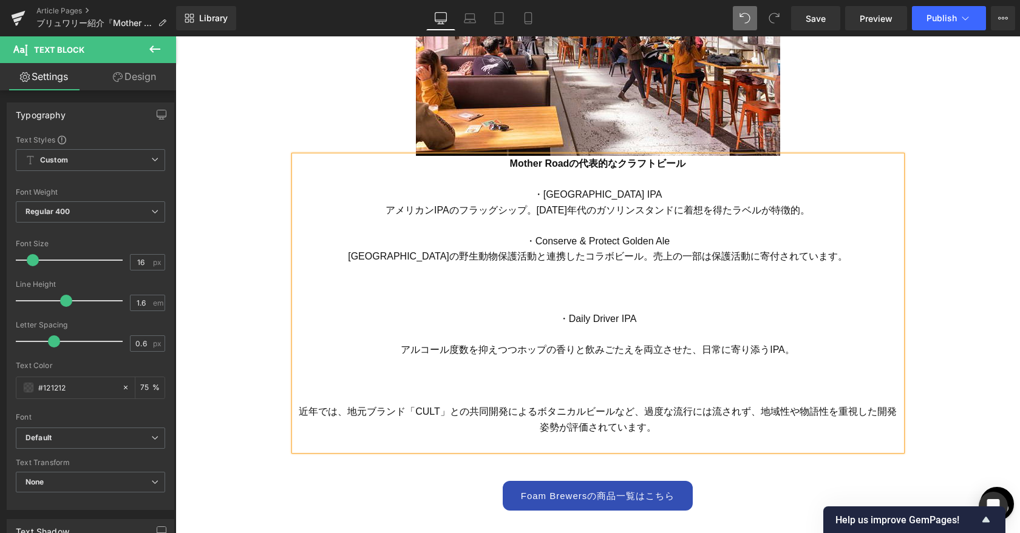
click at [578, 314] on font "・Daily Driver IPA" at bounding box center [598, 319] width 78 height 10
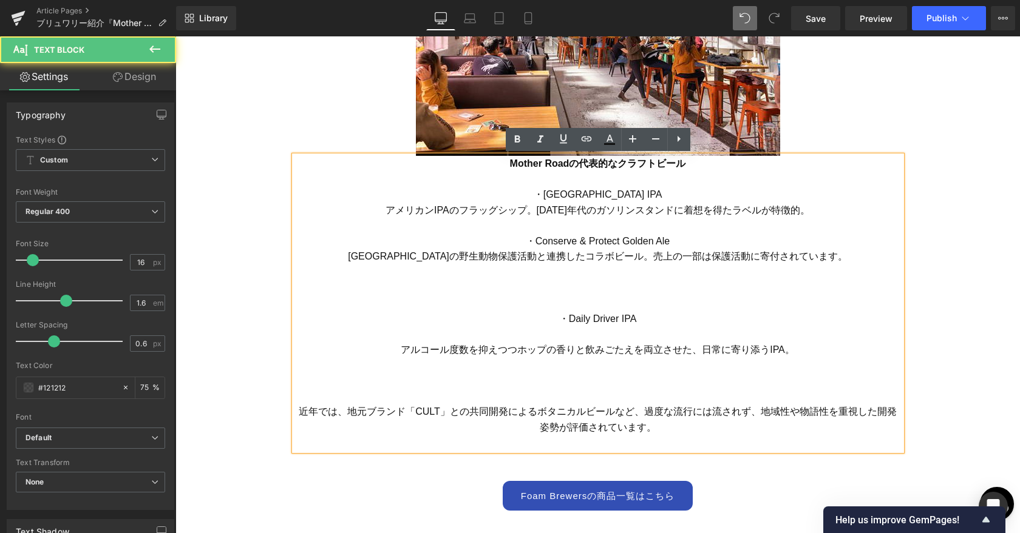
click at [578, 303] on p at bounding box center [597, 304] width 607 height 16
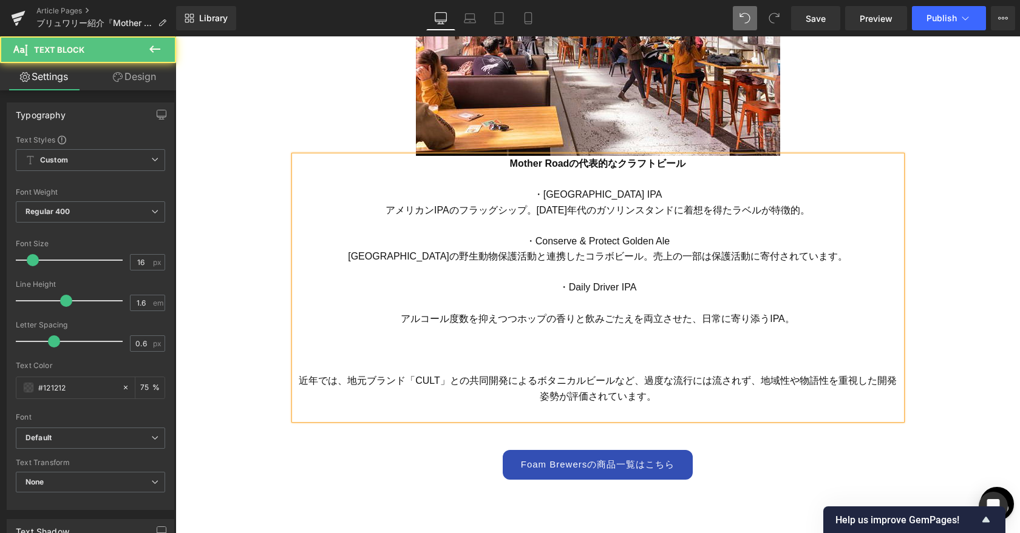
click at [578, 306] on p at bounding box center [597, 304] width 607 height 16
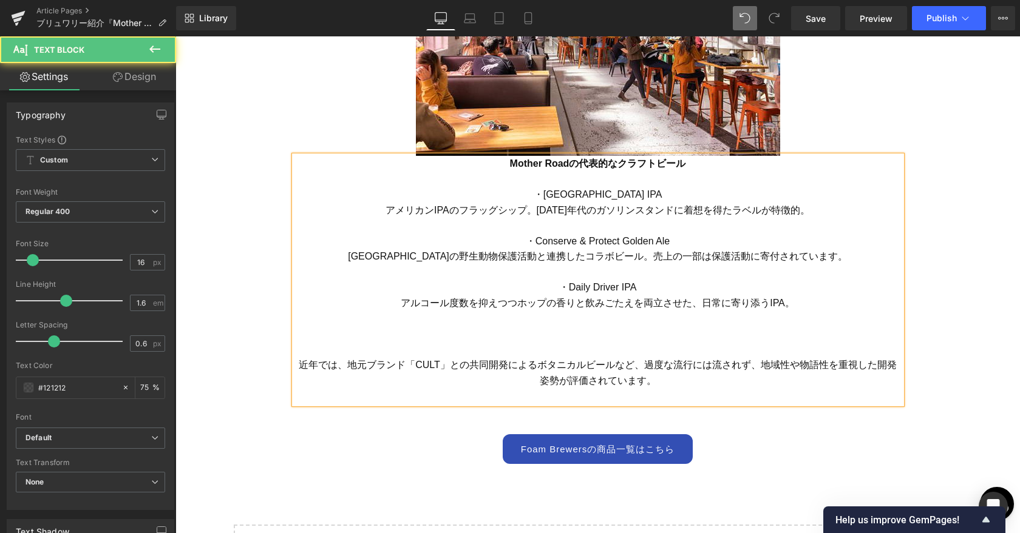
click at [578, 354] on p at bounding box center [597, 350] width 607 height 16
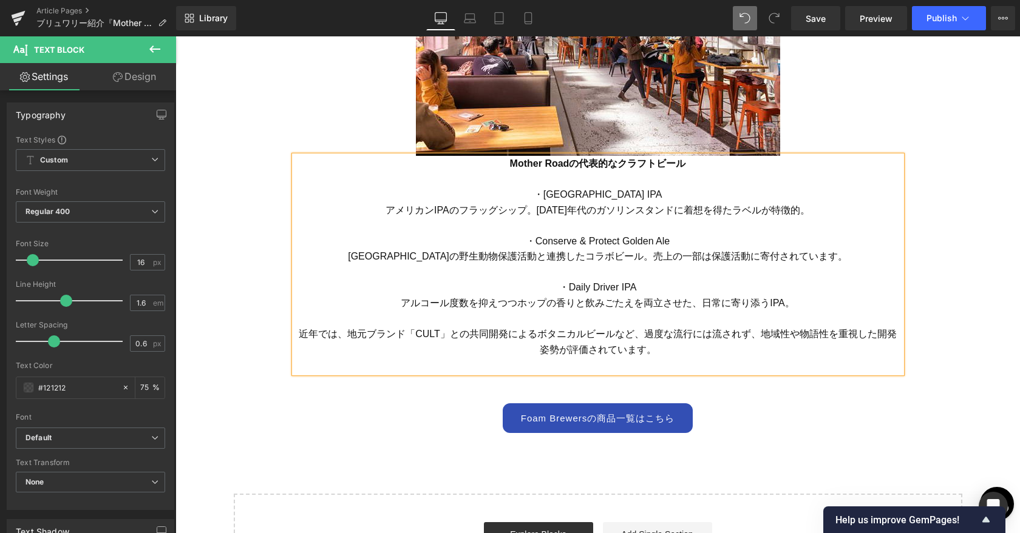
click at [578, 334] on font "近年では、地元ブランド「CULT」との共同開発によるボタニカルビールなど、過度な流行には流されず、地域性や物語性を重視した開発姿勢が評価されています。" at bounding box center [598, 342] width 598 height 26
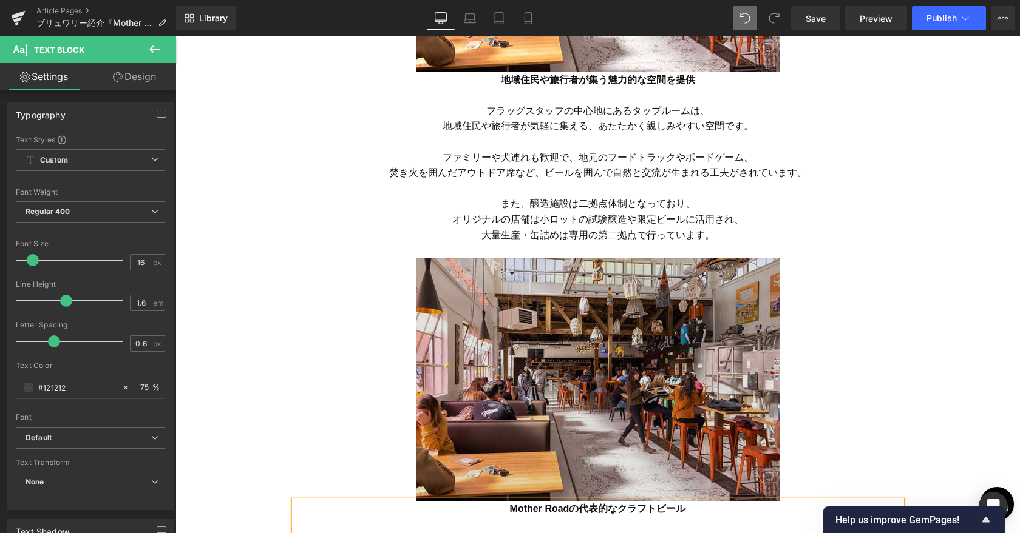
scroll to position [2370, 0]
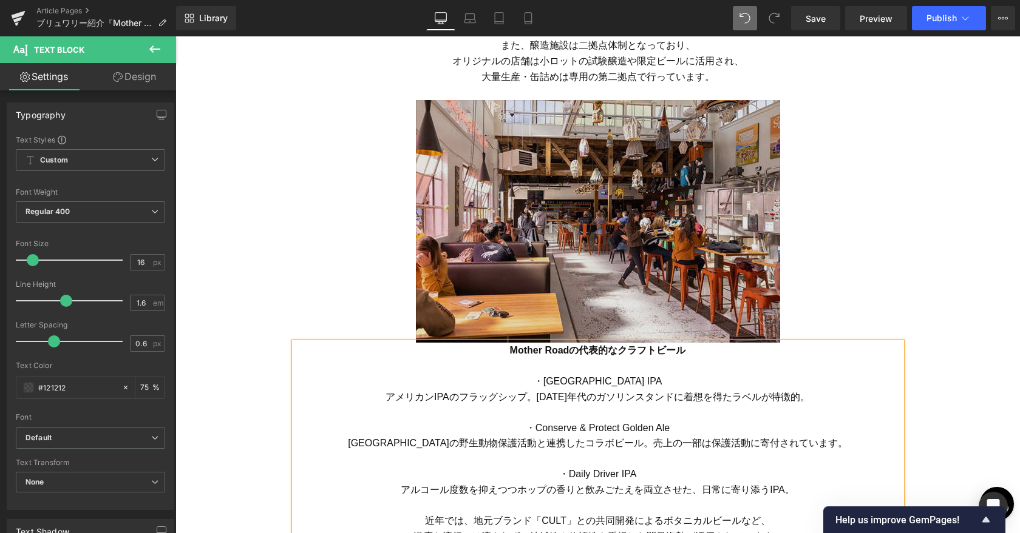
click at [578, 230] on img at bounding box center [598, 221] width 364 height 243
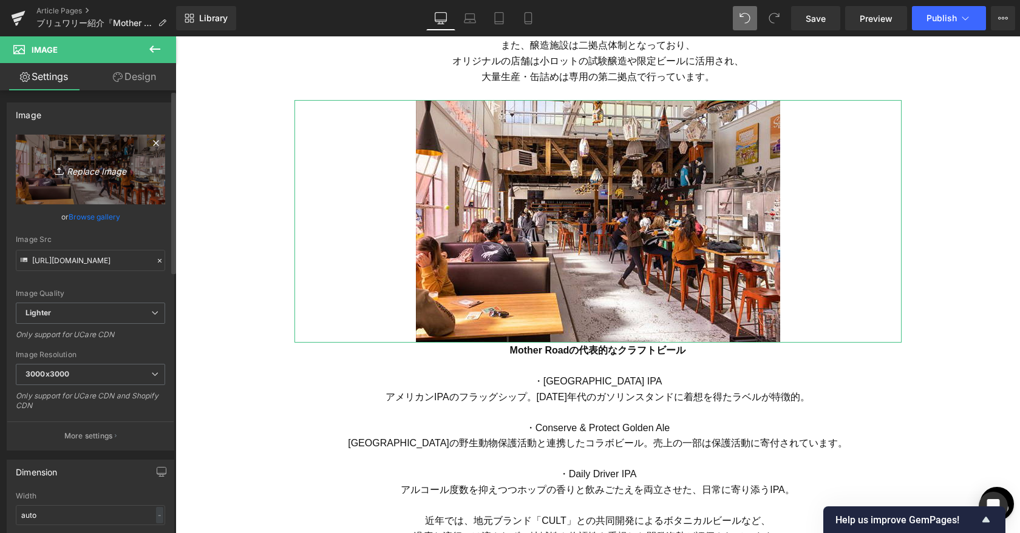
click at [92, 170] on icon "Replace Image" at bounding box center [90, 169] width 97 height 15
type input "C:\fakepath\Mother Road_8.jpg"
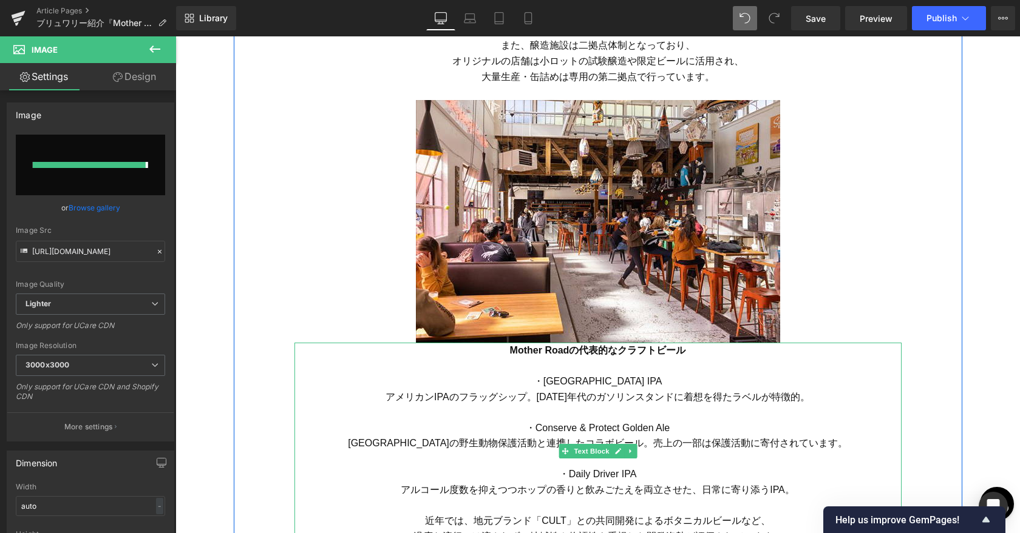
type input "[URL][DOMAIN_NAME]"
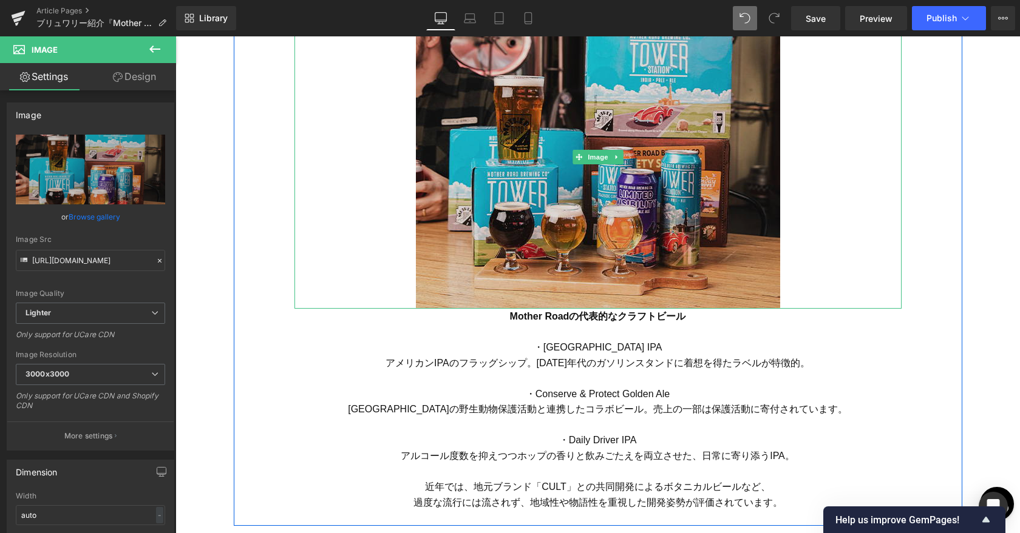
scroll to position [2420, 0]
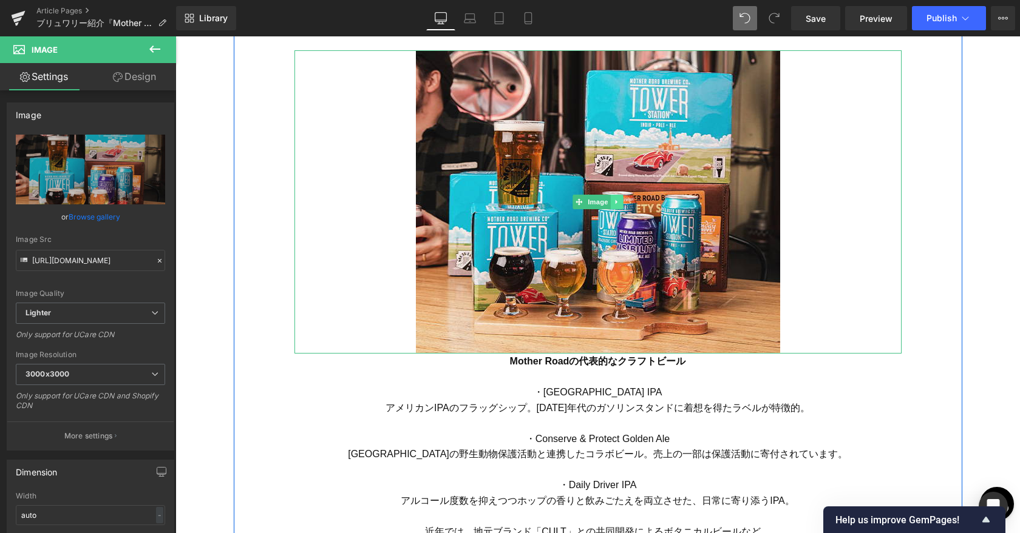
click at [578, 203] on icon at bounding box center [616, 201] width 7 height 7
click at [578, 207] on link at bounding box center [610, 202] width 13 height 15
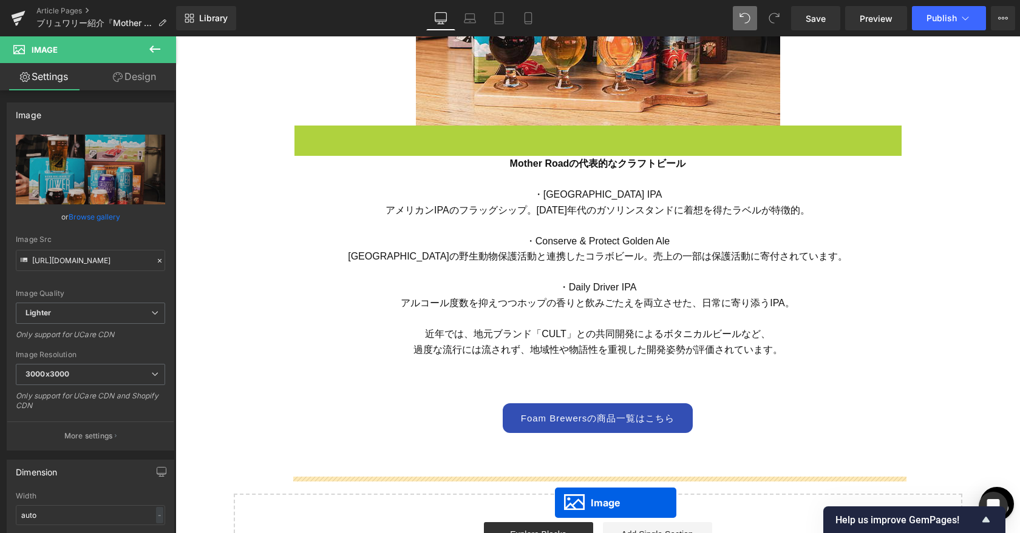
scroll to position [2696, 0]
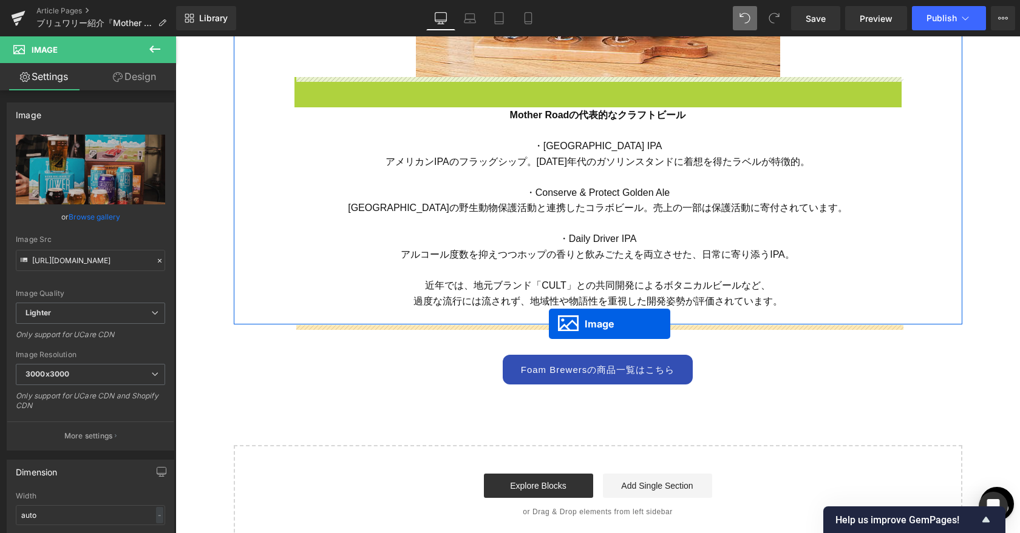
drag, startPoint x: 576, startPoint y: 164, endPoint x: 549, endPoint y: 324, distance: 161.9
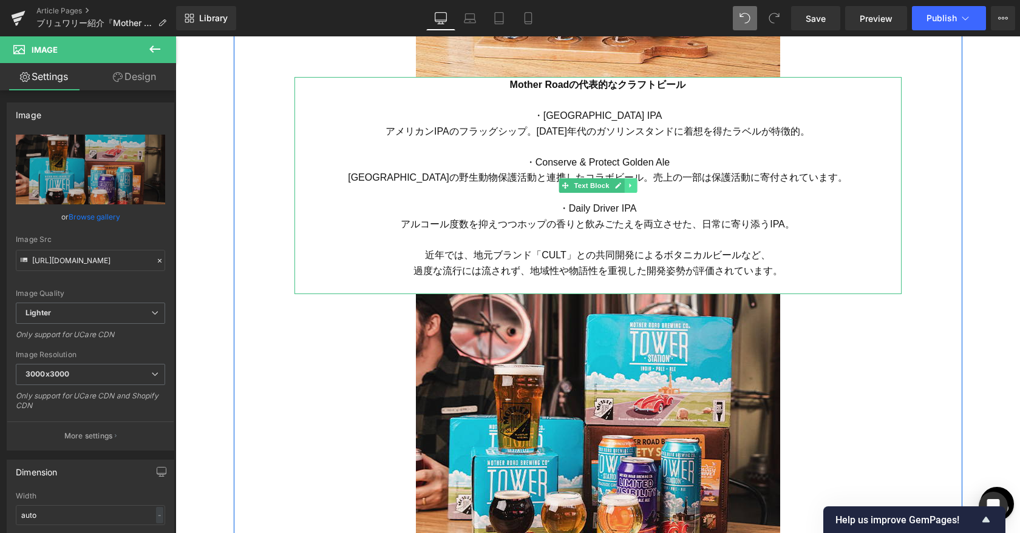
click at [578, 188] on icon at bounding box center [630, 185] width 7 height 7
click at [578, 189] on icon at bounding box center [623, 185] width 7 height 7
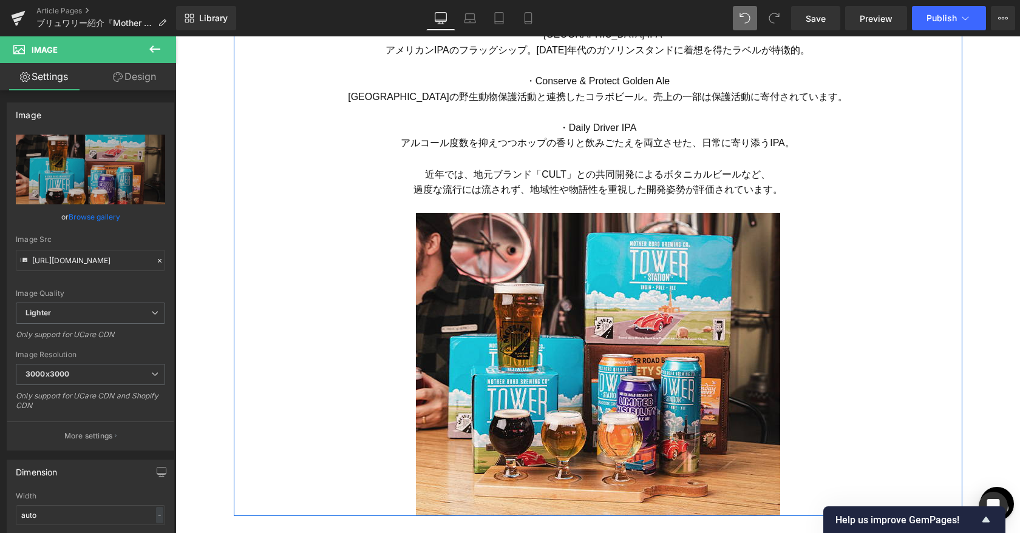
scroll to position [2917, 0]
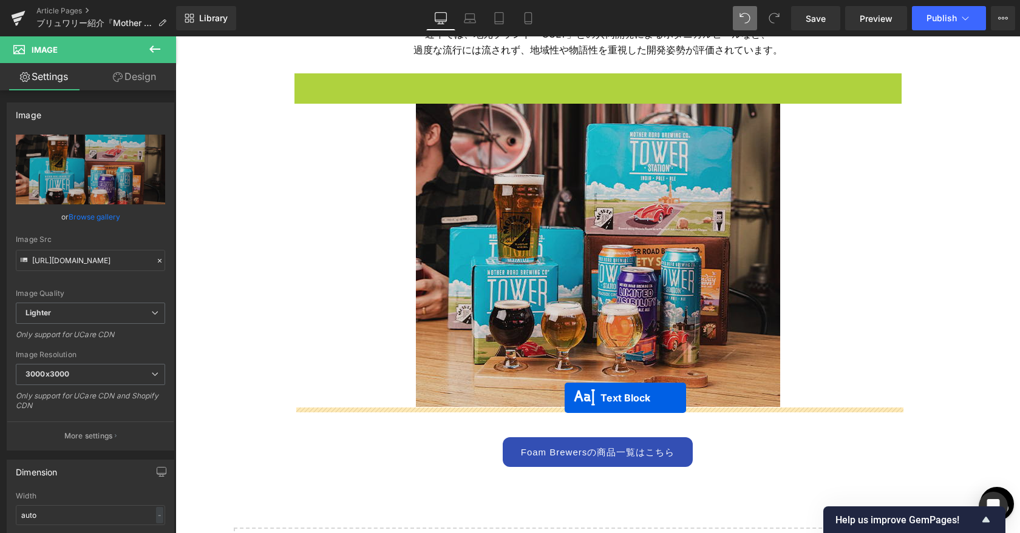
drag, startPoint x: 565, startPoint y: 180, endPoint x: 564, endPoint y: 398, distance: 218.5
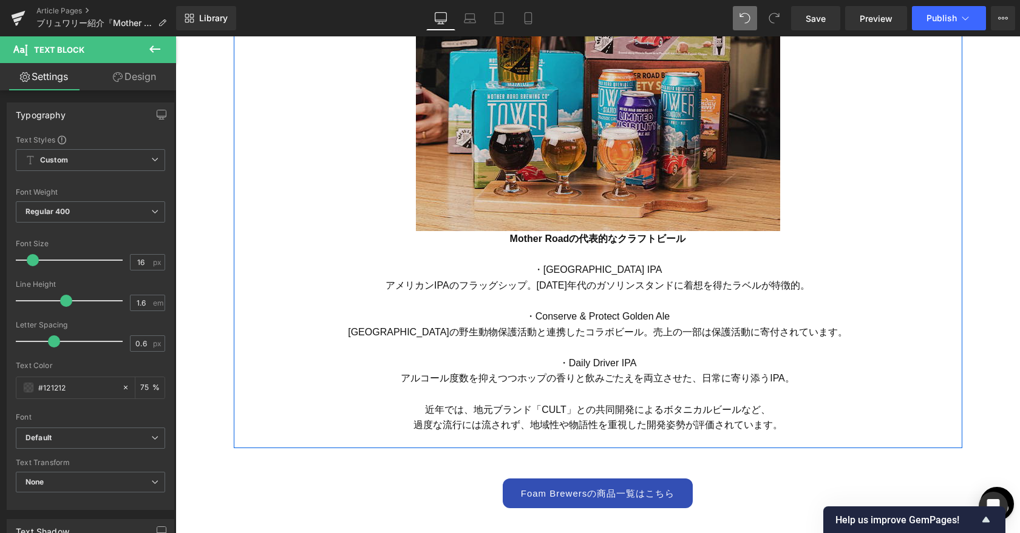
scroll to position [3064, 0]
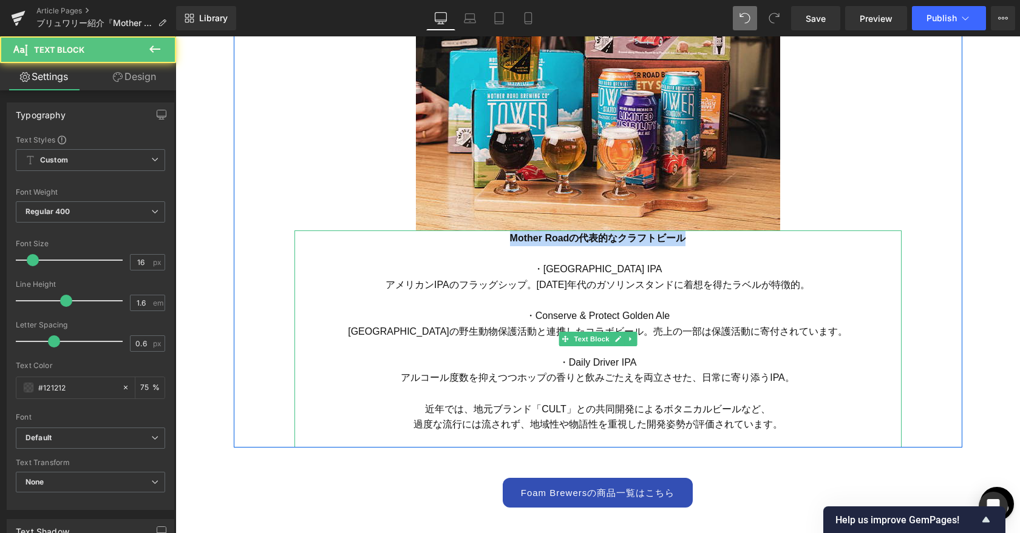
drag, startPoint x: 510, startPoint y: 236, endPoint x: 692, endPoint y: 235, distance: 182.1
click at [578, 235] on p "Mother Roadの代表的なクラフトビール" at bounding box center [597, 239] width 607 height 16
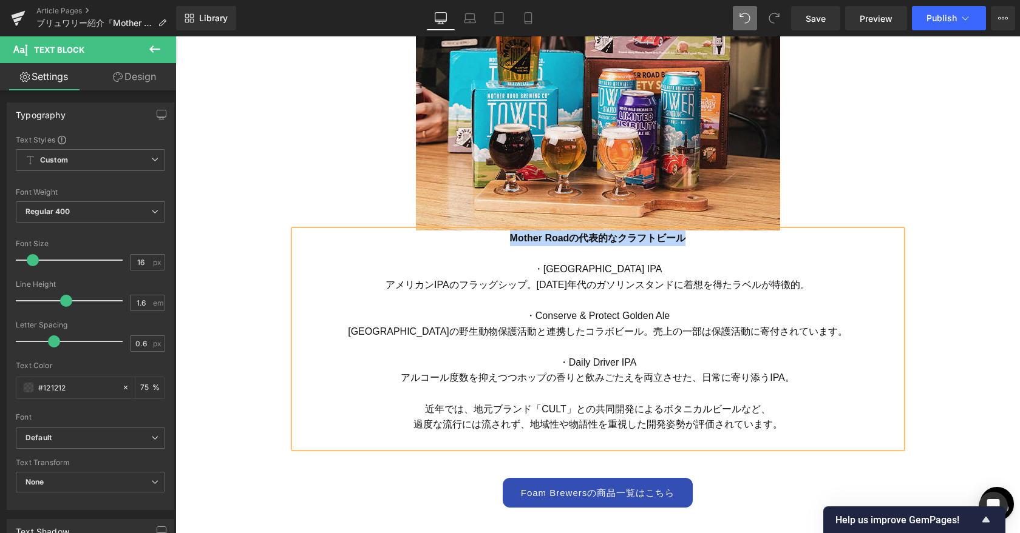
paste div
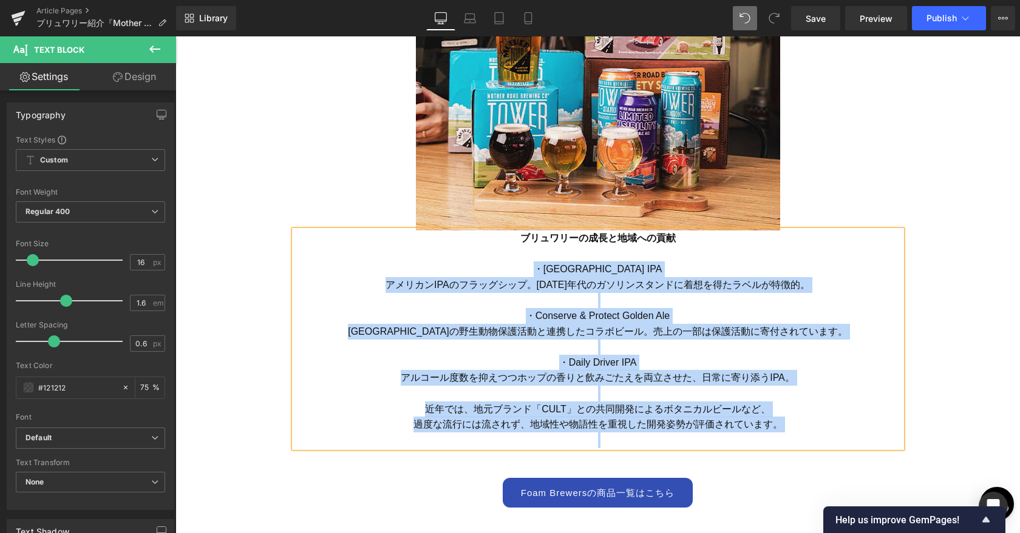
drag, startPoint x: 539, startPoint y: 268, endPoint x: 804, endPoint y: 440, distance: 315.5
click at [578, 440] on div "ブリュワリーの成長と地域への貢献 ・Tower Station IPA アメリカンIPAのフラッグシップ。[DATE]年代のガソリンスタンドに着想を得たラベル…" at bounding box center [597, 339] width 607 height 217
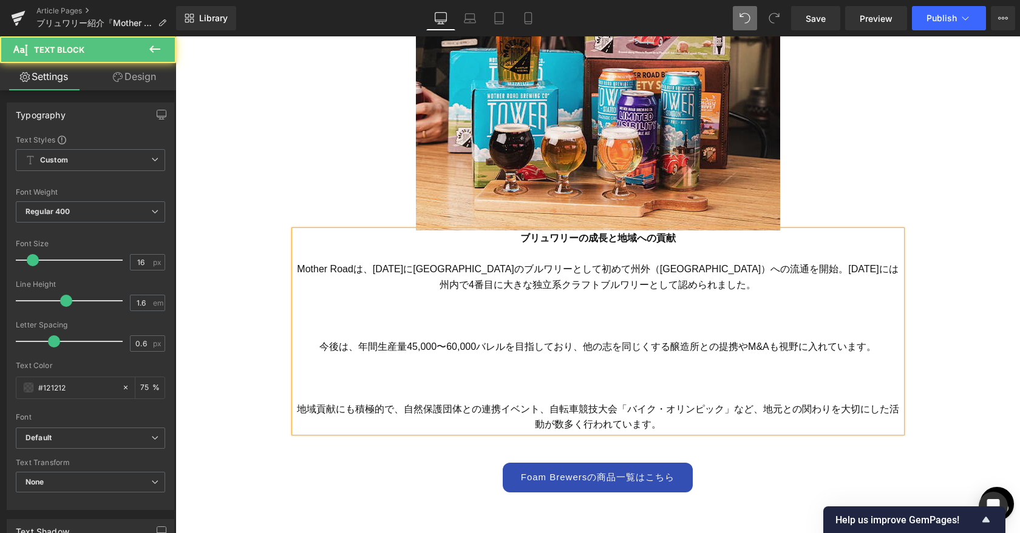
click at [578, 335] on p at bounding box center [597, 332] width 607 height 16
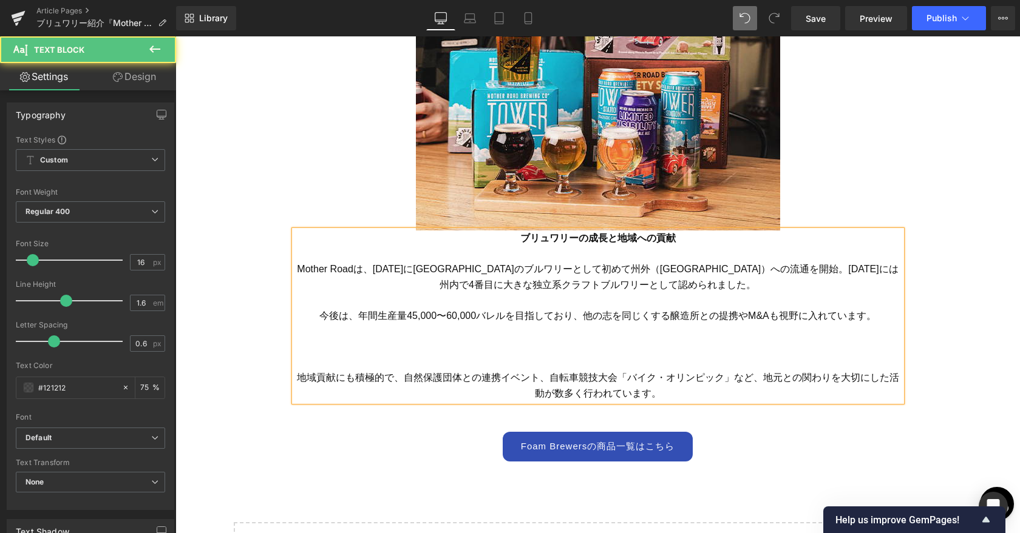
click at [578, 365] on p at bounding box center [597, 363] width 607 height 16
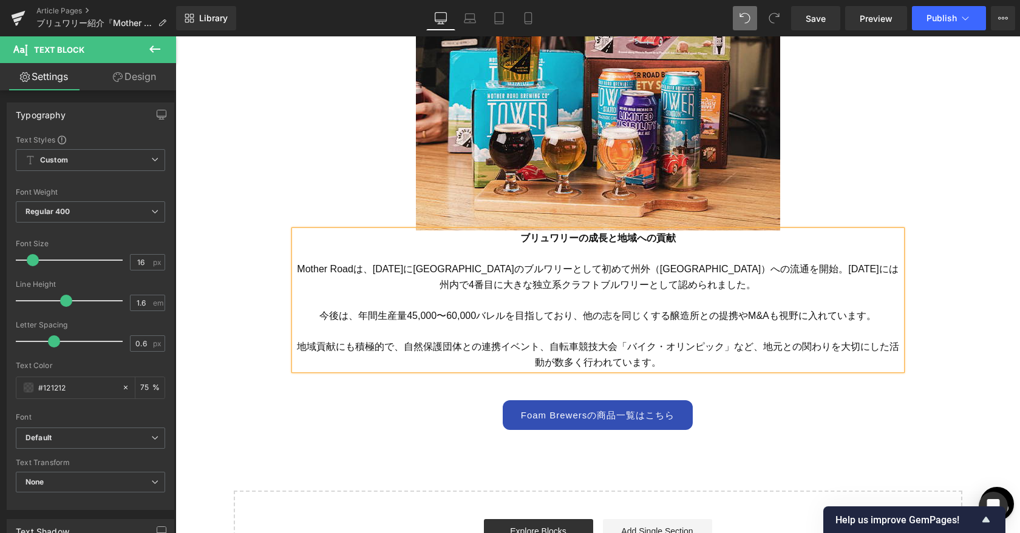
click at [578, 269] on font "Mother Roadは、[DATE]に[GEOGRAPHIC_DATA]のブルワリーとして初めて州外（[GEOGRAPHIC_DATA]）への流通を開始。[…" at bounding box center [597, 277] width 601 height 26
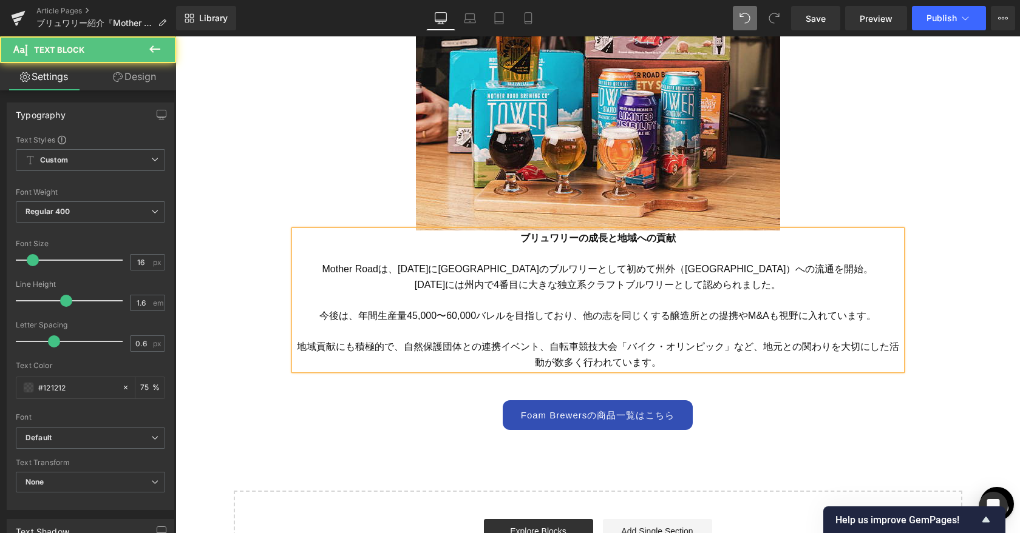
click at [357, 316] on font "今後は、年間生産量45,000〜60,000バレルを目指しており、他の志を同じくする醸造所との提携やM&Aも視野に入れています。" at bounding box center [597, 316] width 557 height 10
click at [578, 314] on span "年間生産量45,000〜60,000バレルを目指しており、他の志を同じくする醸造所との提携やM&Aも視野に入れています。" at bounding box center [617, 316] width 518 height 10
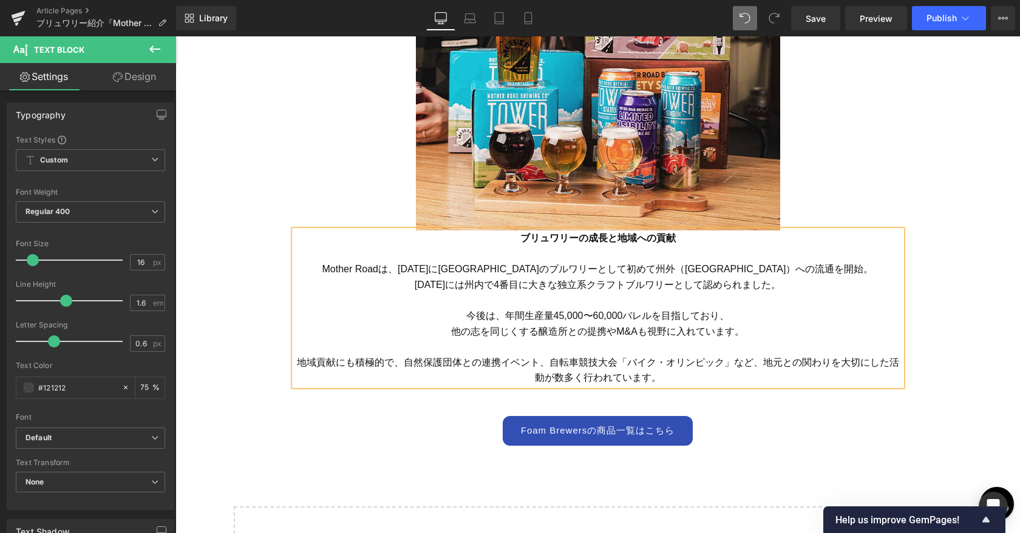
click at [547, 364] on font "地域貢献にも積極的で、自然保護団体との連携イベント、自転車競技大会「バイク・オリンピック」など、地元との関わりを大切にした活動が数多く行われています。" at bounding box center [598, 370] width 602 height 26
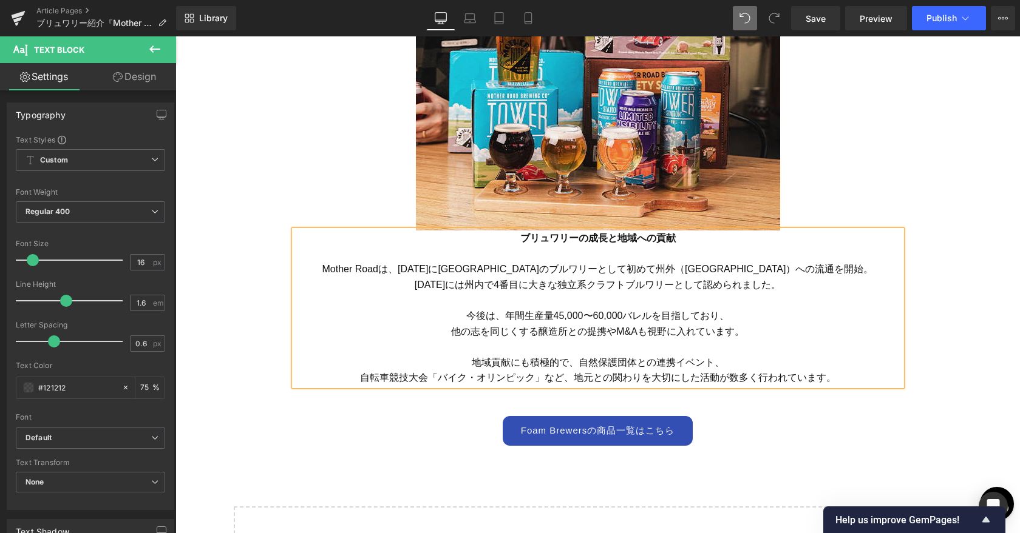
click at [572, 376] on font "自転車競技大会「バイク・オリンピック」など、地元との関わりを大切にした活動が数多く行われています。" at bounding box center [598, 378] width 476 height 10
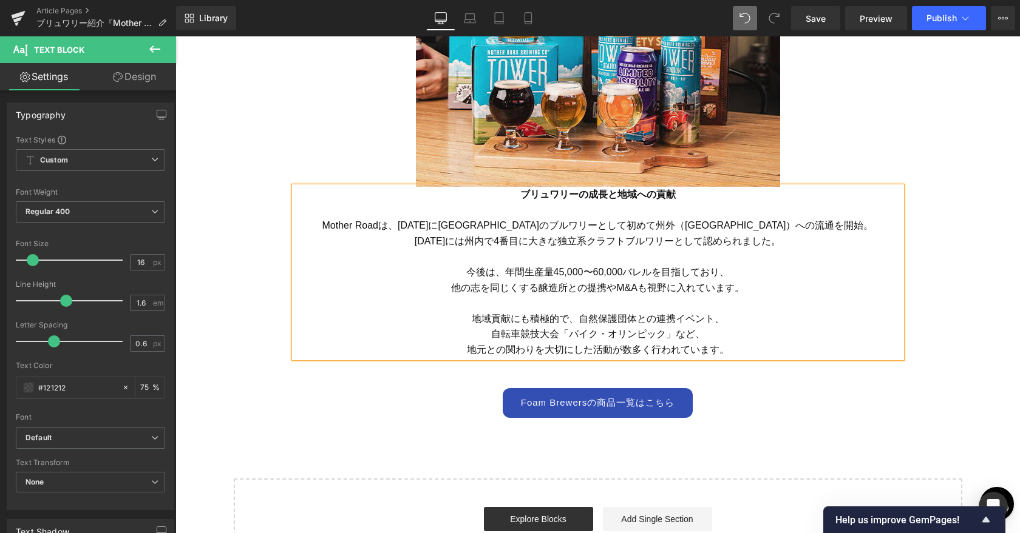
scroll to position [3092, 0]
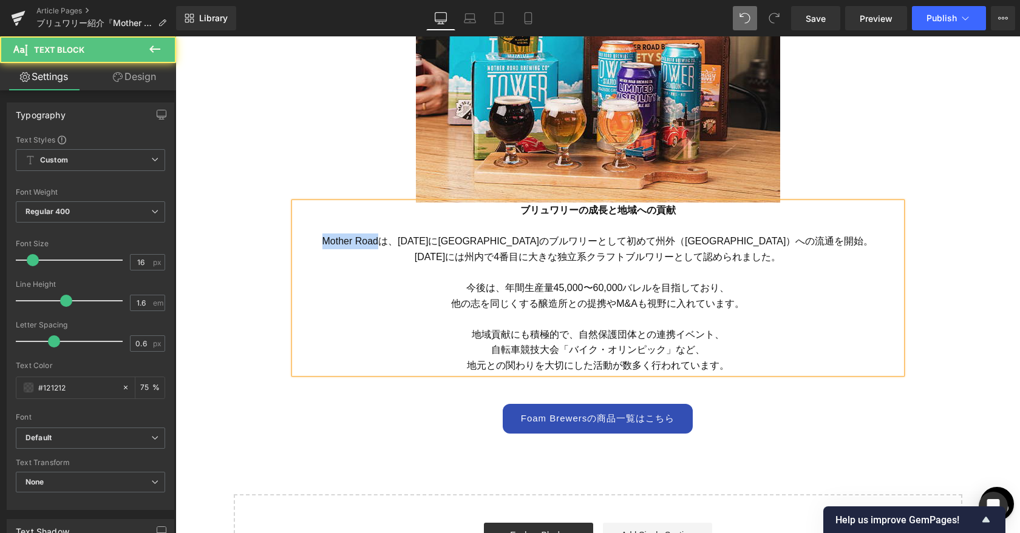
drag, startPoint x: 419, startPoint y: 243, endPoint x: 359, endPoint y: 243, distance: 60.1
click at [359, 243] on p "Mother Roadは、[DATE]に[GEOGRAPHIC_DATA]のブルワリーとして初めて州外（[GEOGRAPHIC_DATA]）への流通を開始。" at bounding box center [597, 242] width 607 height 16
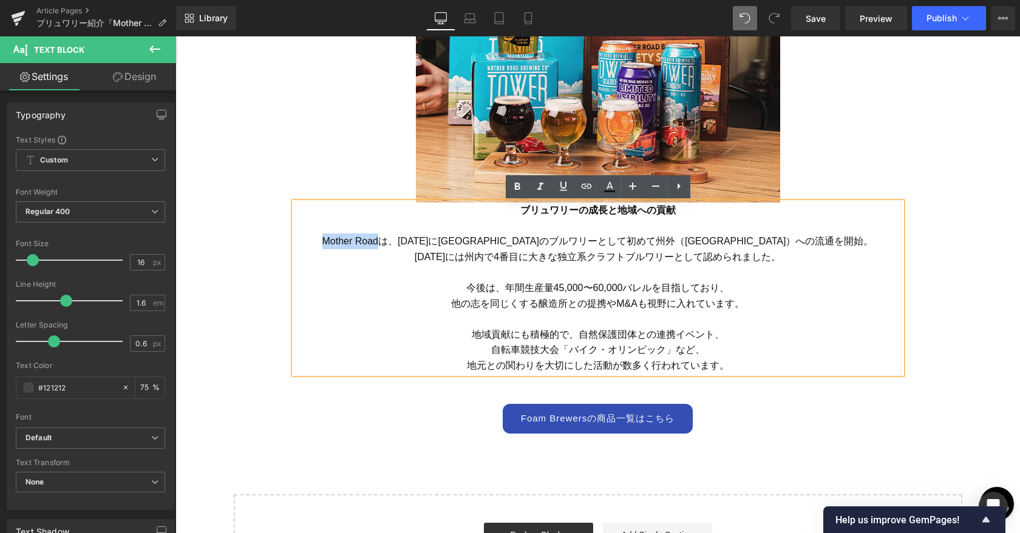
copy font "Mother Road"
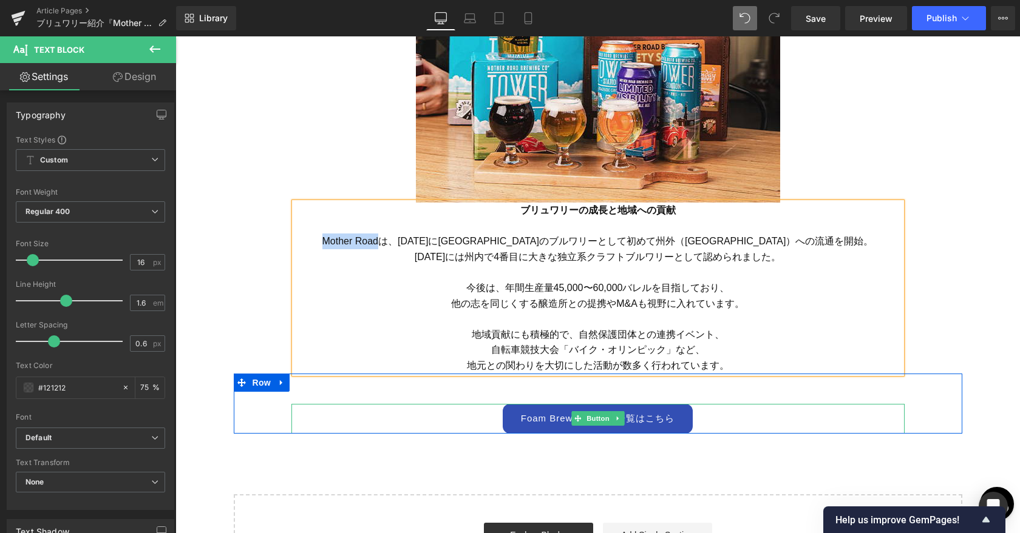
click at [564, 421] on link "Foam Brewersの商品一覧はこちら" at bounding box center [598, 419] width 191 height 30
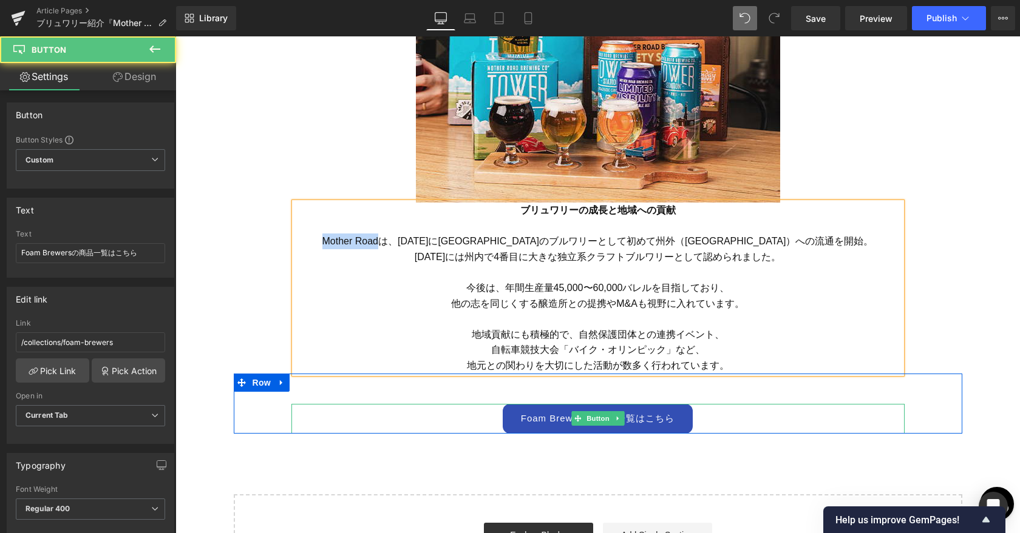
click at [547, 418] on link "Foam Brewersの商品一覧はこちら" at bounding box center [598, 419] width 191 height 30
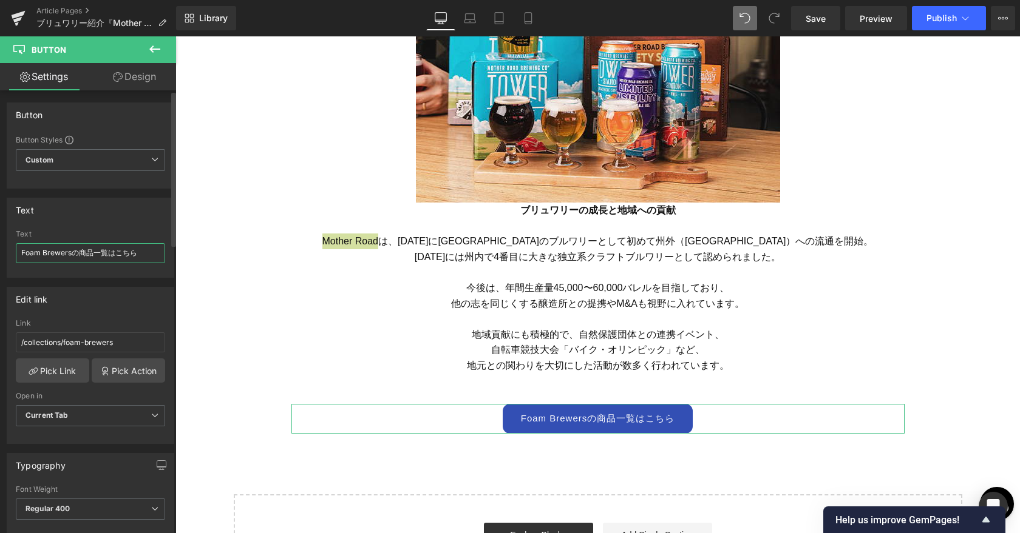
drag, startPoint x: 70, startPoint y: 256, endPoint x: 15, endPoint y: 256, distance: 54.6
click at [15, 256] on div "Foam Brewersの商品一覧はこちら Text Foam Brewersの商品一覧はこちら" at bounding box center [90, 253] width 166 height 47
paste input "Mother Road"
type input "Mother Roadの商品一覧はこちら"
click at [578, 18] on span "Save" at bounding box center [815, 18] width 20 height 13
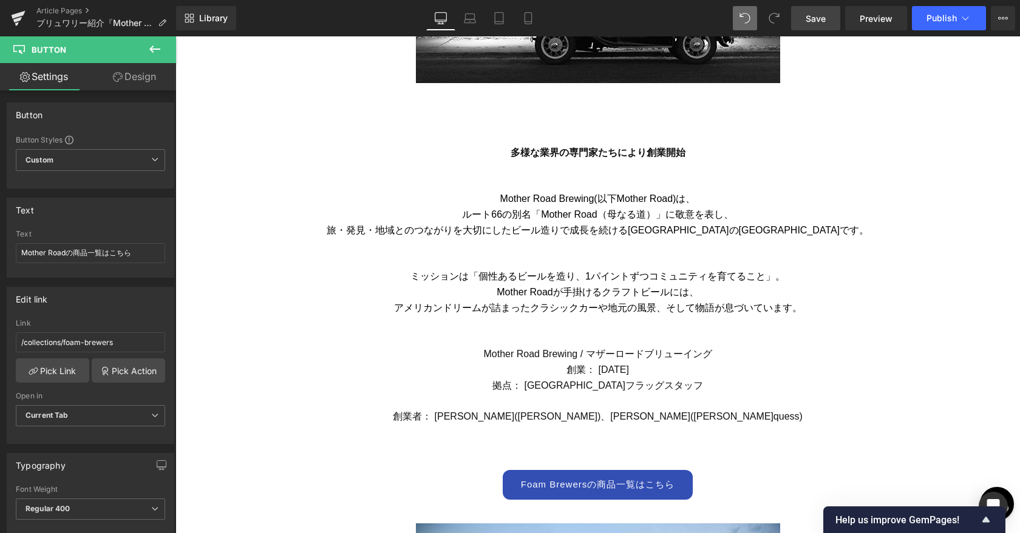
scroll to position [605, 0]
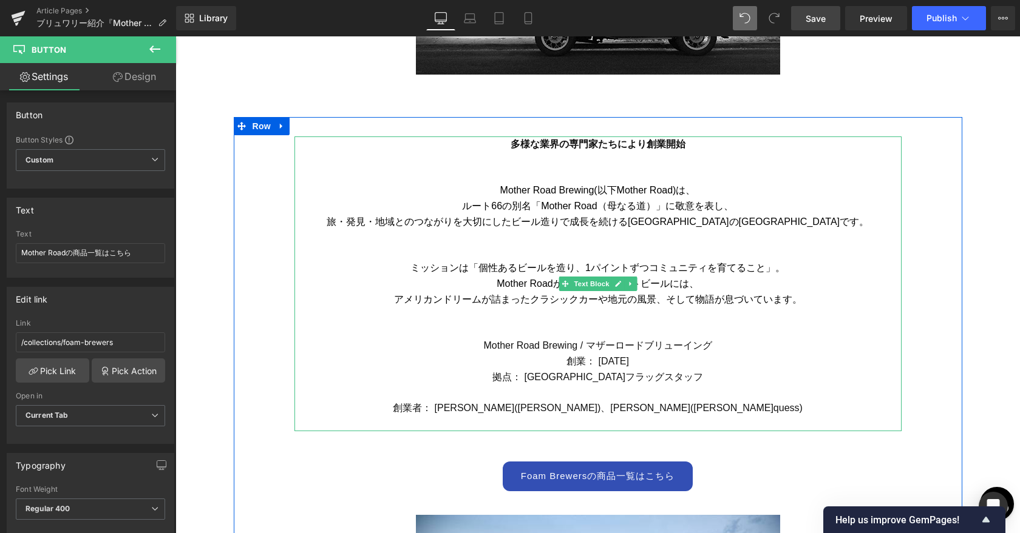
click at [518, 283] on font "Mother Roadが手掛けるクラフトビールには、" at bounding box center [597, 284] width 202 height 10
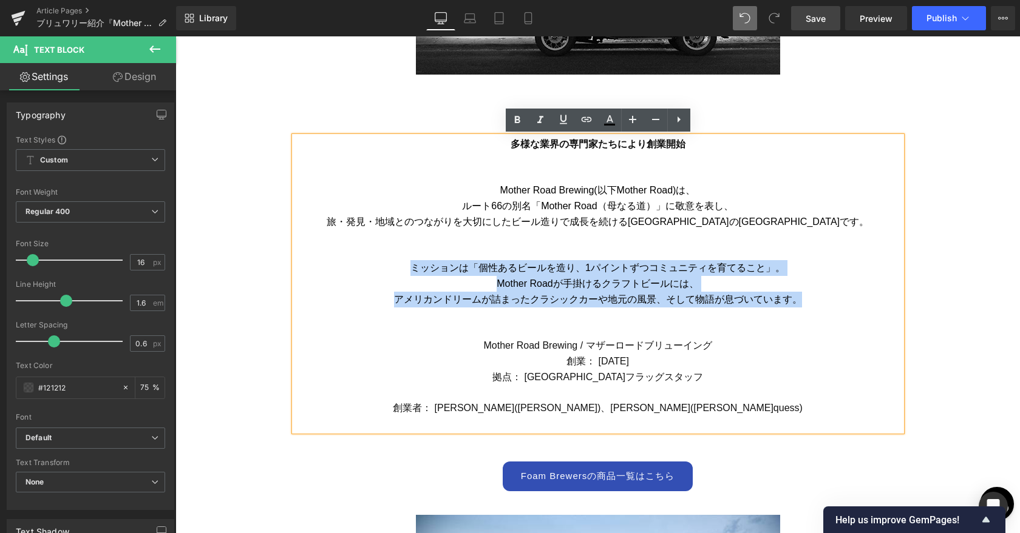
drag, startPoint x: 413, startPoint y: 269, endPoint x: 805, endPoint y: 299, distance: 392.5
click at [578, 299] on div "多様な業界の専門家たちにより創業開始 Mother Road Brewing(以下Mother Road)は、 ルート66の別名「Mother Road（母な…" at bounding box center [597, 284] width 607 height 295
copy div "ミッションは「個性あるビールを造り、1パイントずつコミュニティを育てること」。 Mother Roadが手掛けるクラフトビールには、 アメリカンドリームが詰ま…"
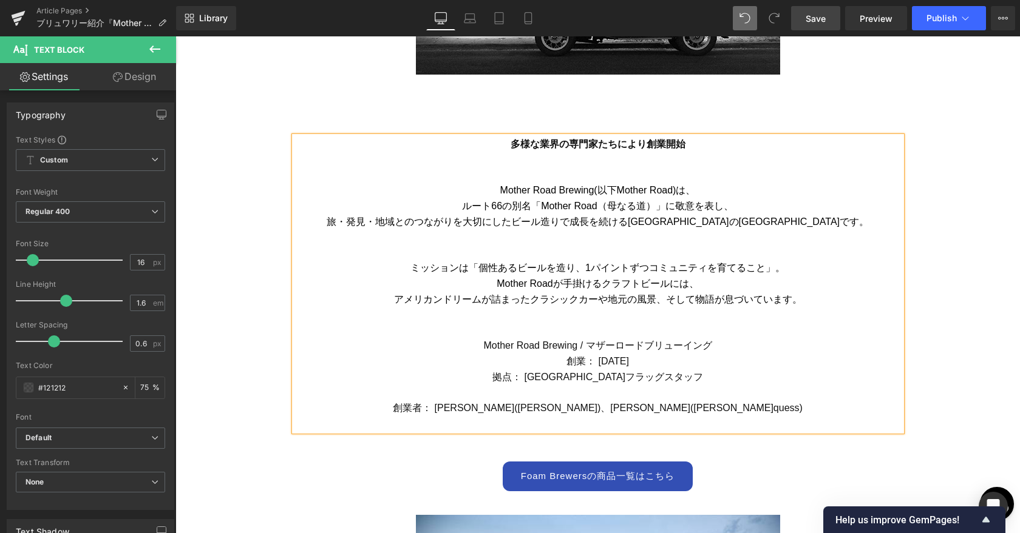
click at [549, 226] on font "旅・発見・地域とのつながりを大切にしたビール造りで成長を続ける[GEOGRAPHIC_DATA]の[GEOGRAPHIC_DATA]です。" at bounding box center [598, 222] width 542 height 10
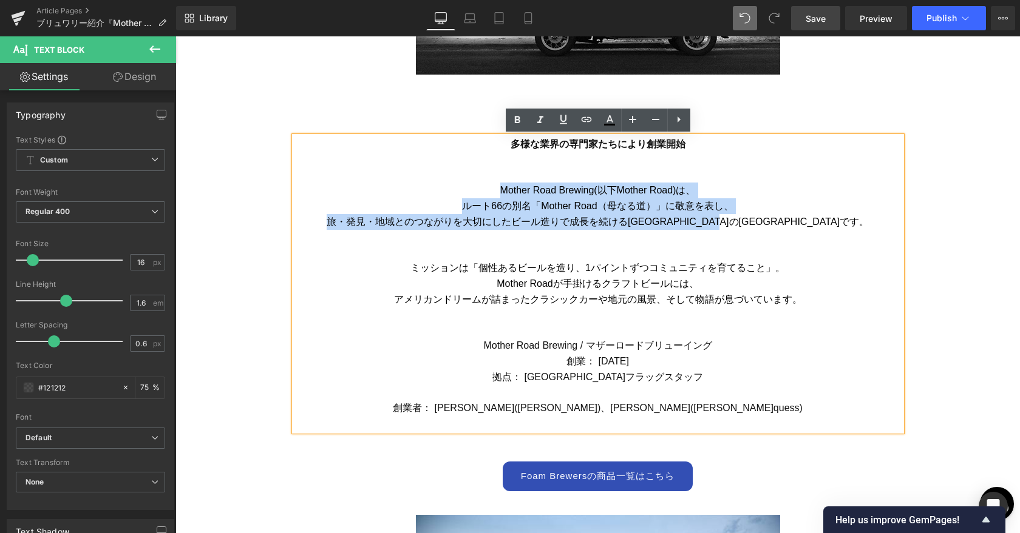
drag, startPoint x: 499, startPoint y: 192, endPoint x: 827, endPoint y: 224, distance: 329.2
click at [578, 224] on div "多様な業界の専門家たちにより創業開始 Mother Road Brewing(以下Mother Road)は、 ルート66の別名「Mother Road（母な…" at bounding box center [597, 284] width 607 height 295
copy div "Mother Road Brewing(以下Mother Road)は、 ルート66の別名「Mother Road（母なる道）」に敬意を表し、 旅・発見・地域…"
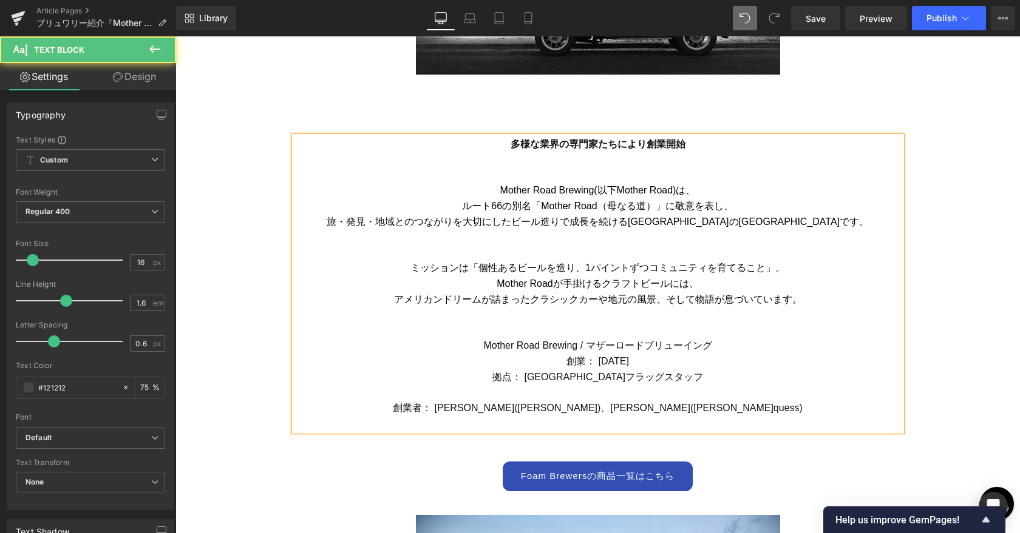
click at [403, 201] on p "ルート66の別名「Mother Road（母なる道）」に敬意を表し、" at bounding box center [597, 206] width 607 height 16
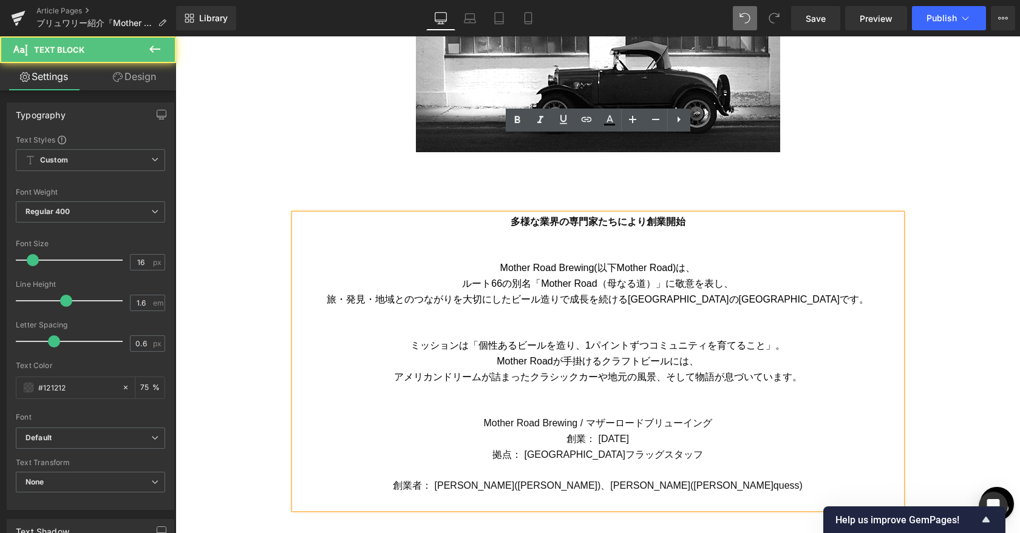
scroll to position [0, 0]
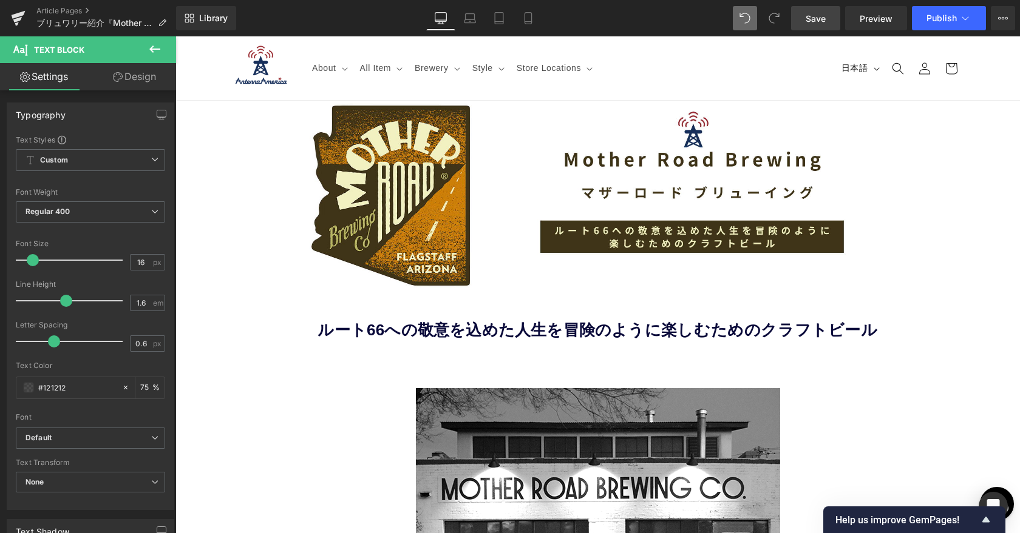
click at [578, 19] on span "Save" at bounding box center [815, 18] width 20 height 13
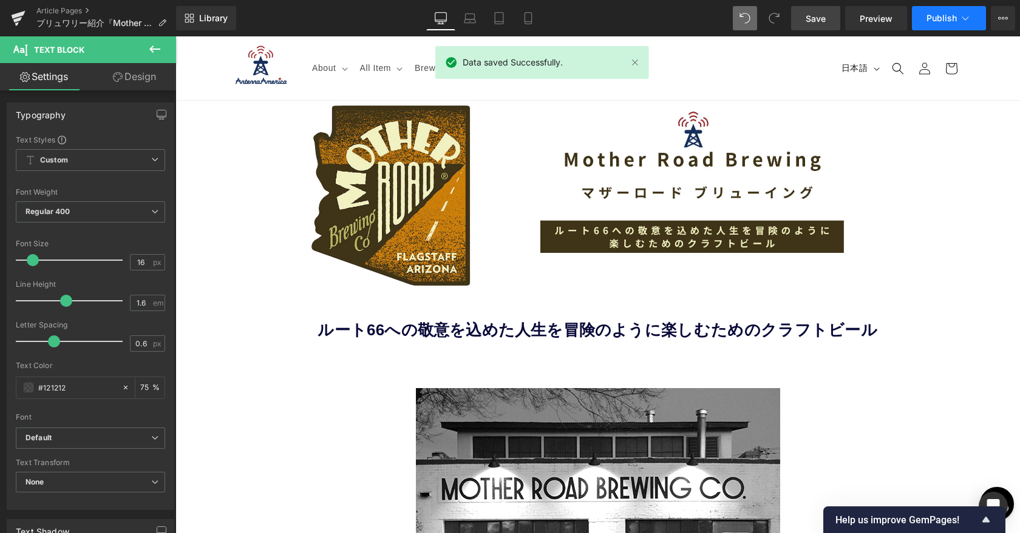
click at [578, 19] on span "Publish" at bounding box center [941, 18] width 30 height 10
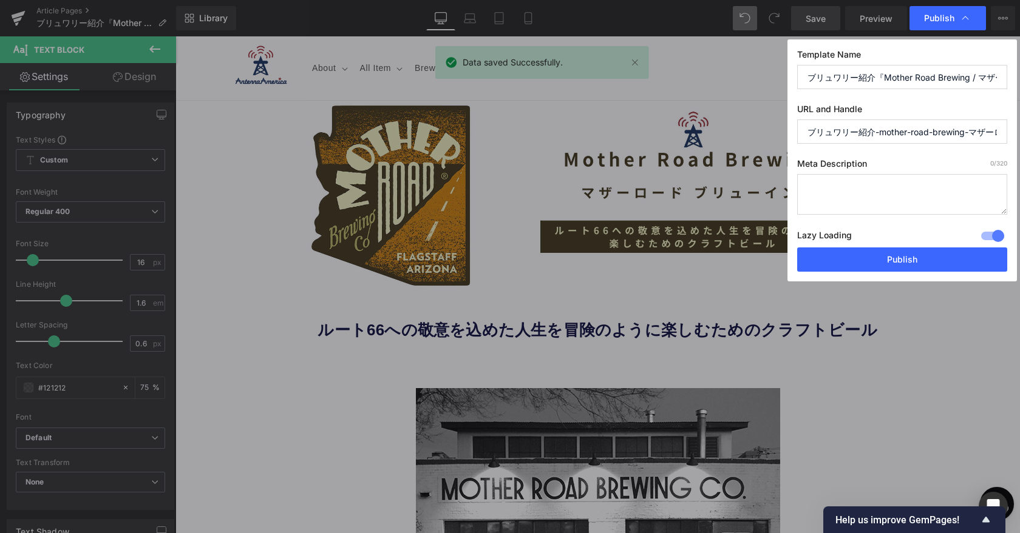
click at [578, 131] on input "ブリュワリー紹介-mother-road-brewing-マザーロード-ブリューイング" at bounding box center [902, 132] width 210 height 24
drag, startPoint x: 878, startPoint y: 136, endPoint x: 746, endPoint y: 126, distance: 132.7
click at [578, 126] on div "Publish Template Name ブリュワリー紹介『Mother Road Brewing / マザーロード ブリューイング』 URL and Ha…" at bounding box center [510, 266] width 1020 height 533
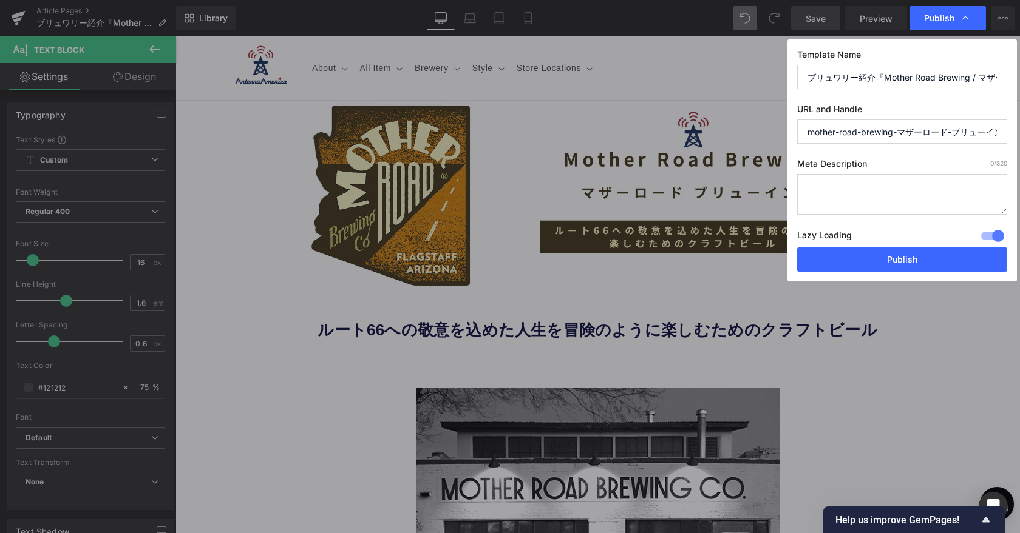
scroll to position [0, 15]
drag, startPoint x: 895, startPoint y: 132, endPoint x: 1019, endPoint y: 129, distance: 124.5
click at [578, 129] on div "Publish Template Name ブリュワリー紹介『Mother Road Brewing / マザーロード ブリューイング』 URL and Ha…" at bounding box center [510, 266] width 1020 height 533
type input "mother-road-brewing"
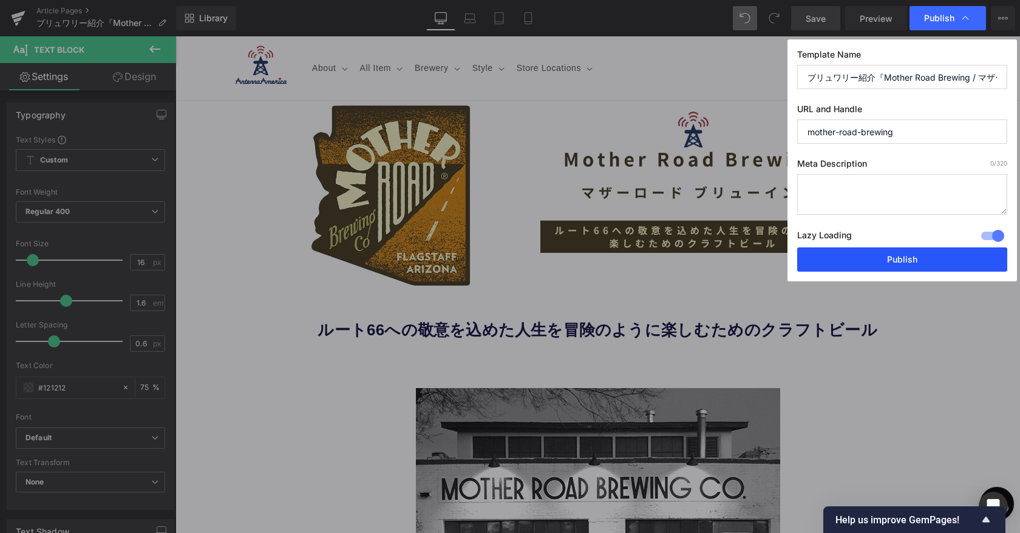
click at [578, 263] on button "Publish" at bounding box center [902, 260] width 210 height 24
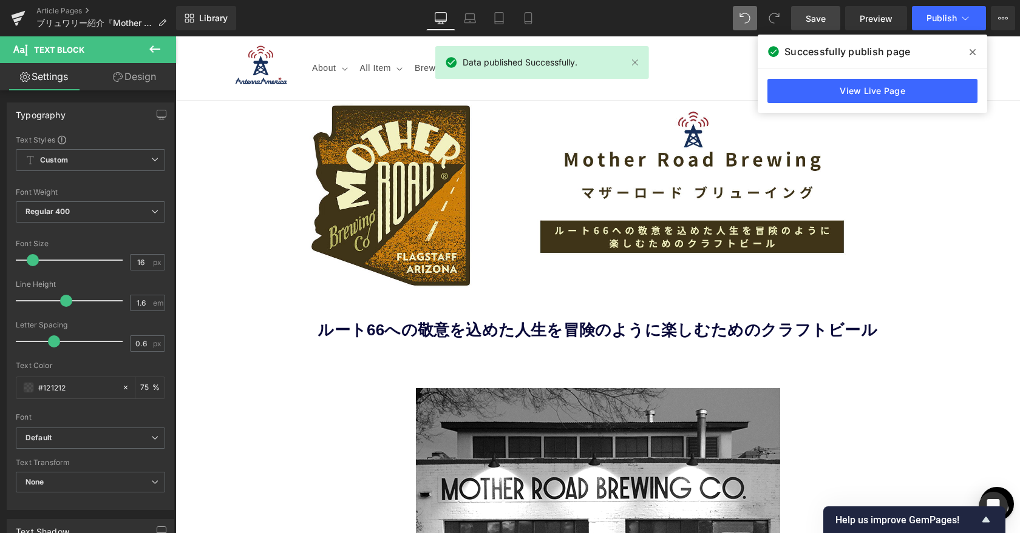
click at [578, 55] on icon at bounding box center [972, 52] width 6 height 10
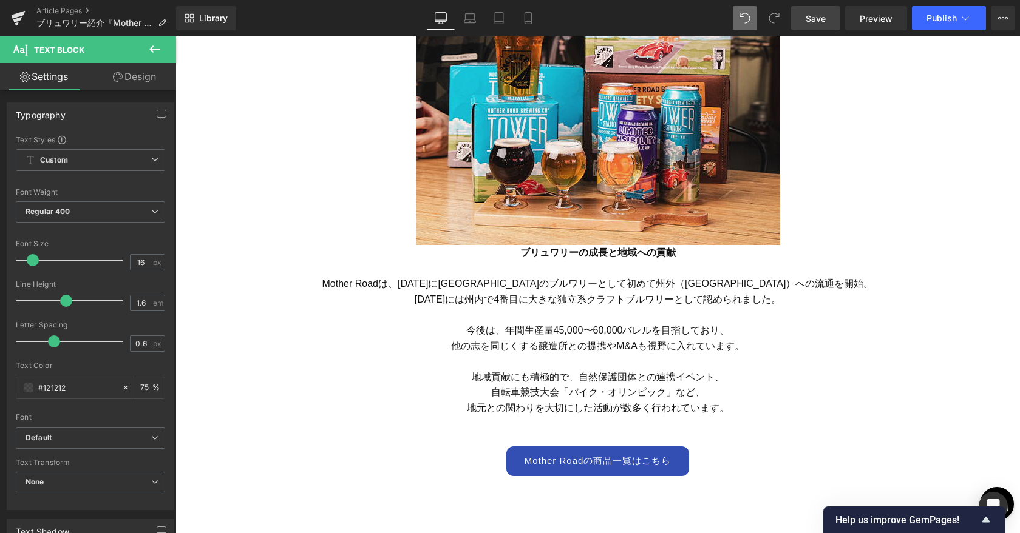
scroll to position [3302, 0]
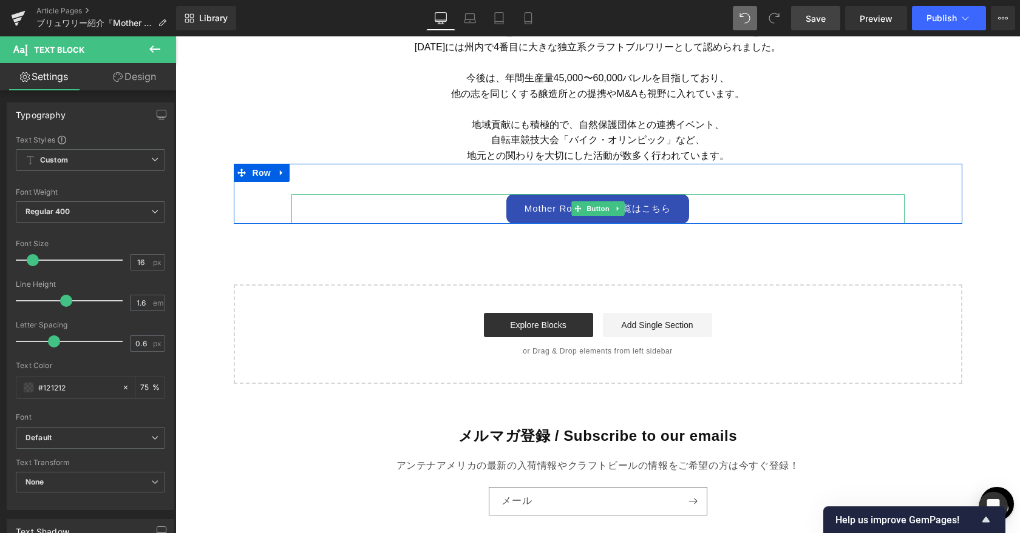
click at [538, 214] on link "Mother Roadの商品一覧はこちら" at bounding box center [597, 209] width 183 height 30
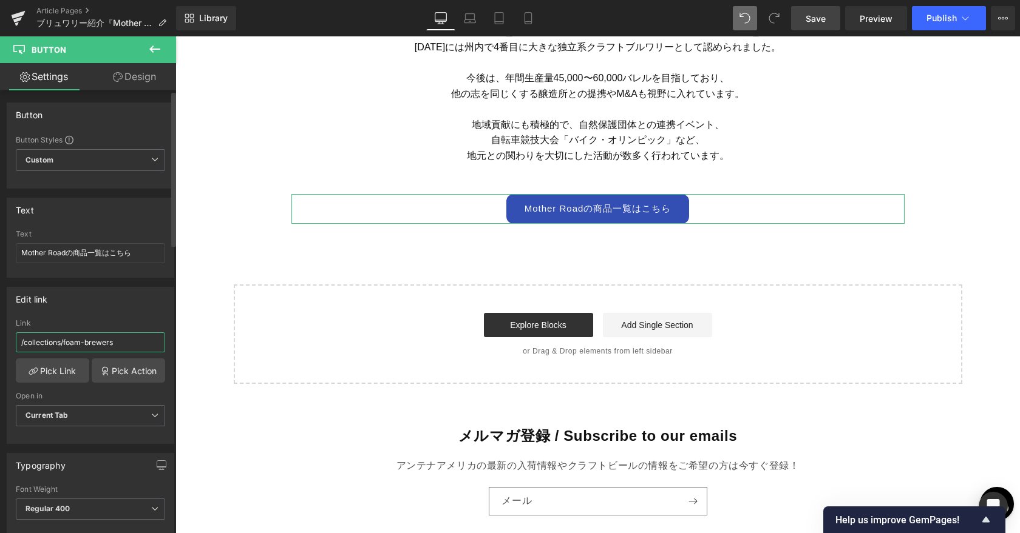
drag, startPoint x: 139, startPoint y: 342, endPoint x: 0, endPoint y: 340, distance: 139.0
click at [0, 340] on div "Edit link /collections/foam-brewers Link /collections/foam-brewers Pick Link Pi…" at bounding box center [90, 361] width 181 height 166
click at [43, 371] on link "Pick Link" at bounding box center [52, 371] width 73 height 24
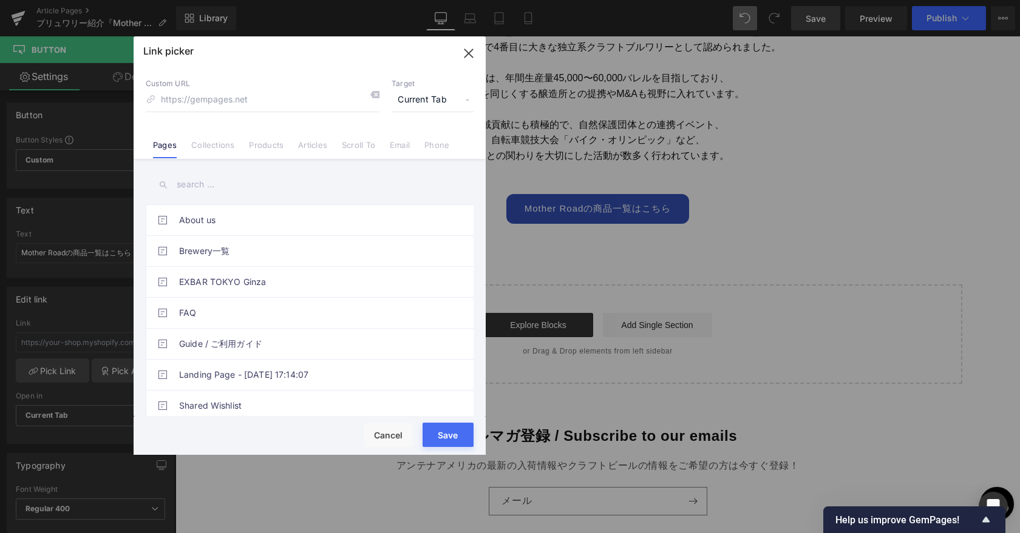
click at [291, 98] on div "Link picker Back to Library Insert Custom URL Target Current Tab Current Tab Ne…" at bounding box center [310, 245] width 352 height 419
click at [288, 98] on input at bounding box center [263, 100] width 234 height 23
type input "Mother"
click at [223, 151] on link "Collections" at bounding box center [212, 149] width 43 height 18
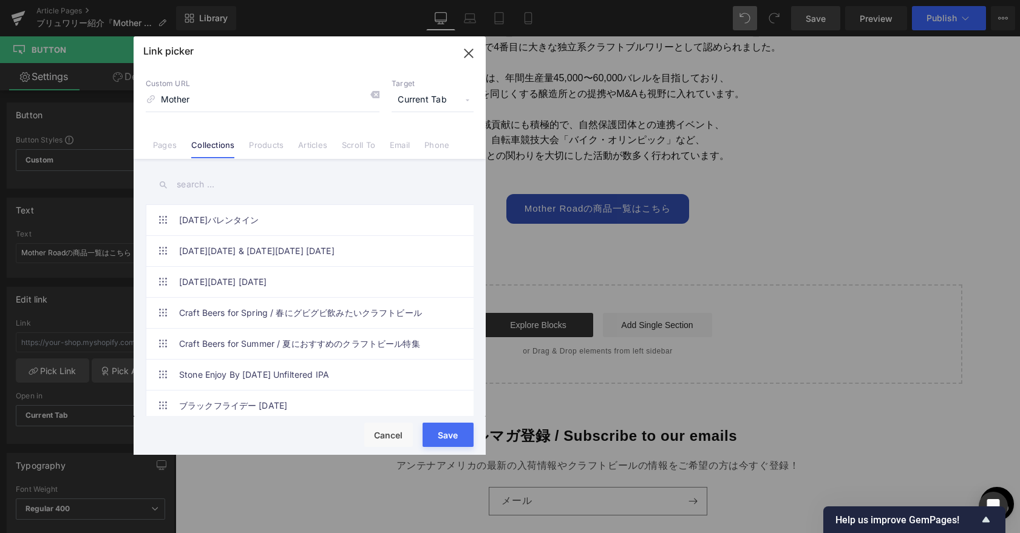
click at [205, 184] on input "text" at bounding box center [310, 184] width 328 height 27
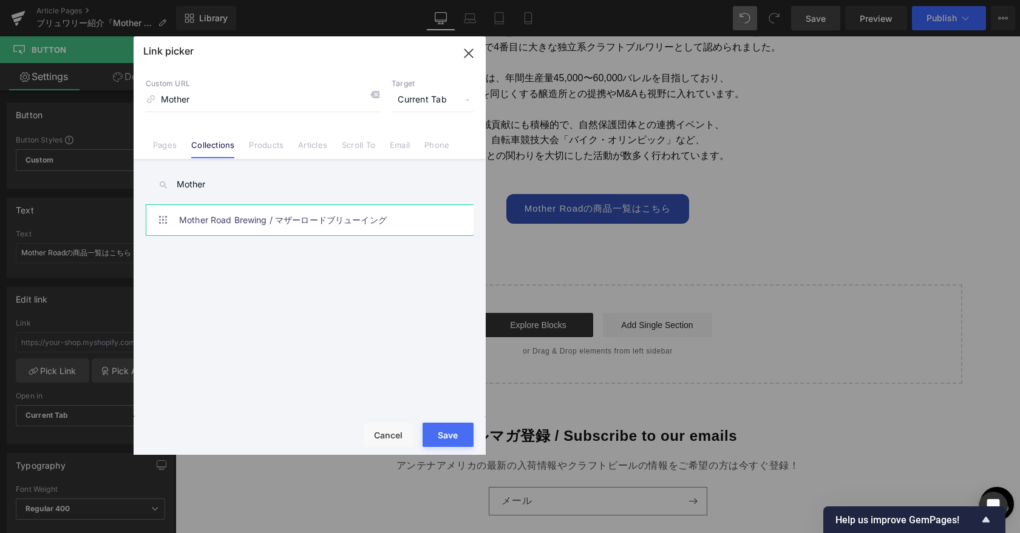
type input "Mother"
click at [227, 225] on link "Mother Road Brewing / マザーロードブリューイング" at bounding box center [312, 220] width 267 height 30
type input "/collections/mother-road-brewing"
drag, startPoint x: 303, startPoint y: 100, endPoint x: 135, endPoint y: 99, distance: 168.1
click at [135, 99] on div "Custom URL /collections/mother-road-brewing Target Current Tab Current Tab New …" at bounding box center [310, 113] width 352 height 92
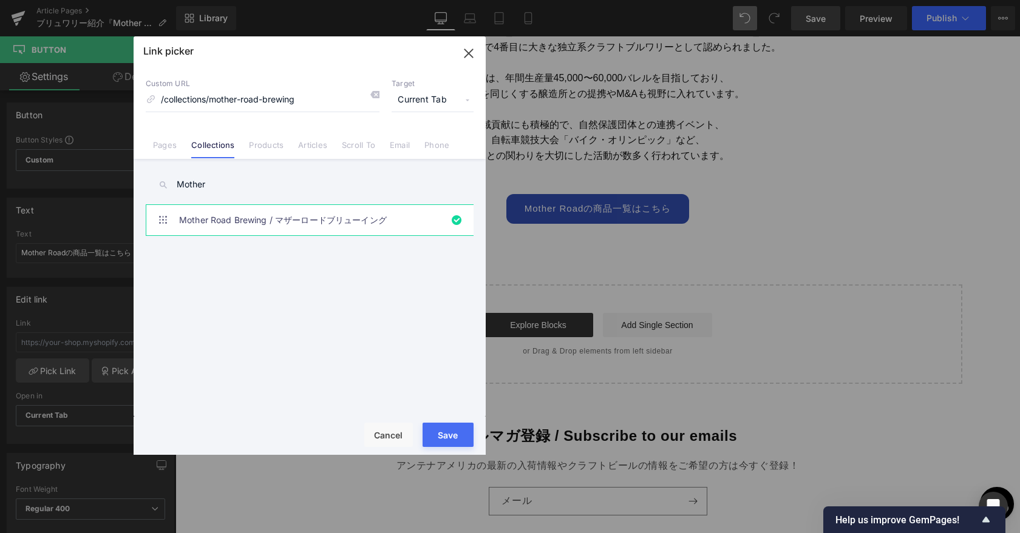
click at [445, 434] on button "Save" at bounding box center [447, 435] width 51 height 24
type input "/collections/mother-road-brewing"
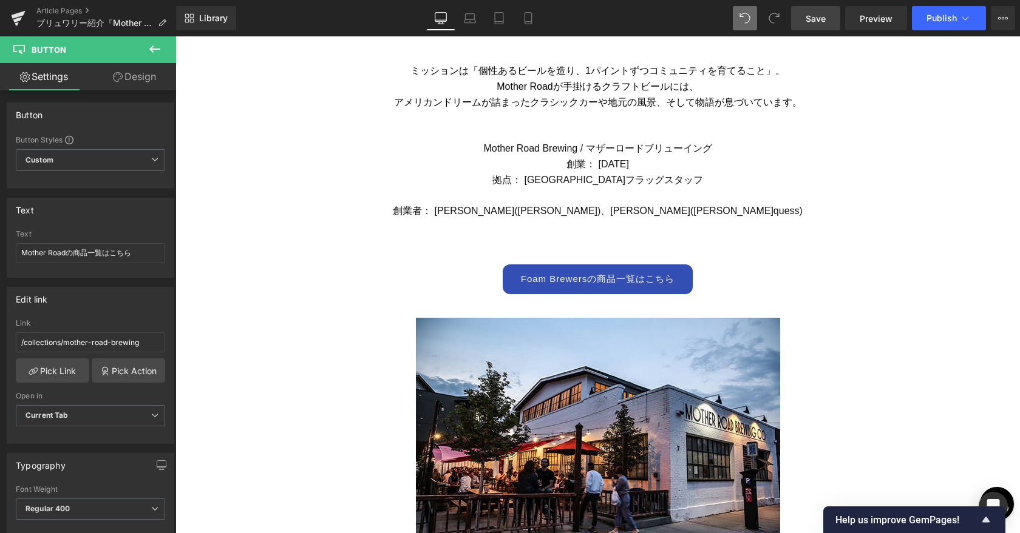
scroll to position [793, 0]
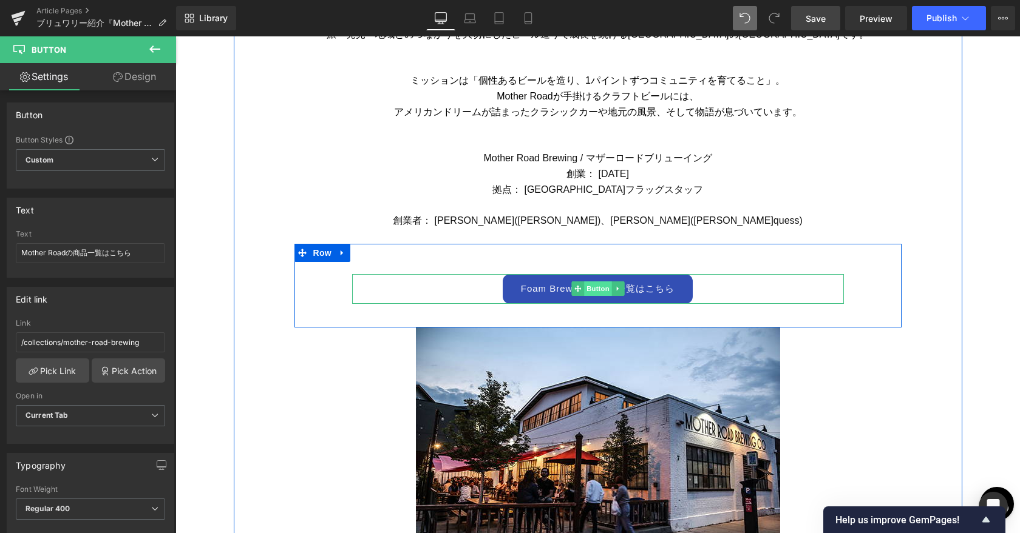
click at [578, 292] on span "Button" at bounding box center [598, 289] width 28 height 15
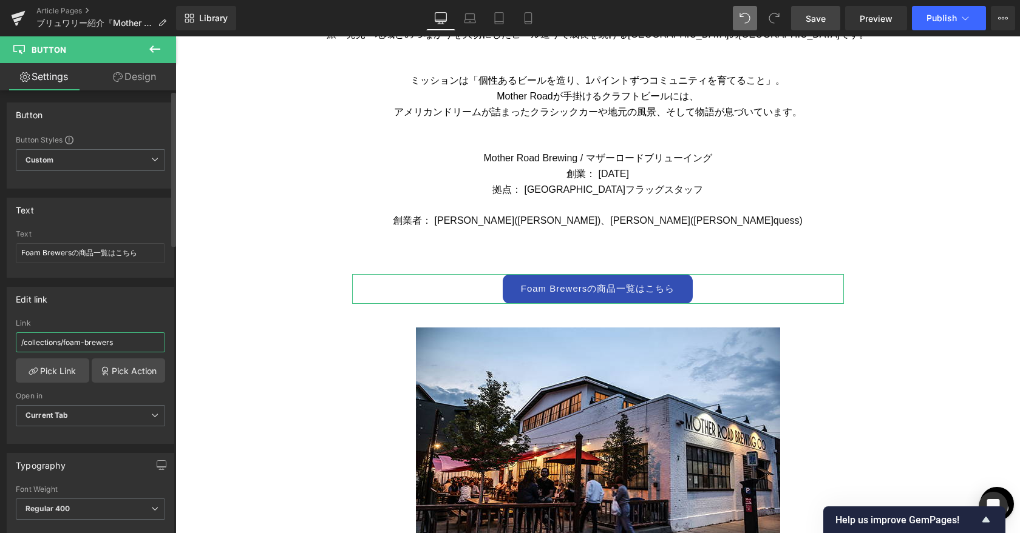
drag, startPoint x: 120, startPoint y: 343, endPoint x: 0, endPoint y: 343, distance: 120.2
click at [0, 343] on div "Edit link /collections/foam-brewers Link /collections/foam-brewers Pick Link Pi…" at bounding box center [90, 361] width 181 height 166
paste input "mother-road-brewing"
type input "/collections/mother-road-brewing"
drag, startPoint x: 69, startPoint y: 254, endPoint x: 0, endPoint y: 254, distance: 69.2
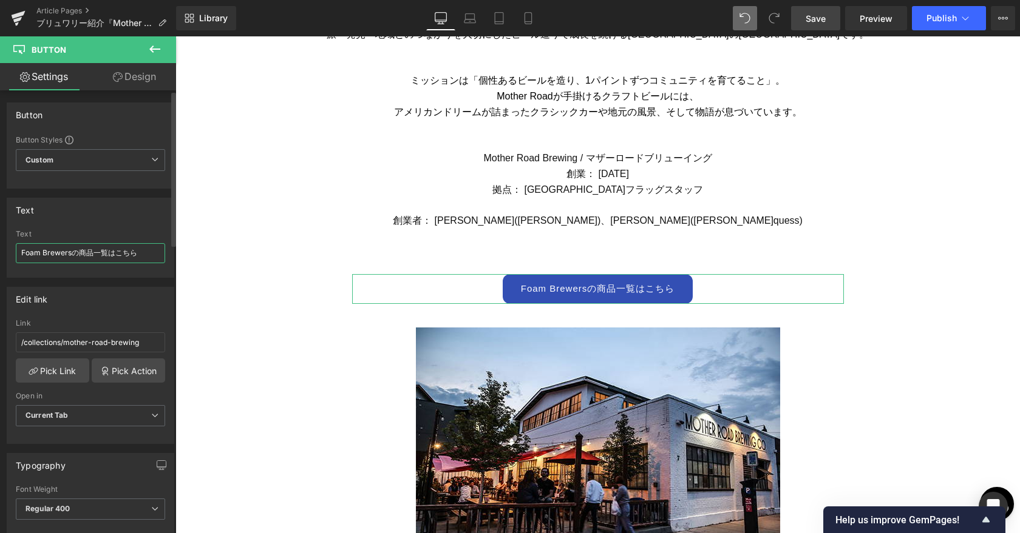
click at [0, 254] on div "Text Foam Brewersの商品一覧はこちら Text Foam Brewersの商品一覧はこちら" at bounding box center [90, 233] width 181 height 89
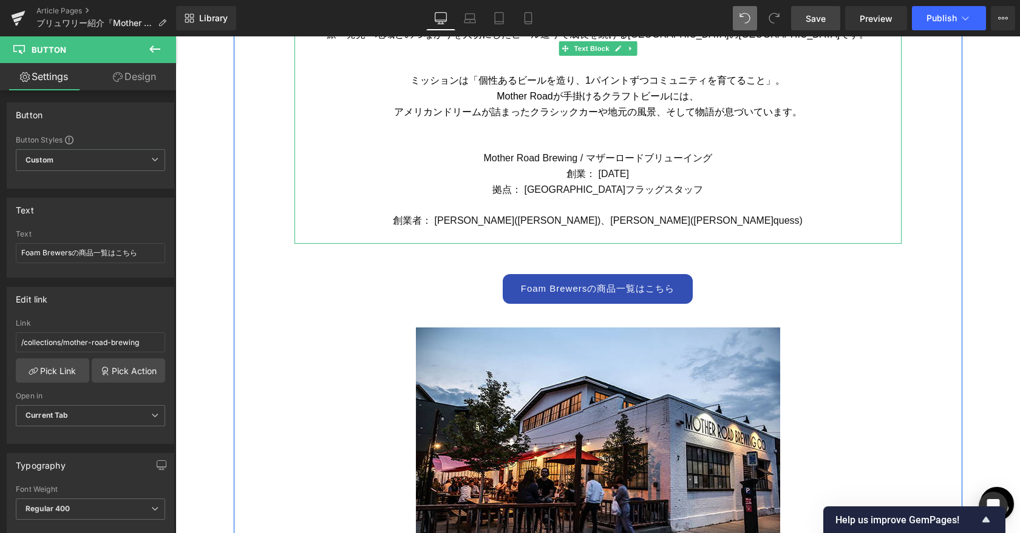
click at [578, 160] on font "Mother Road Brewing / マザーロードブリューイング" at bounding box center [597, 158] width 228 height 10
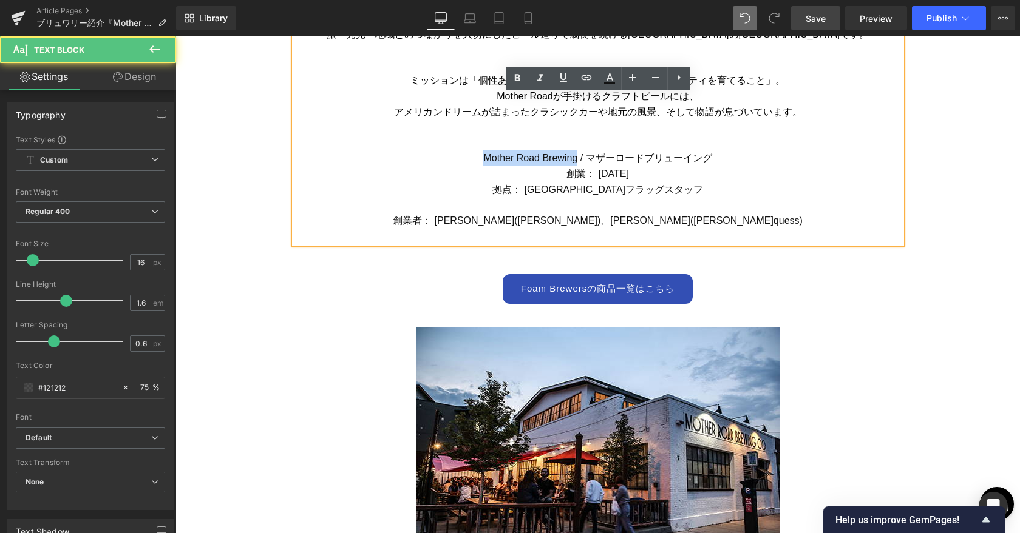
drag, startPoint x: 576, startPoint y: 161, endPoint x: 482, endPoint y: 155, distance: 94.2
click at [482, 155] on p "Mother Road Brewing / マザーロードブリューイング" at bounding box center [597, 159] width 607 height 16
copy font "Mother Road Brewing"
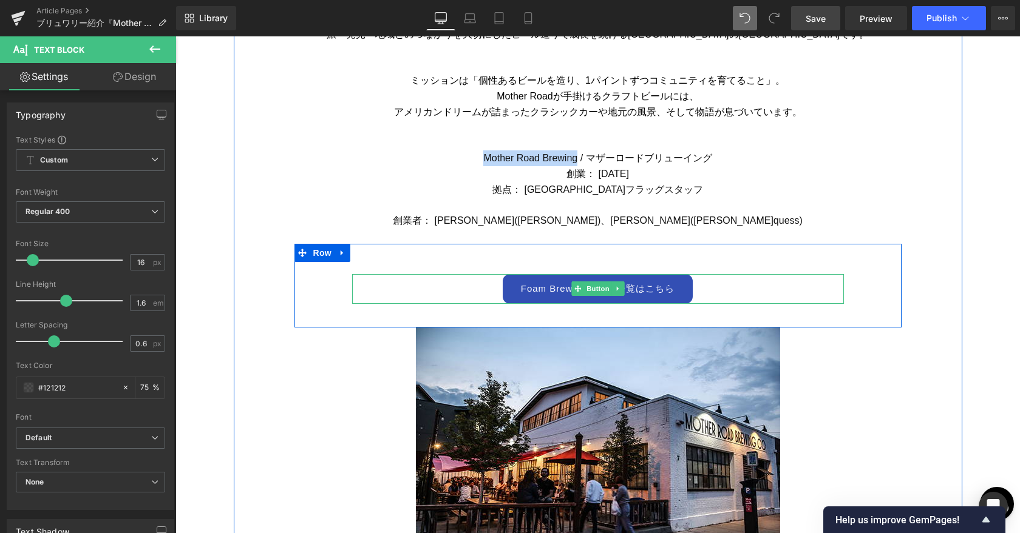
click at [553, 294] on link "Foam Brewersの商品一覧はこちら" at bounding box center [598, 289] width 191 height 30
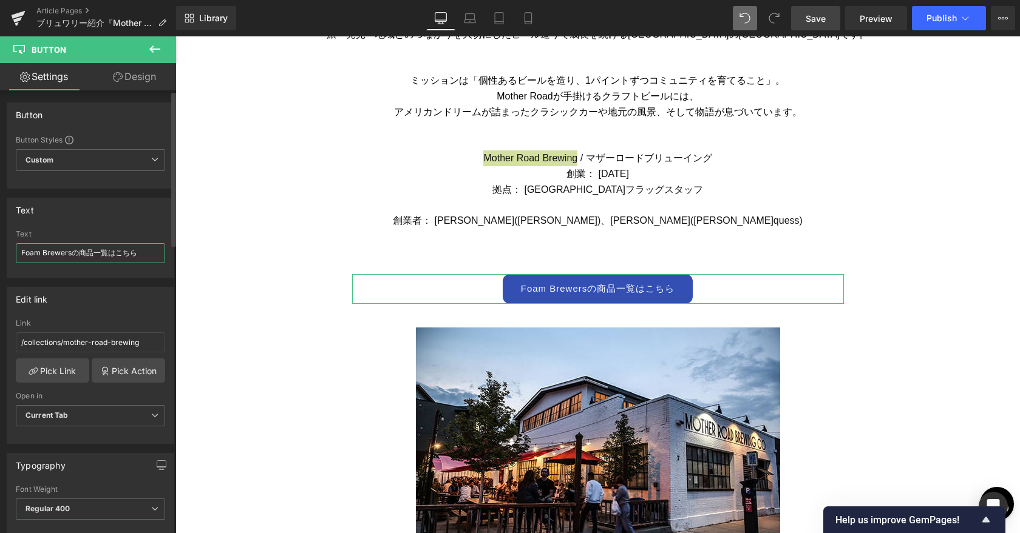
drag, startPoint x: 69, startPoint y: 255, endPoint x: 0, endPoint y: 254, distance: 69.2
click at [0, 254] on div "Text Foam Brewersの商品一覧はこちら Text Foam Brewersの商品一覧はこちら" at bounding box center [90, 233] width 181 height 89
paste input "Mother Road Brewing"
type input "Mother Road Brewingの商品一覧はこちら"
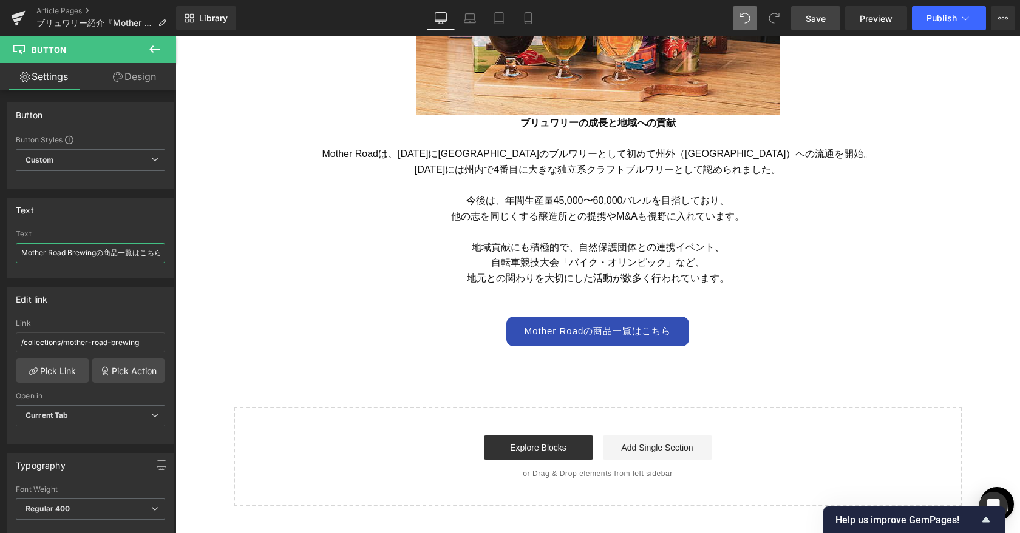
scroll to position [3243, 0]
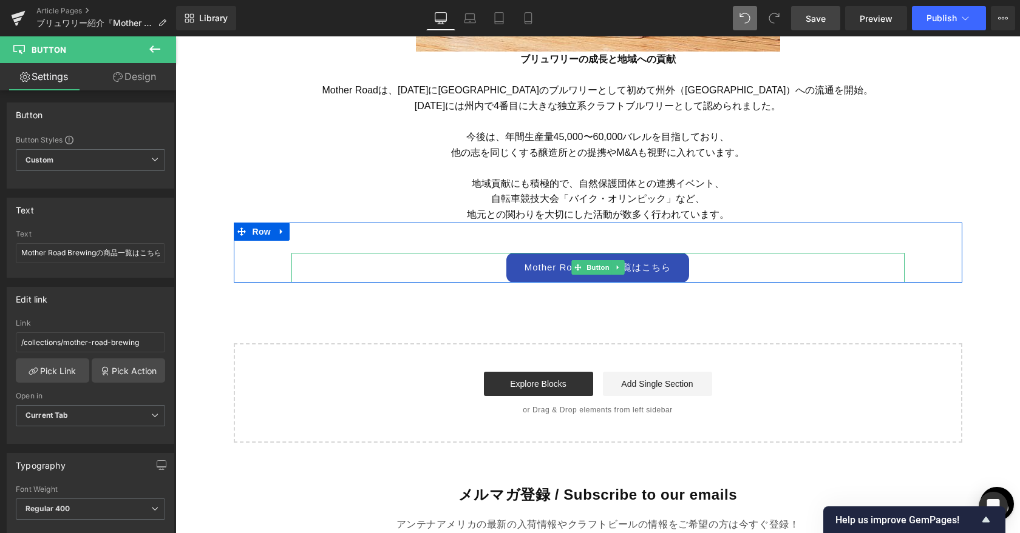
click at [549, 274] on link "Mother Roadの商品一覧はこちら" at bounding box center [597, 268] width 183 height 30
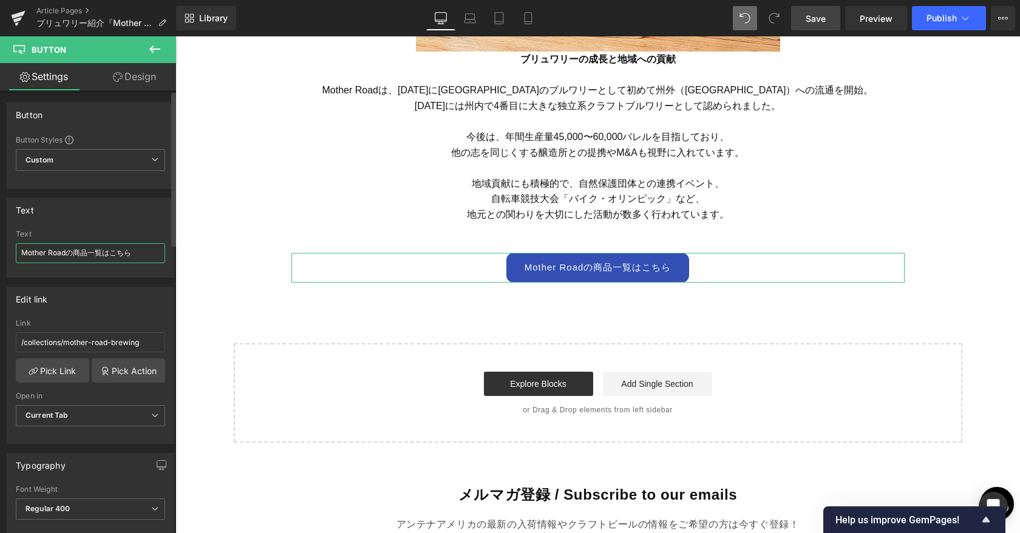
drag, startPoint x: 64, startPoint y: 254, endPoint x: 0, endPoint y: 254, distance: 64.3
click at [0, 254] on div "Text Mother Roadの商品一覧はこちら Text Mother Roadの商品一覧はこちら" at bounding box center [90, 233] width 181 height 89
paste input "Mother Road Brewing"
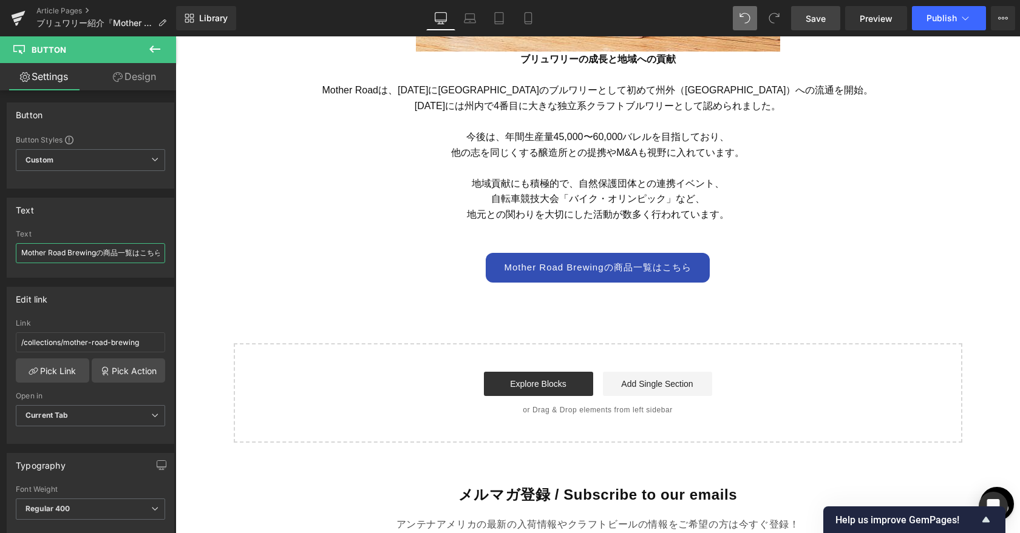
type input "Mother Road Brewingの商品一覧はこちら"
click at [578, 21] on link "Save" at bounding box center [815, 18] width 49 height 24
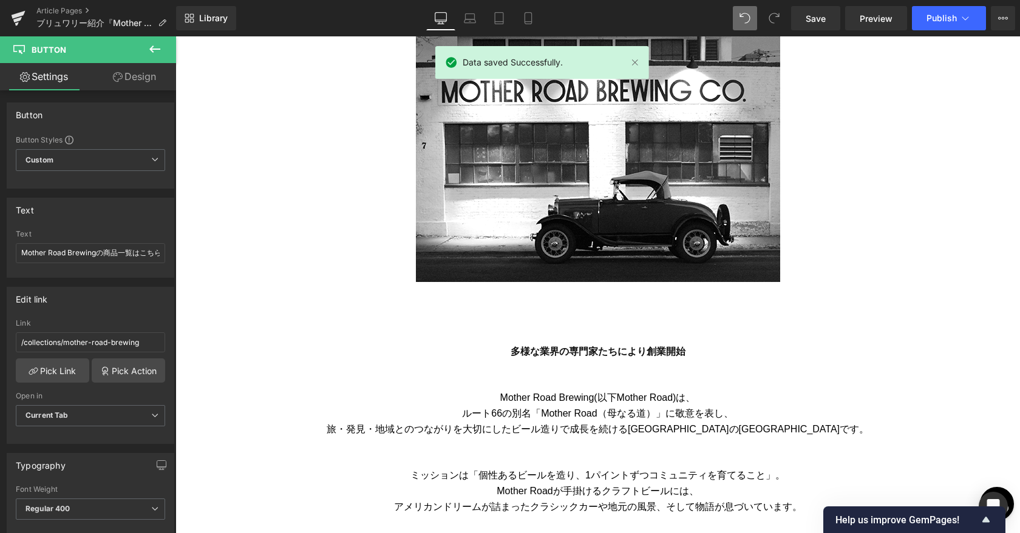
scroll to position [0, 0]
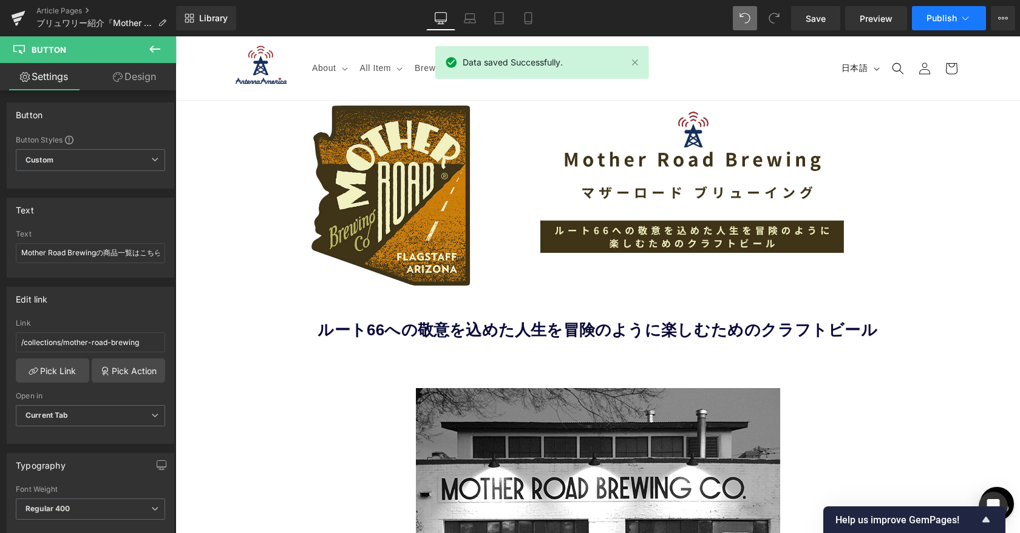
click at [578, 15] on span "Publish" at bounding box center [941, 18] width 30 height 10
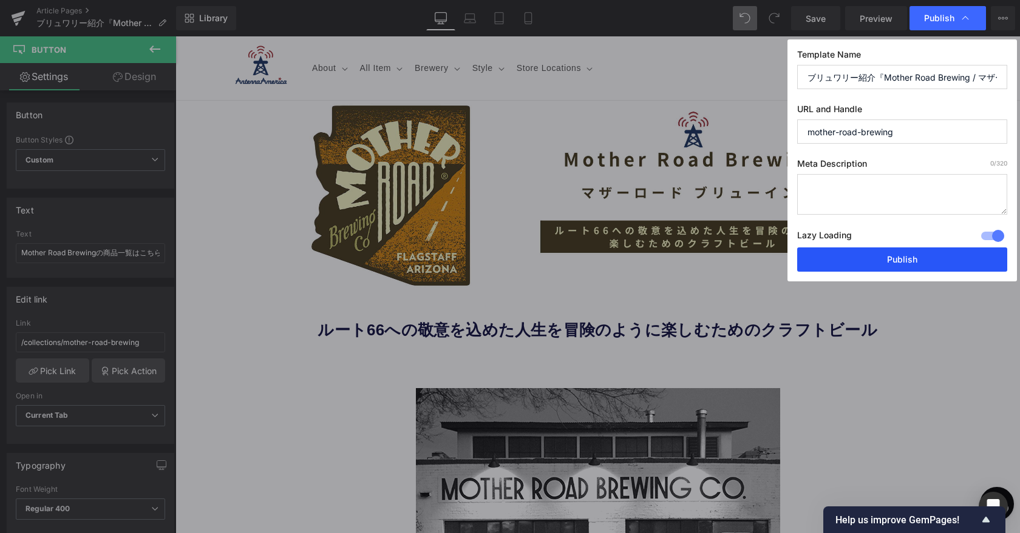
click at [578, 266] on button "Publish" at bounding box center [902, 260] width 210 height 24
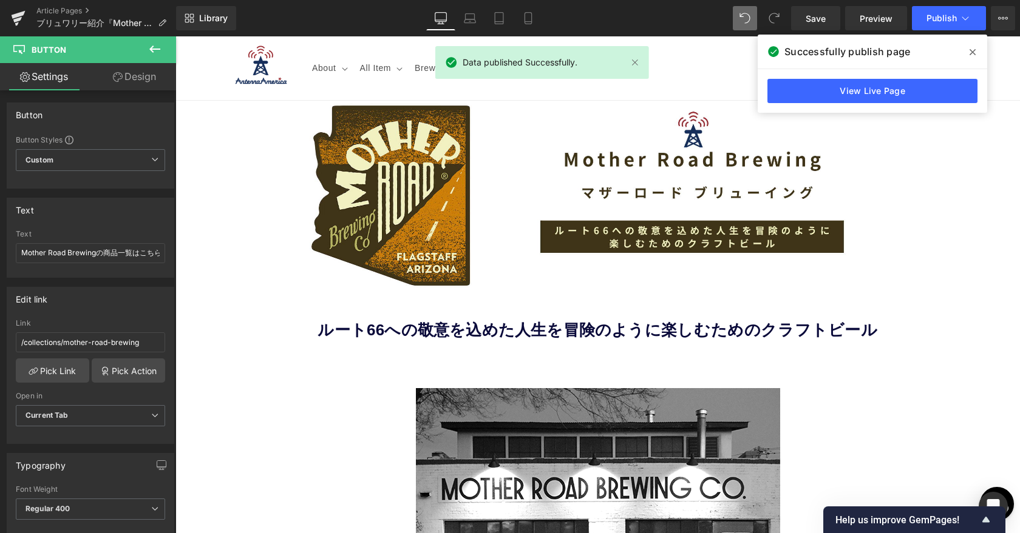
click at [578, 53] on icon at bounding box center [972, 52] width 6 height 6
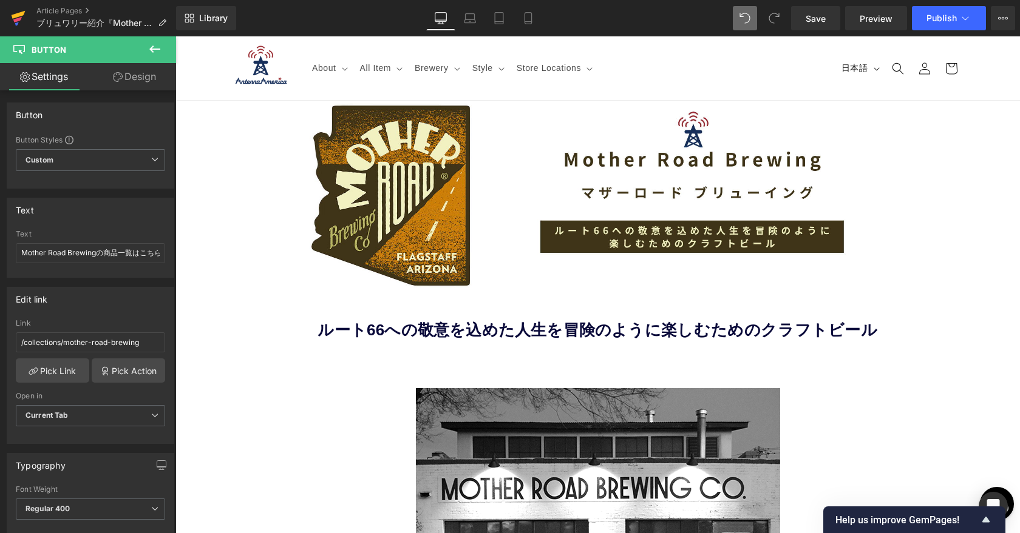
click at [15, 21] on icon at bounding box center [17, 19] width 8 height 5
